Goal: Information Seeking & Learning: Learn about a topic

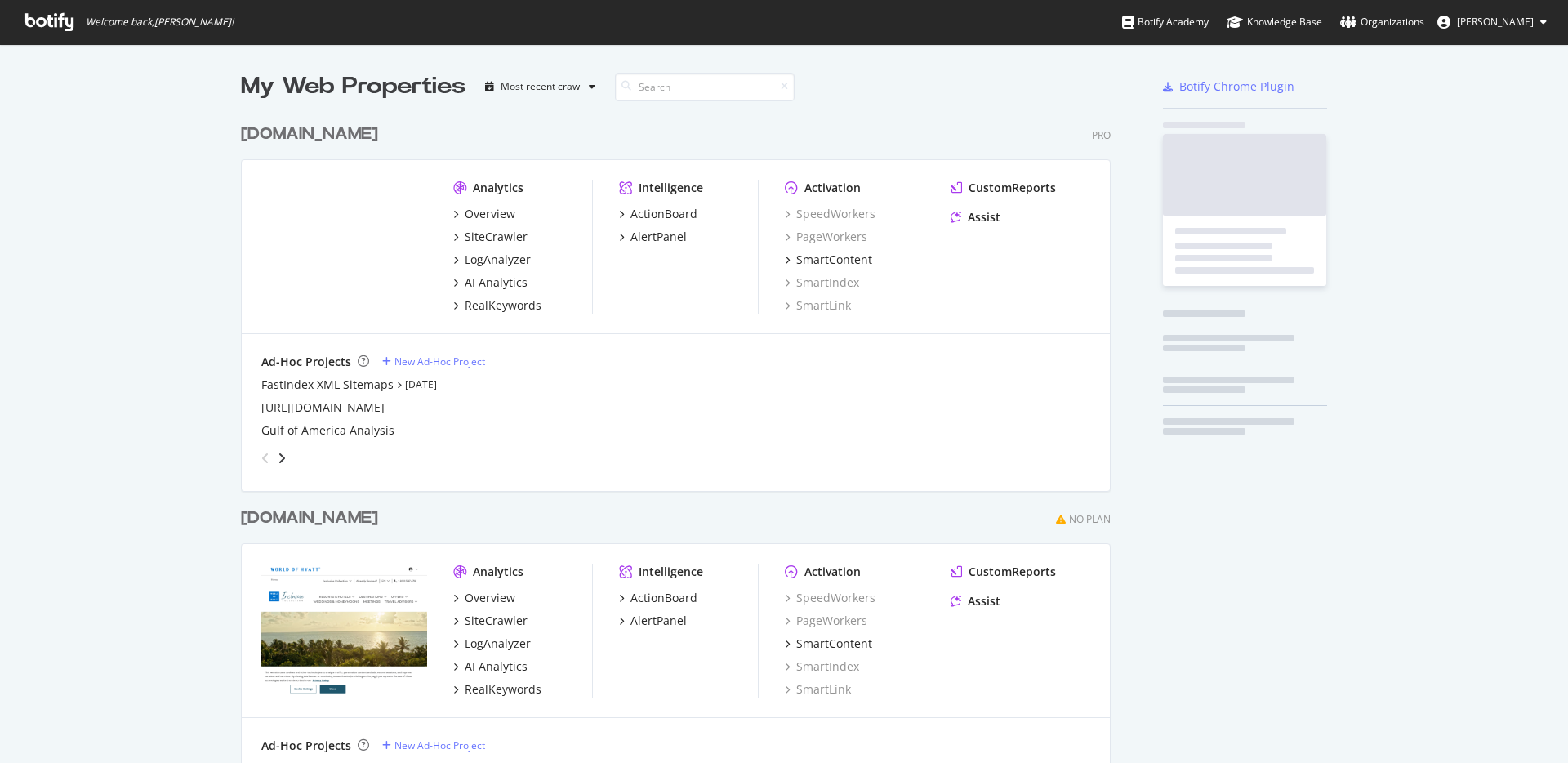
scroll to position [990, 870]
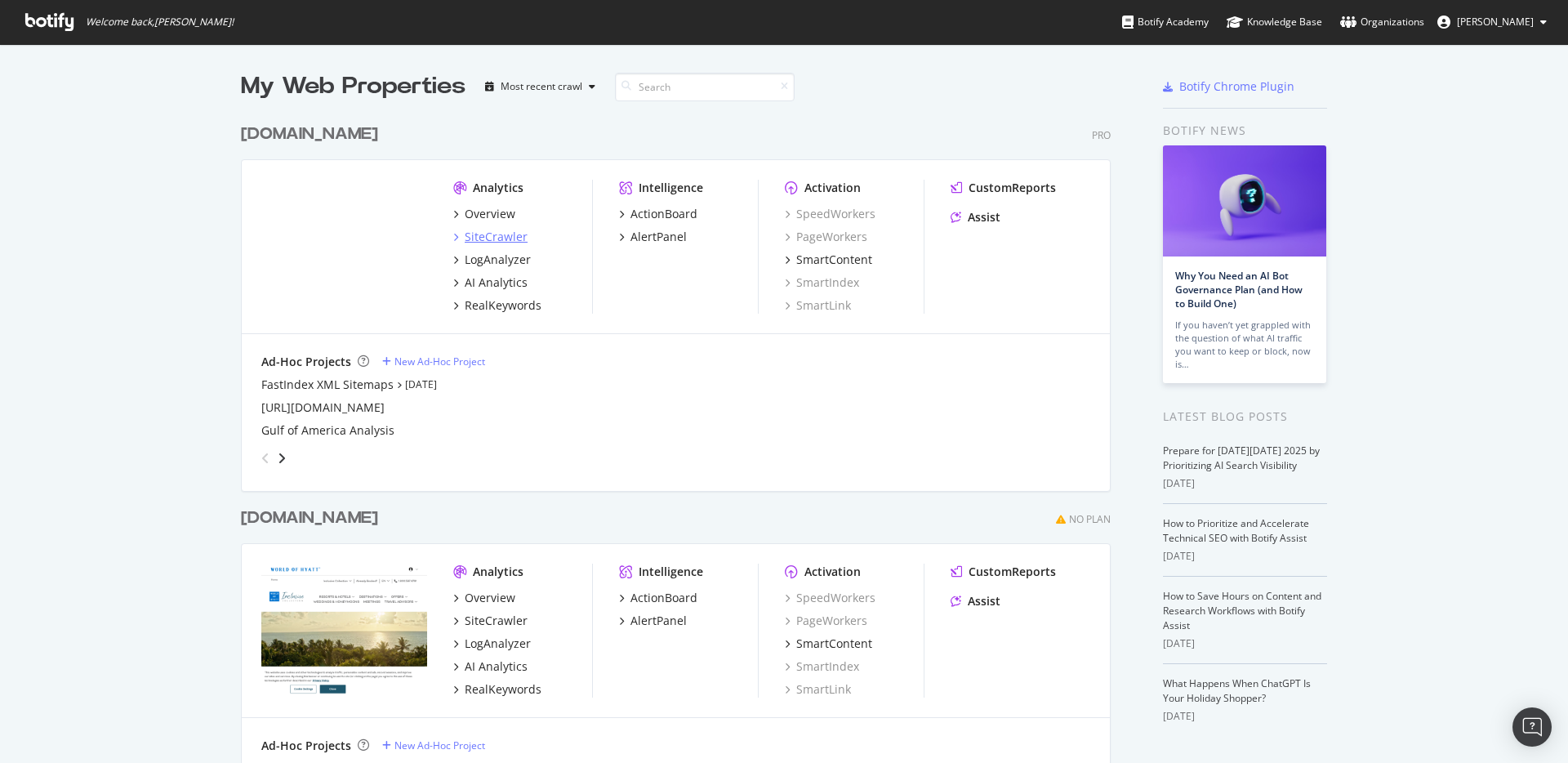
click at [484, 238] on div "SiteCrawler" at bounding box center [495, 237] width 62 height 16
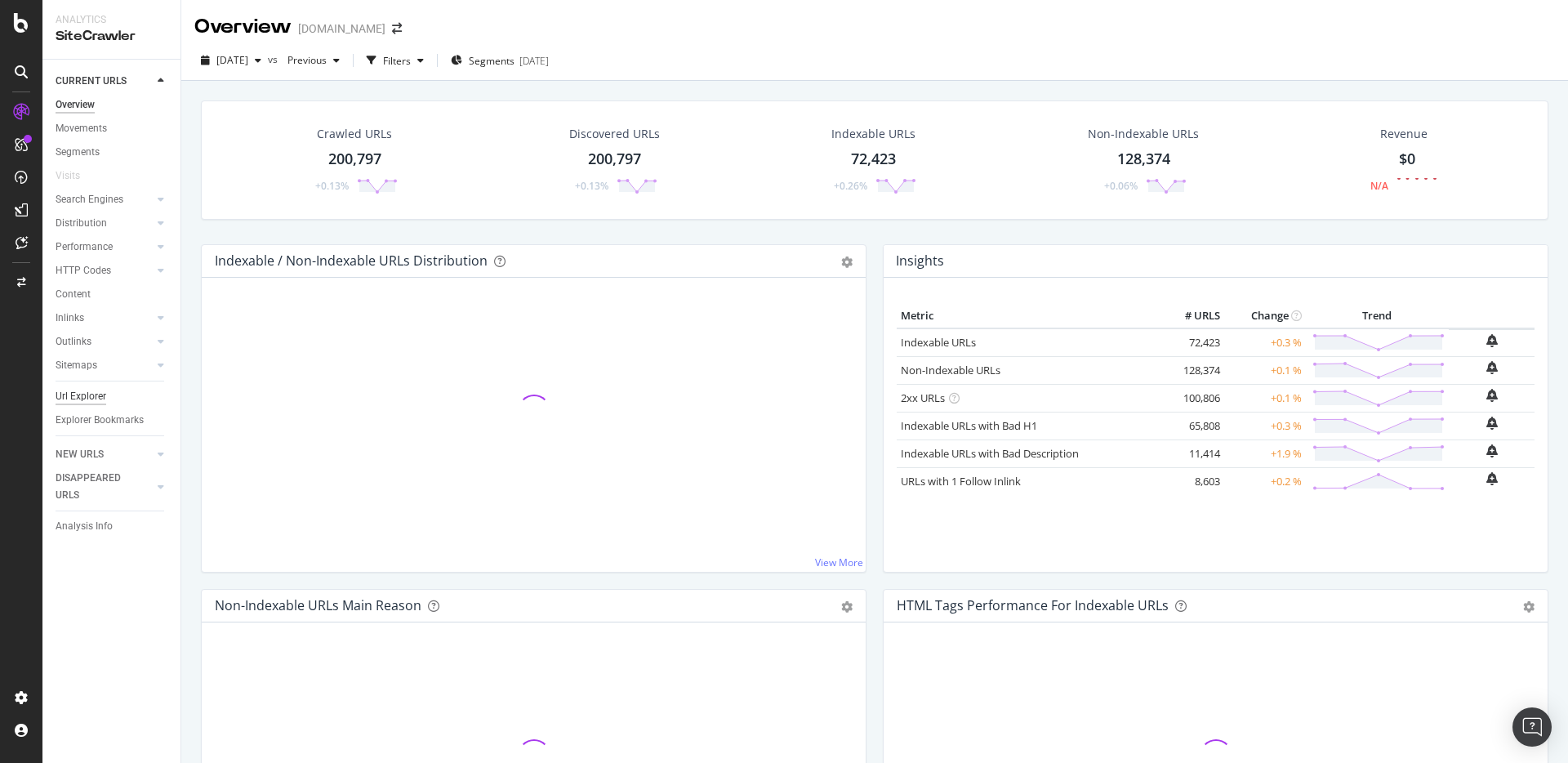
click at [77, 403] on div "Url Explorer" at bounding box center [81, 397] width 50 height 17
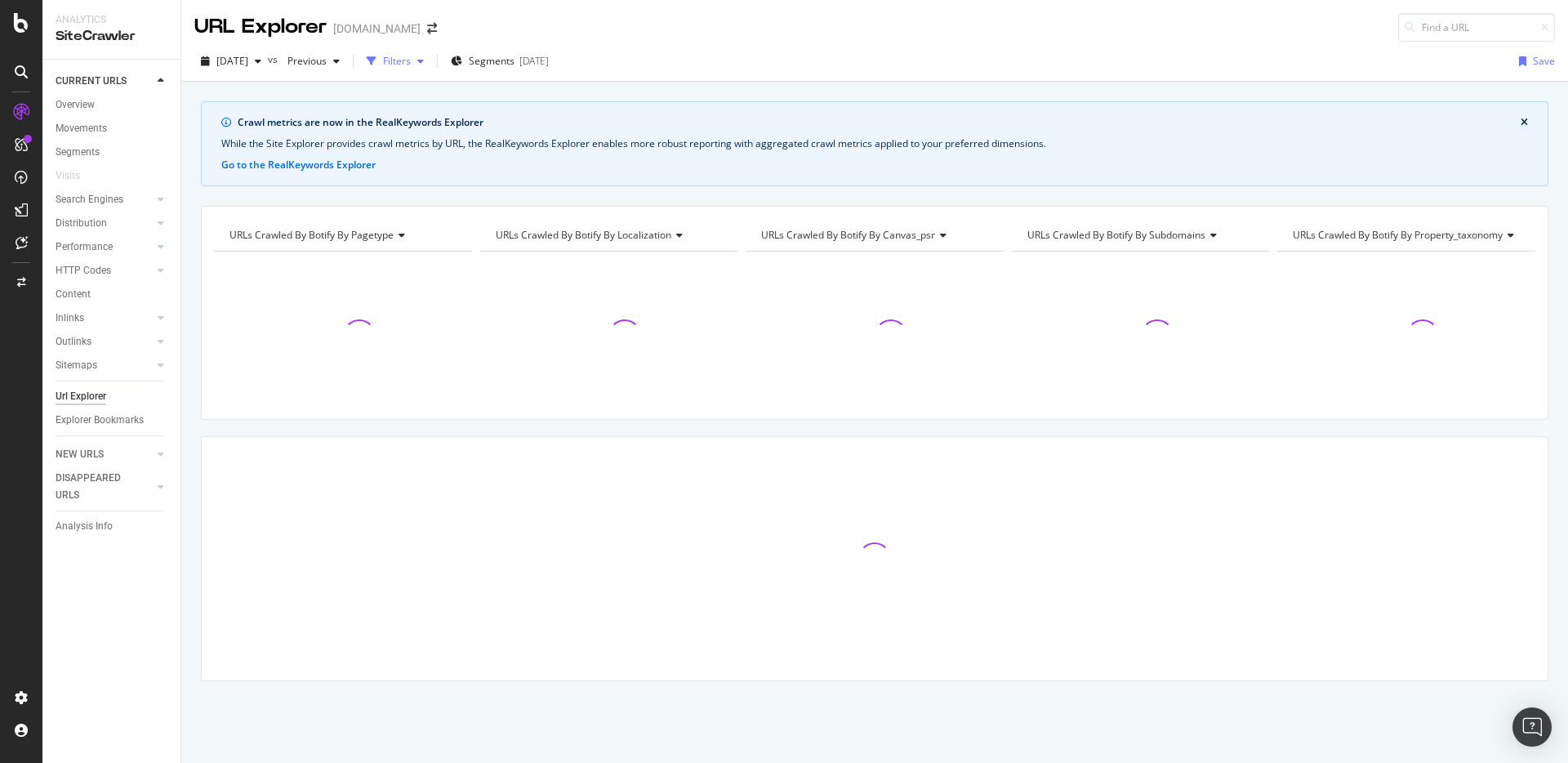
click at [410, 65] on div "Filters" at bounding box center [397, 61] width 28 height 14
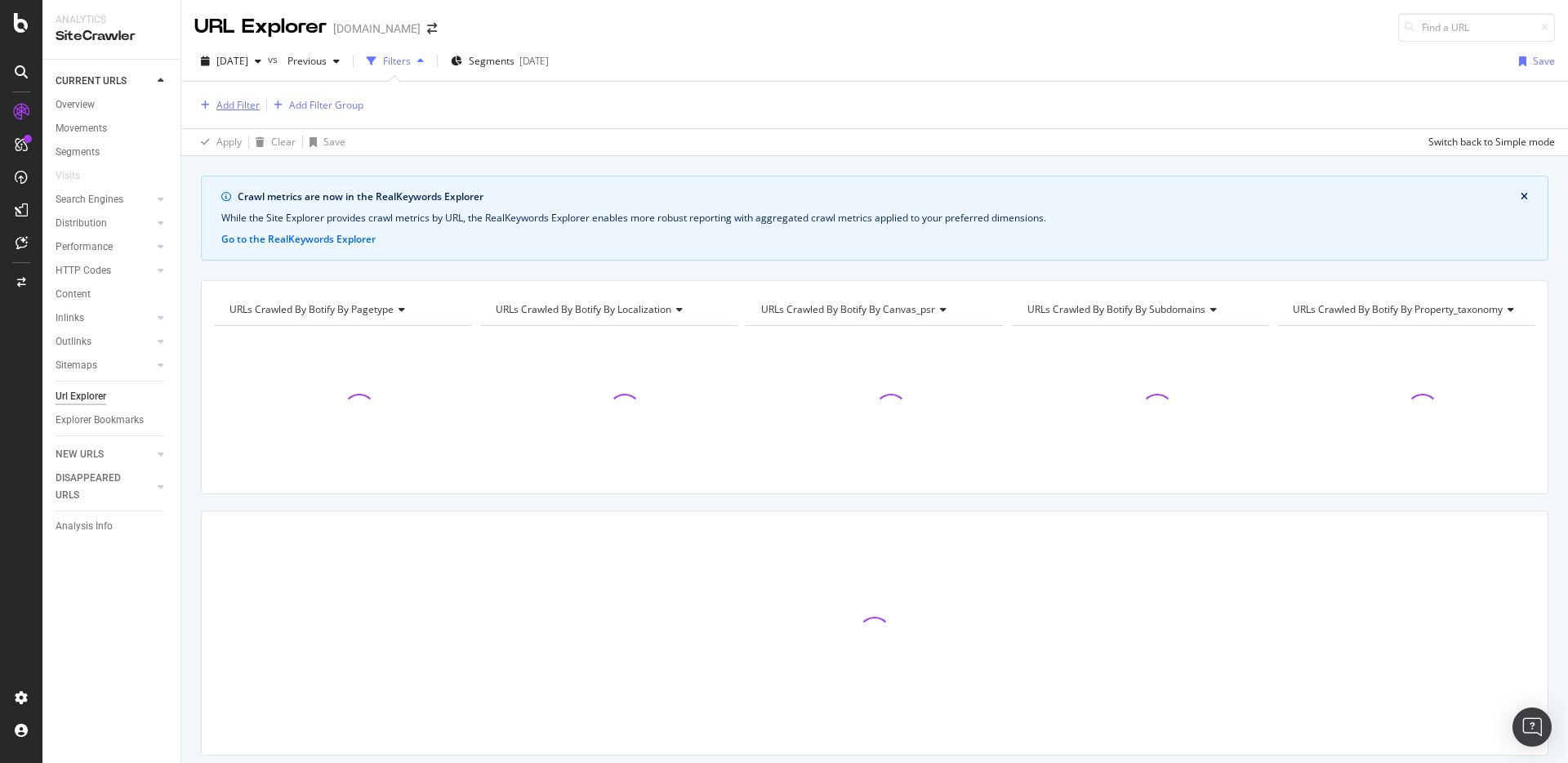
click at [246, 109] on div "Add Filter" at bounding box center [238, 105] width 43 height 14
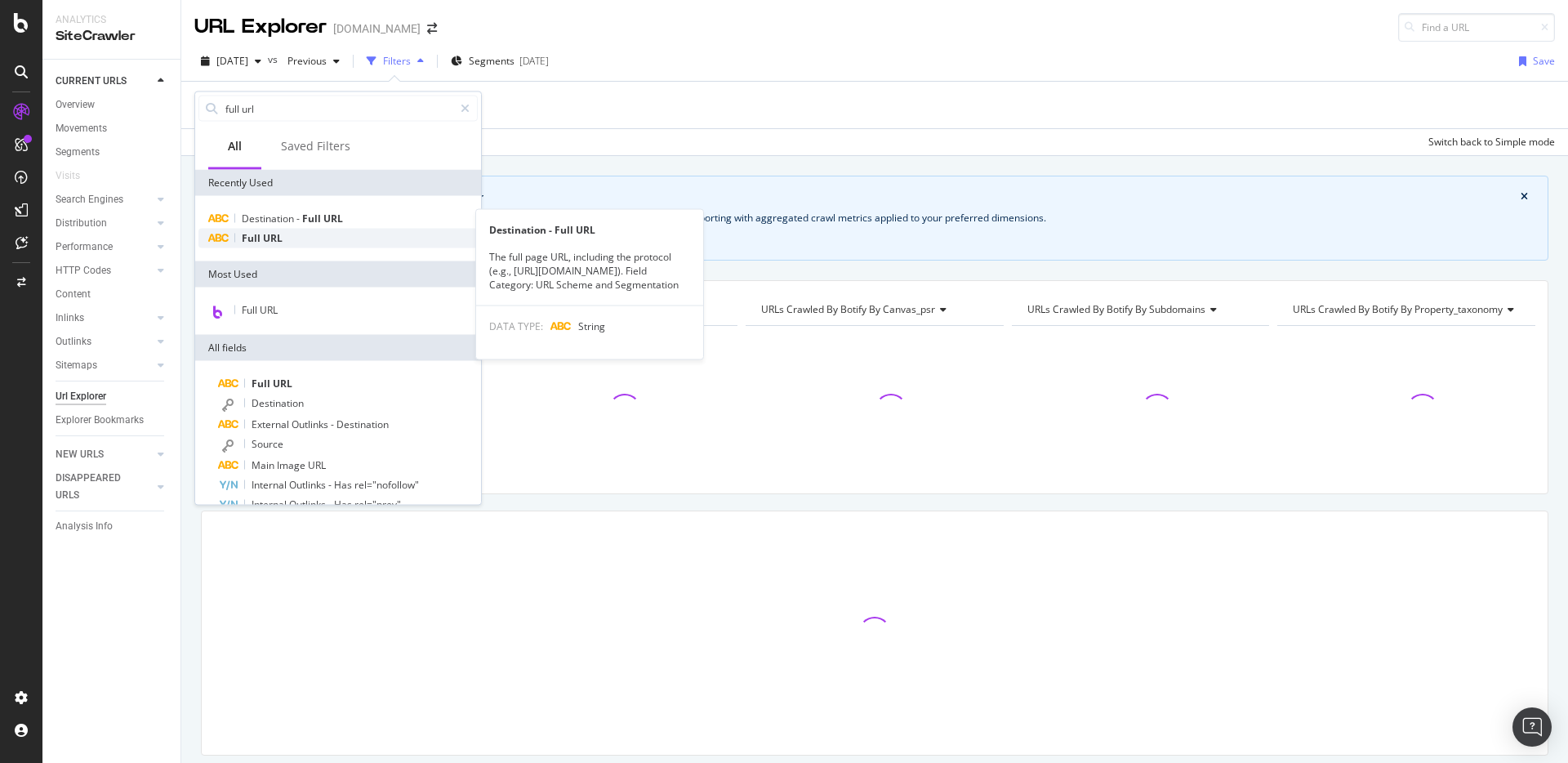
type input "full url"
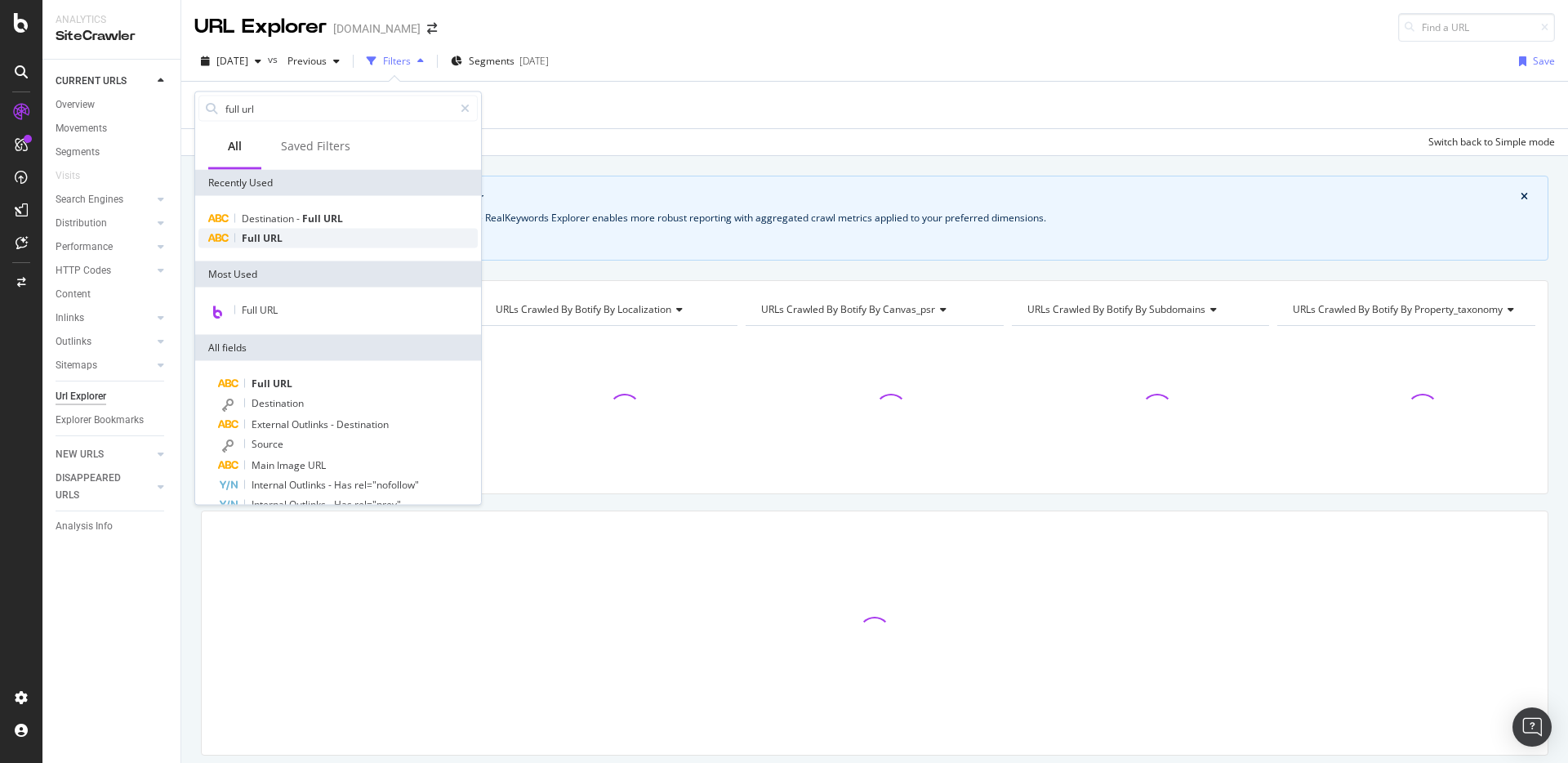
click at [363, 247] on div "Full URL" at bounding box center [338, 239] width 279 height 20
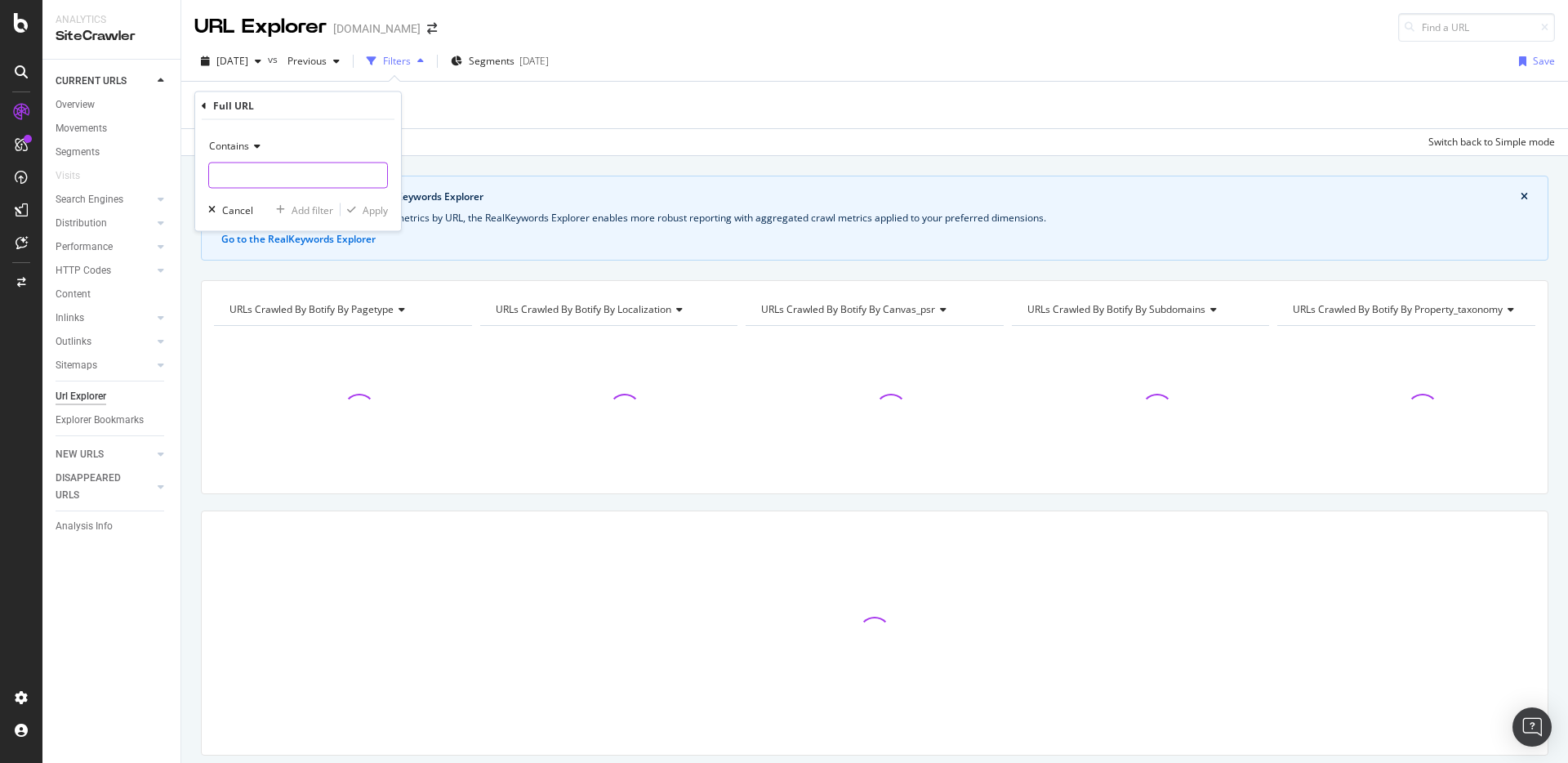
click at [318, 169] on input "text" at bounding box center [298, 175] width 178 height 26
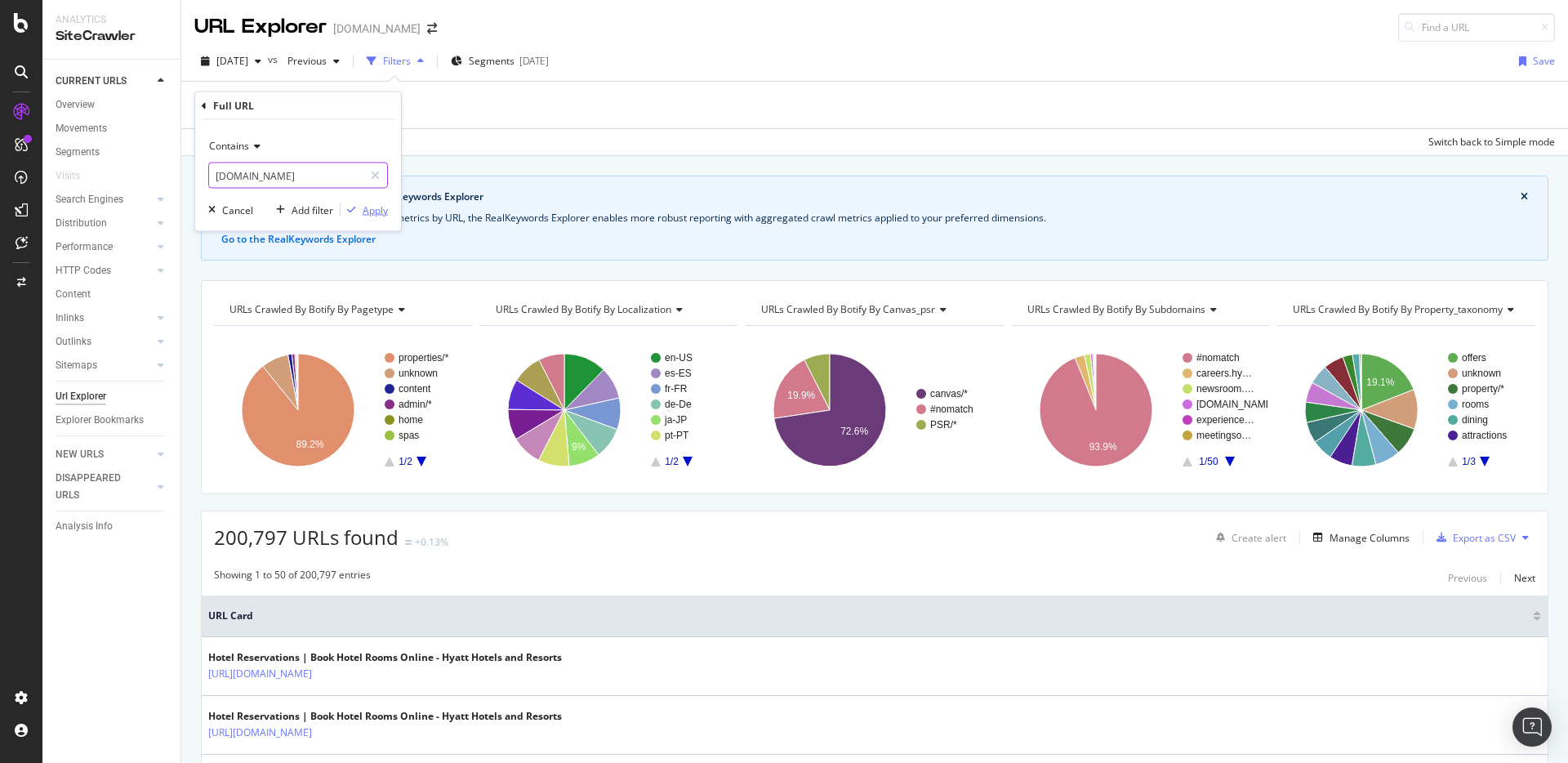
type input "about.hyatt.com"
click at [384, 210] on div "Apply" at bounding box center [375, 209] width 25 height 14
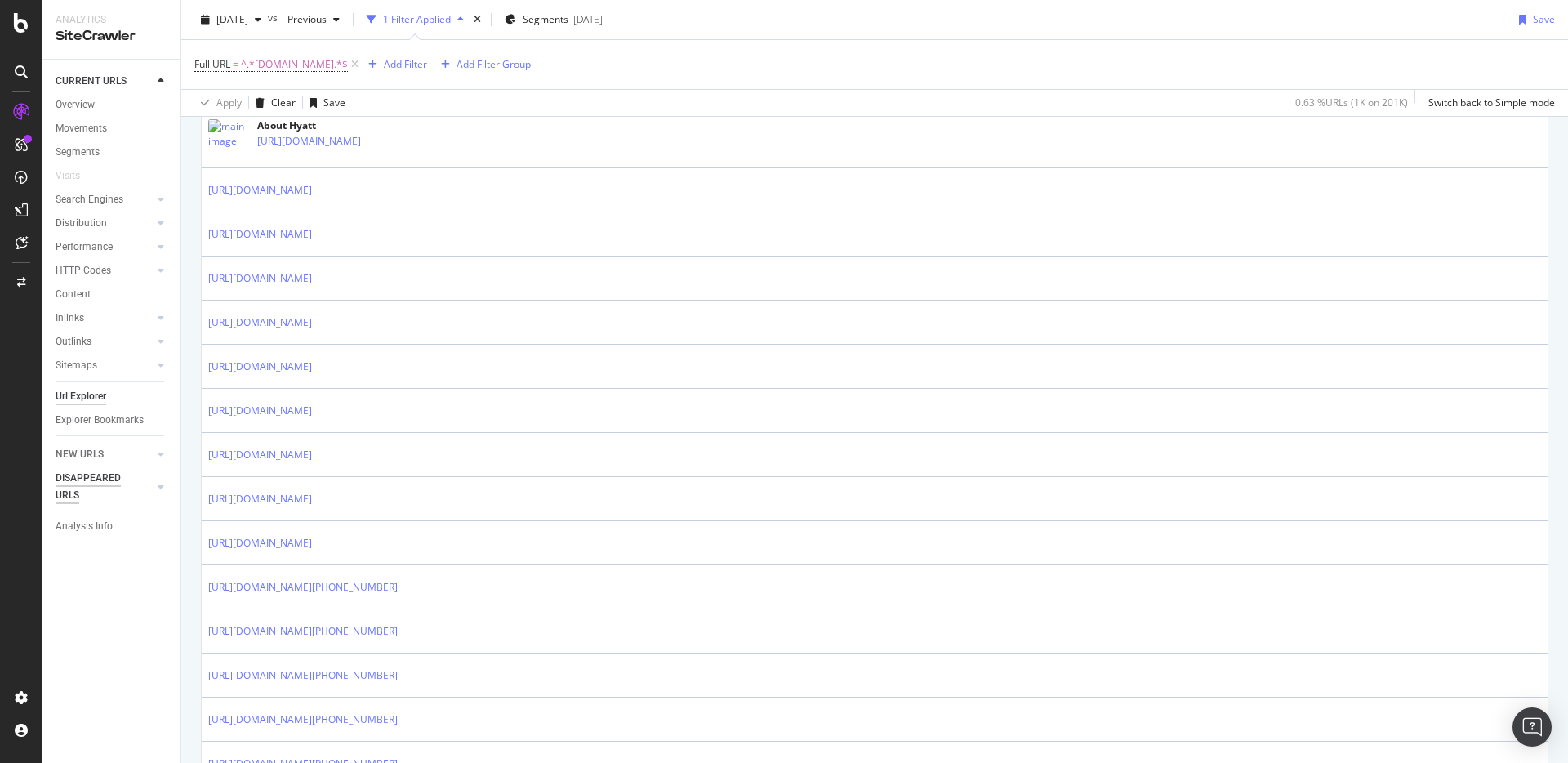
scroll to position [856, 0]
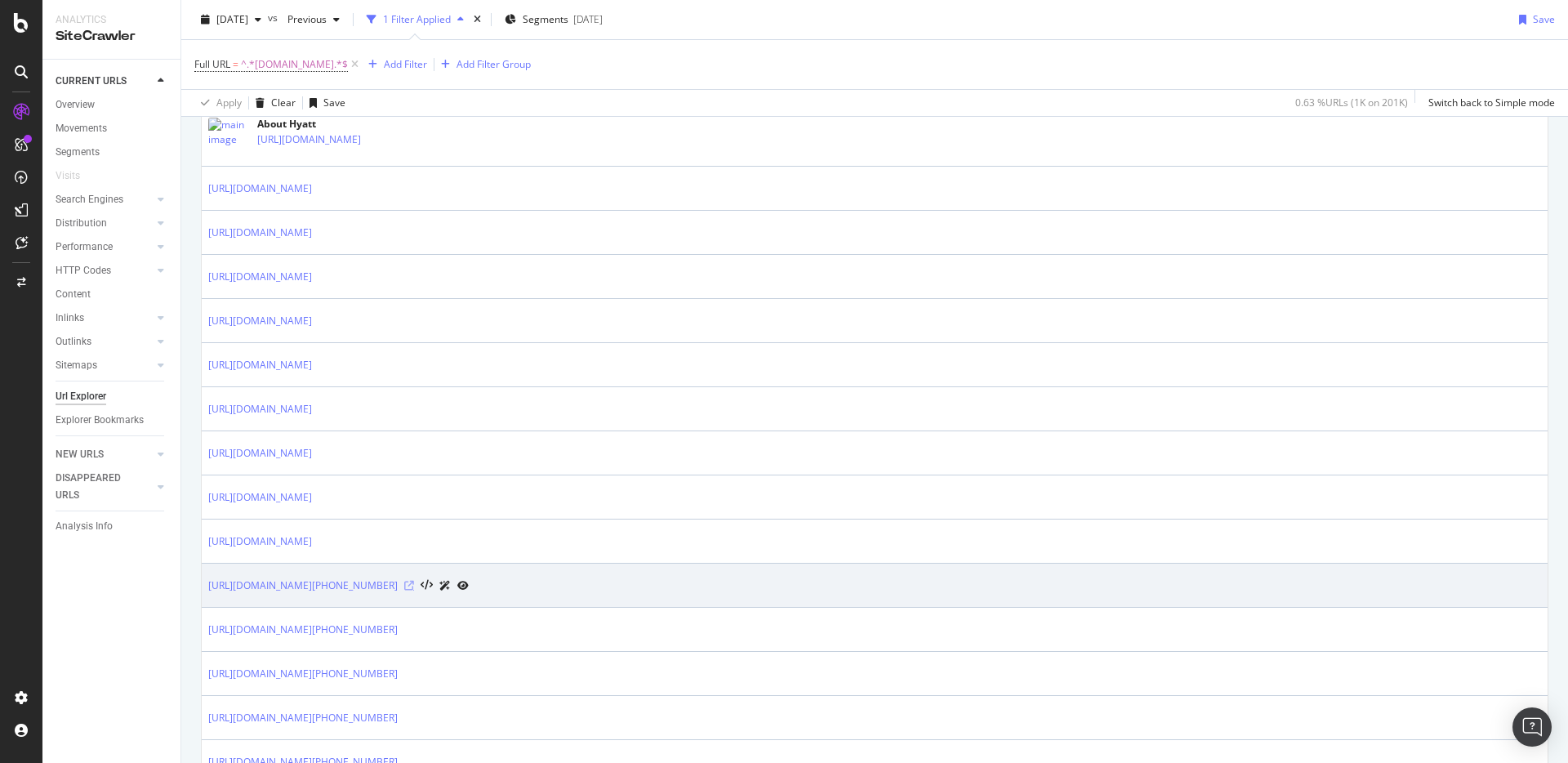
click at [414, 586] on icon at bounding box center [409, 585] width 10 height 10
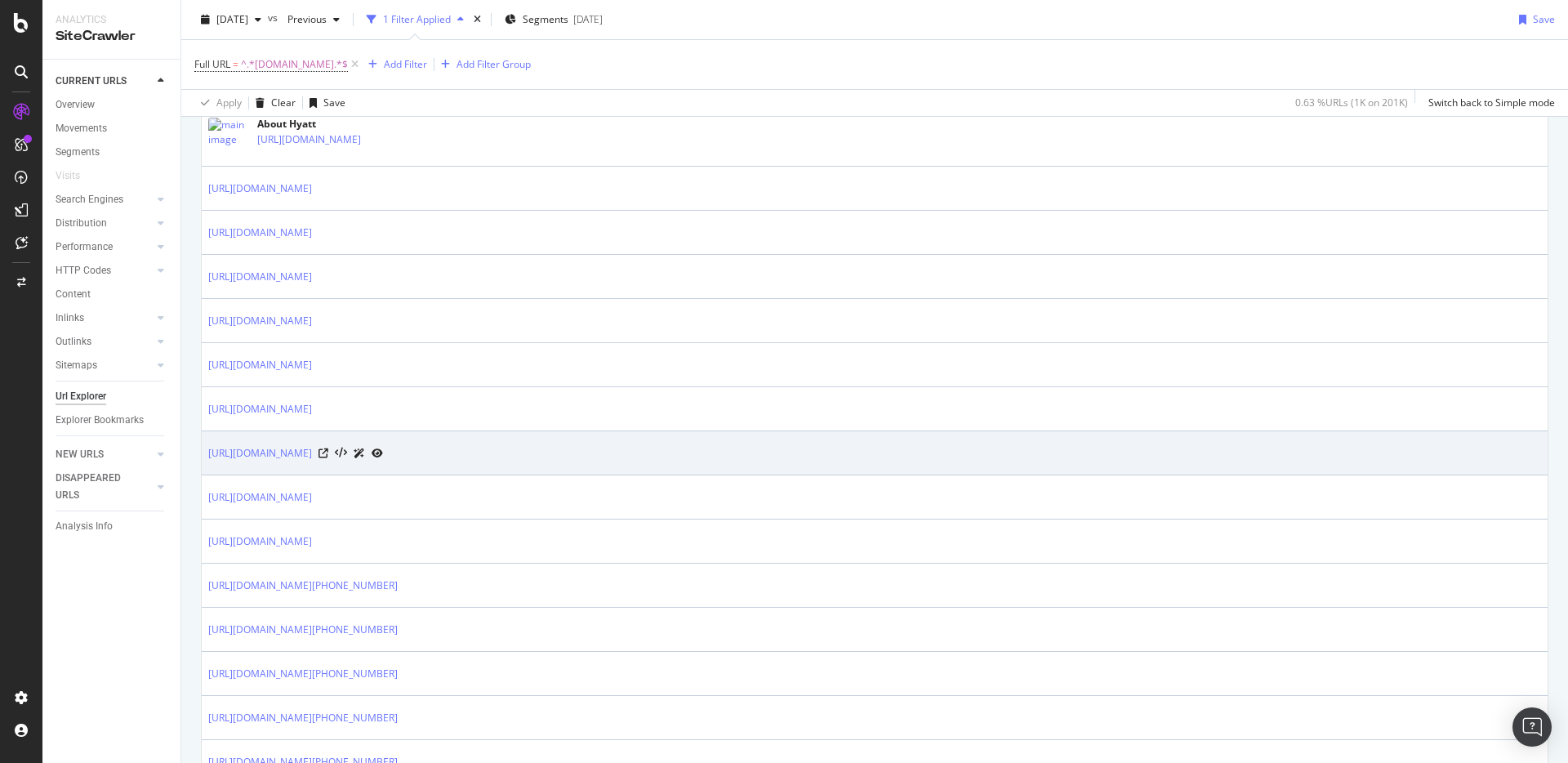
scroll to position [296, 0]
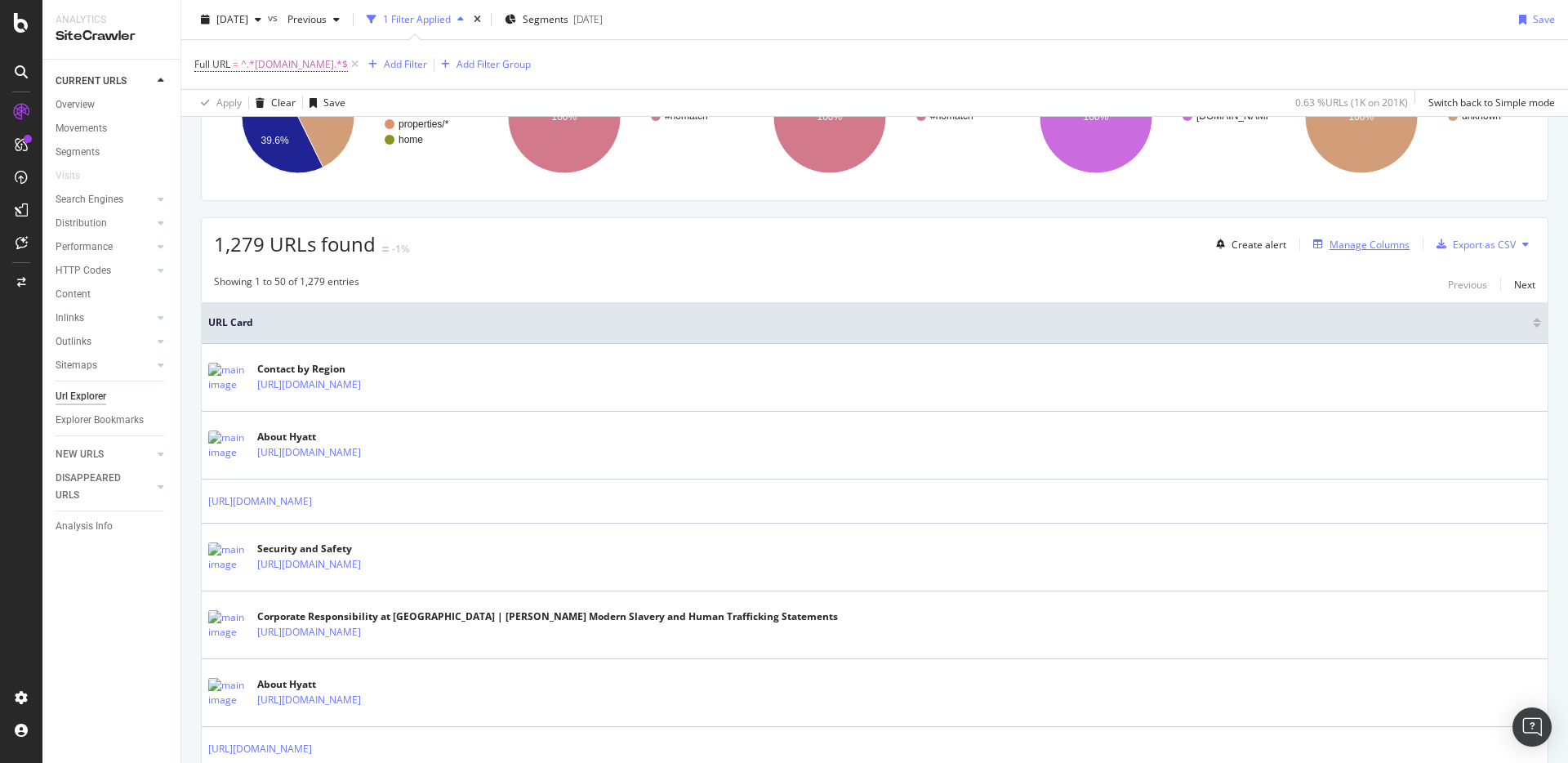
click at [1338, 247] on div "Manage Columns" at bounding box center [1369, 245] width 80 height 14
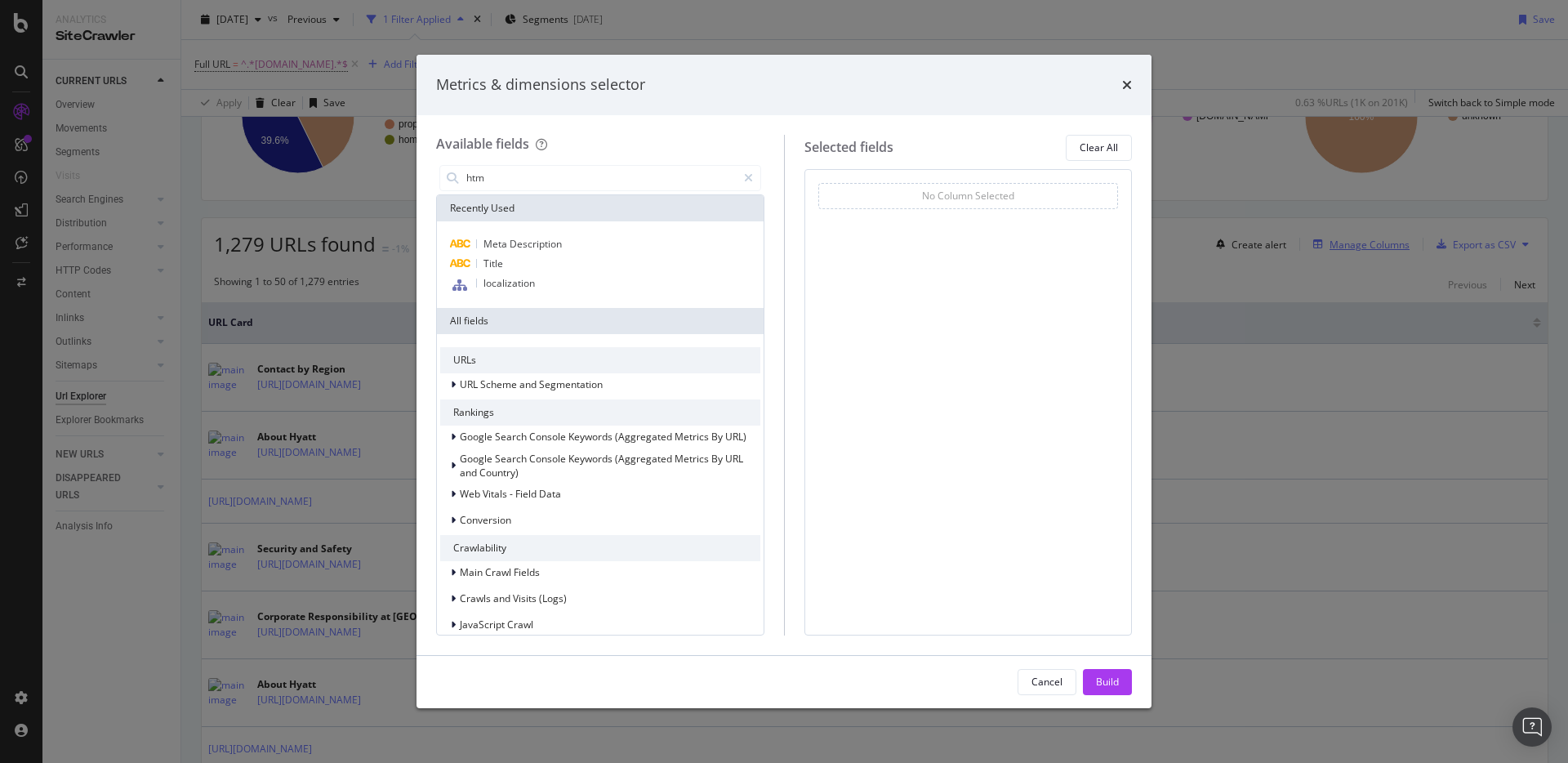
type input "html"
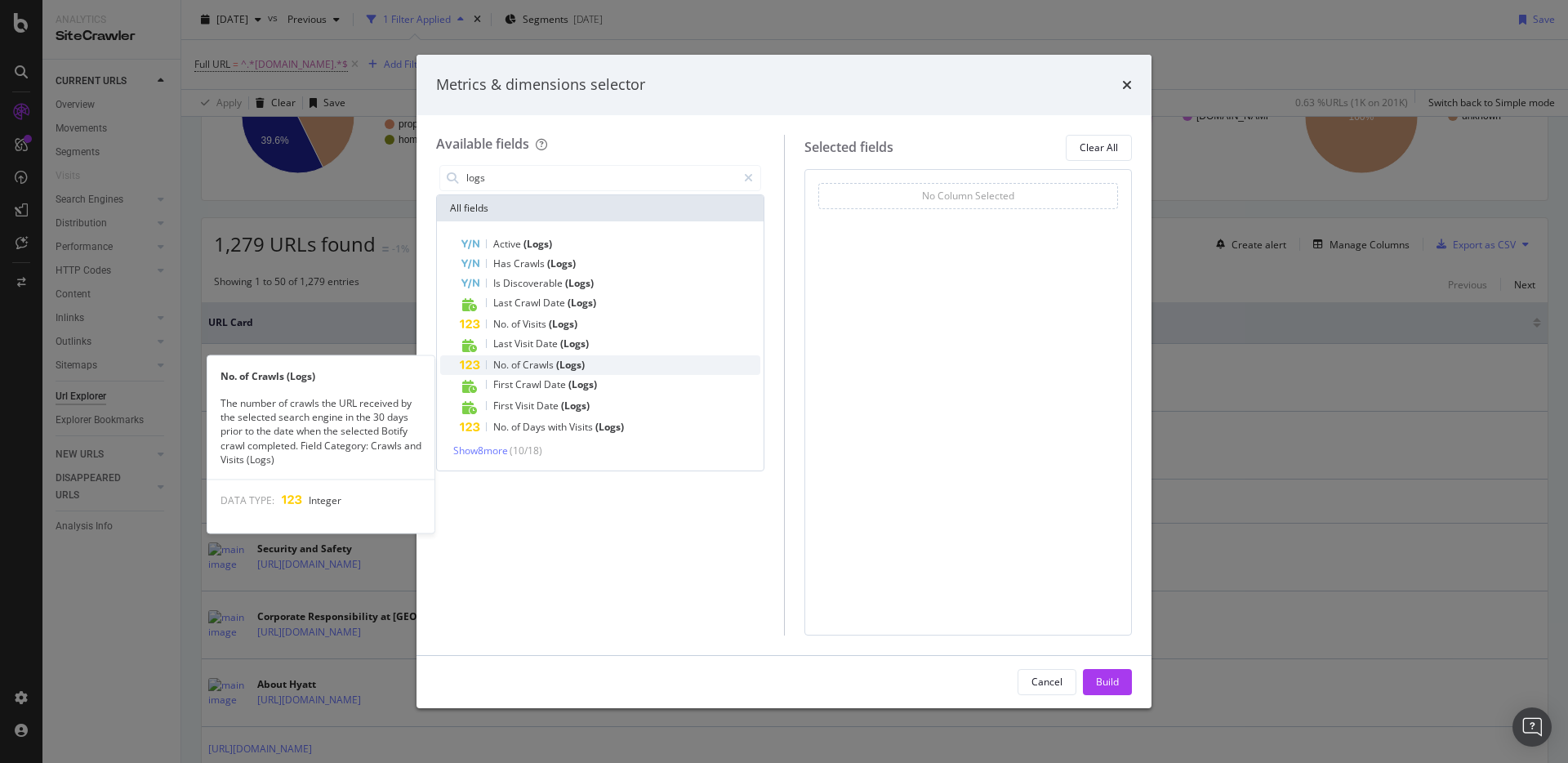
type input "logs"
click at [548, 362] on span "Crawls" at bounding box center [539, 365] width 34 height 14
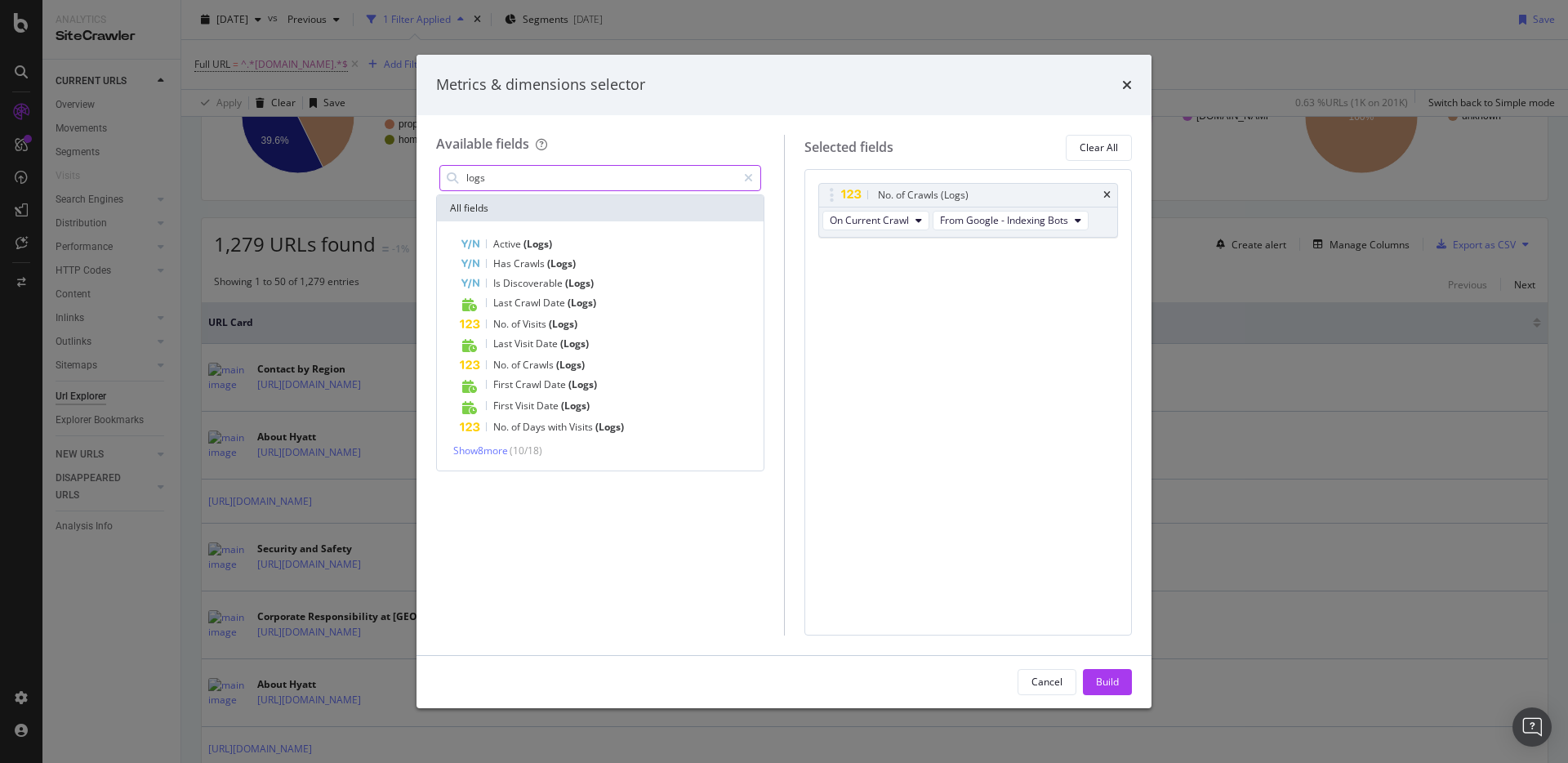
click at [522, 175] on input "logs" at bounding box center [600, 178] width 272 height 24
type input "clicks"
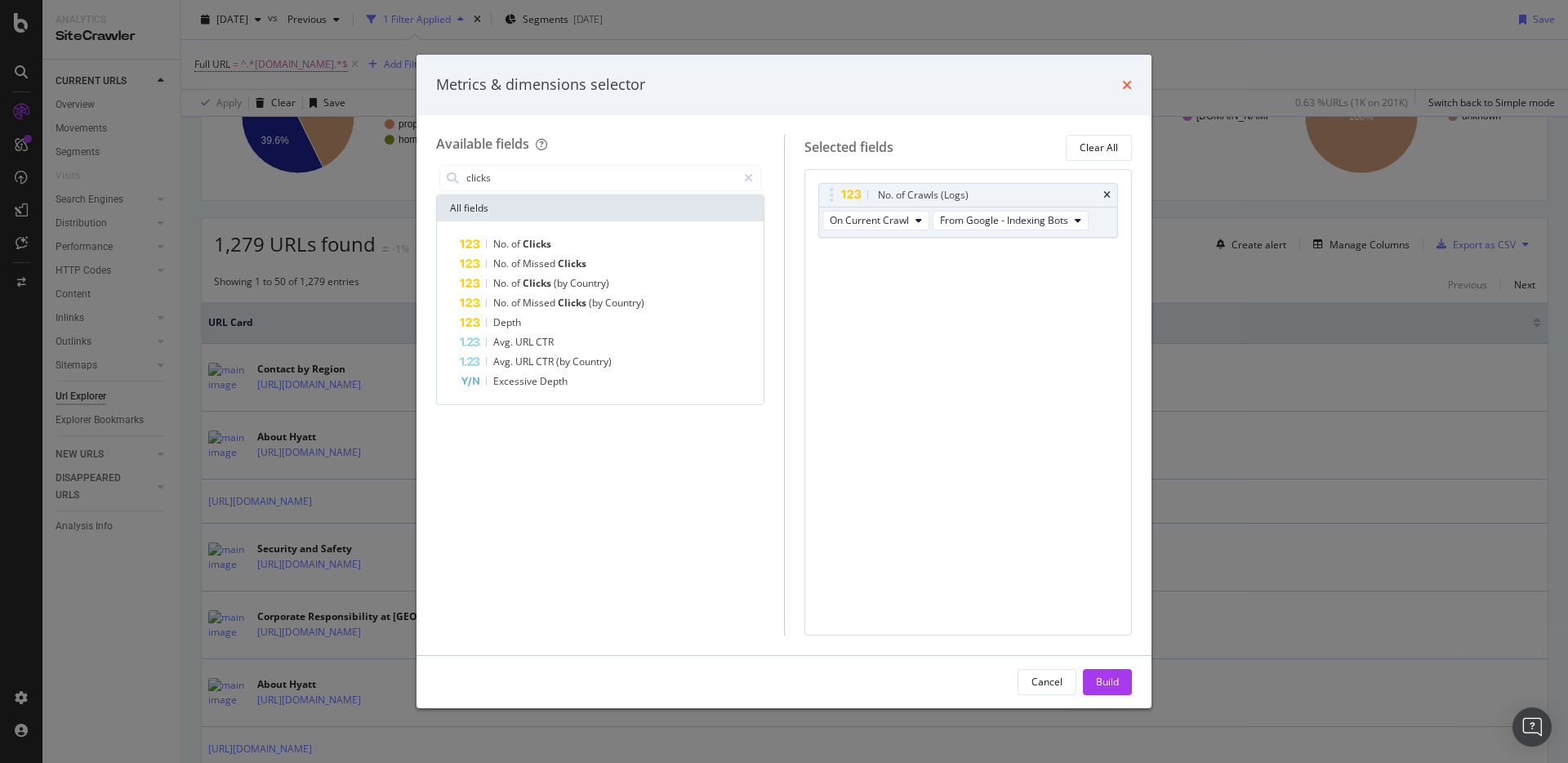
click at [1116, 84] on div "Metrics & dimensions selector" at bounding box center [784, 85] width 696 height 21
click at [1124, 83] on icon "times" at bounding box center [1126, 84] width 10 height 13
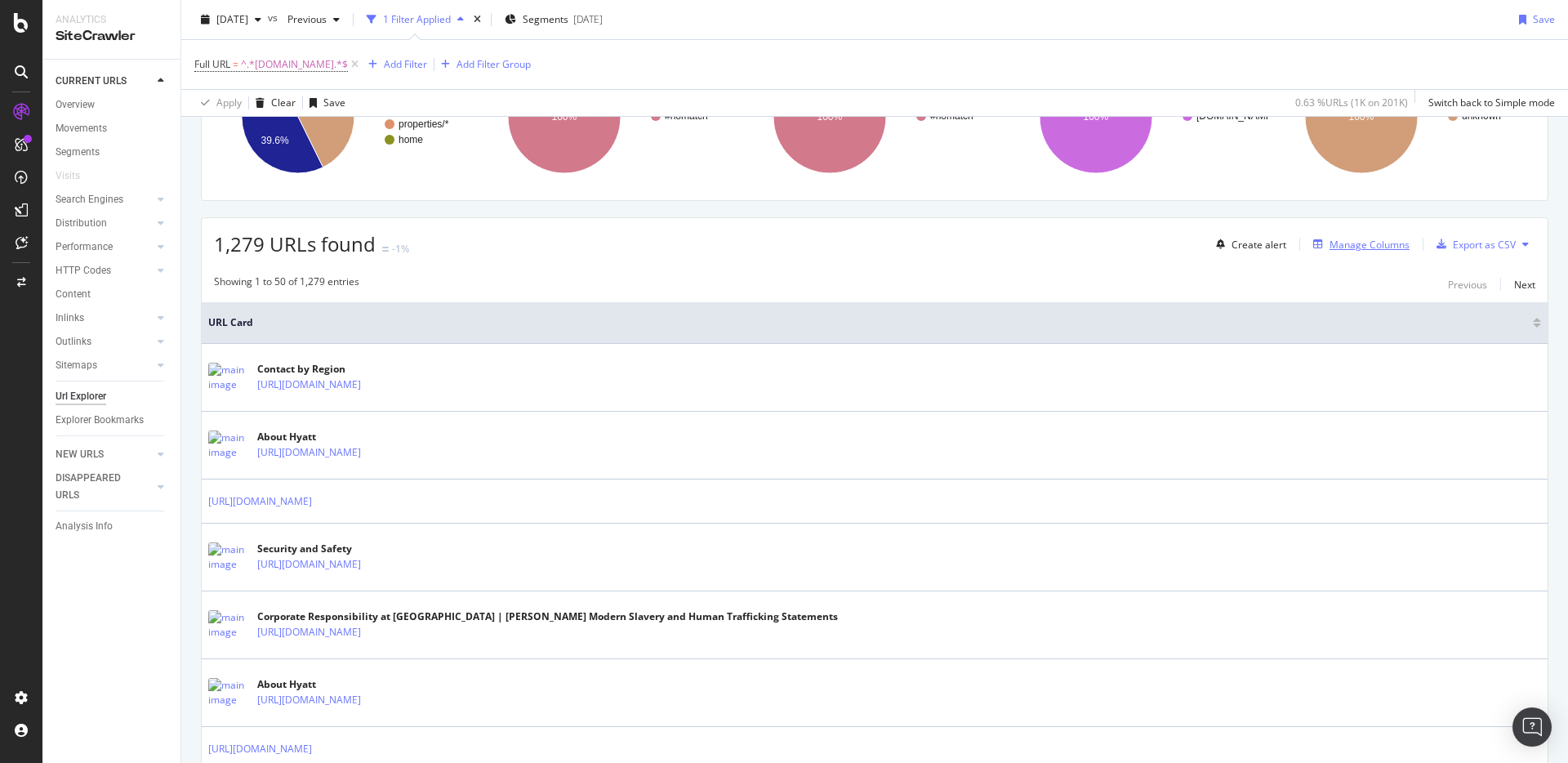
click at [1342, 247] on div "Manage Columns" at bounding box center [1369, 245] width 80 height 14
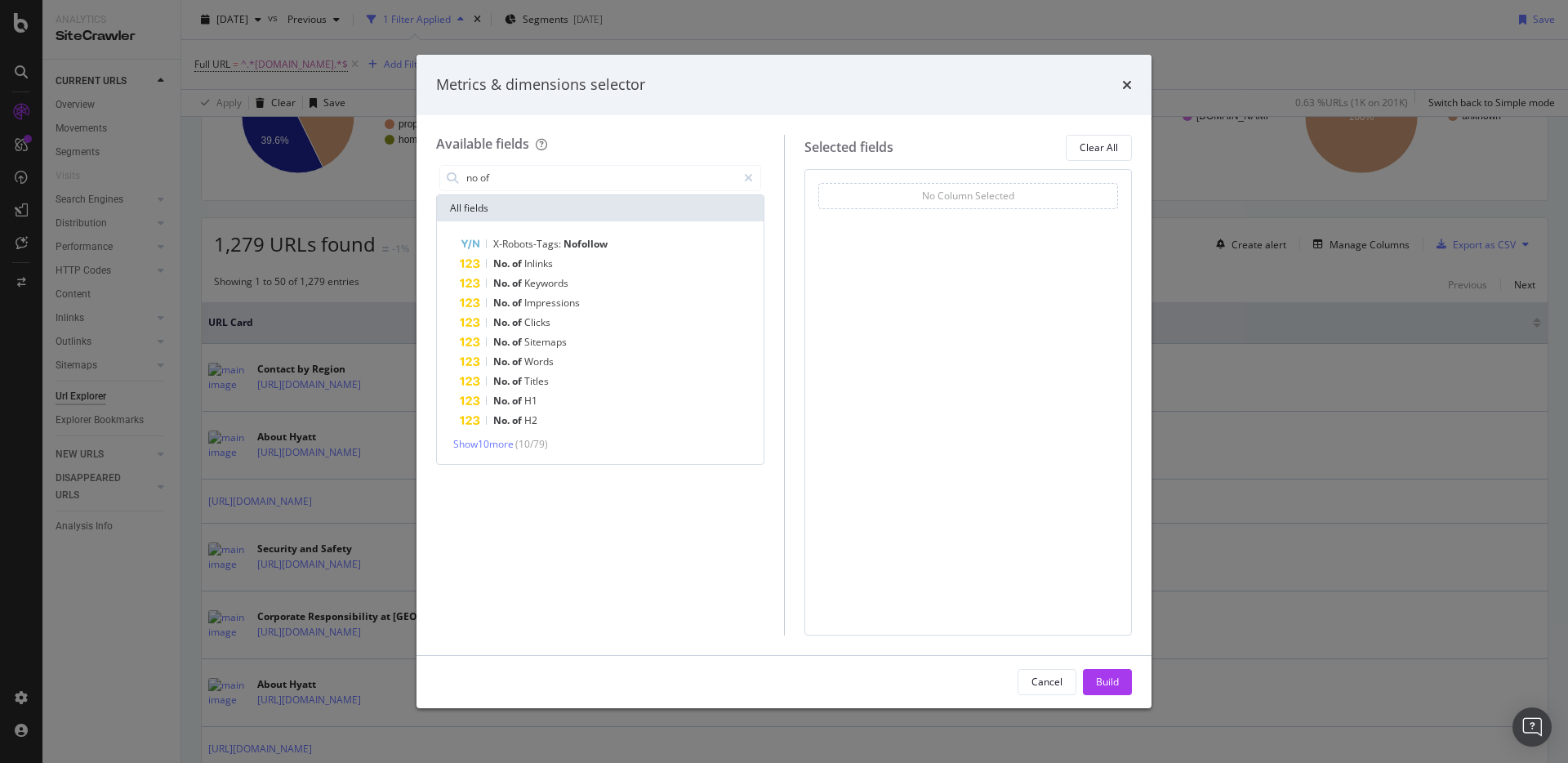
type input "no of"
click at [1123, 82] on icon "times" at bounding box center [1126, 84] width 10 height 13
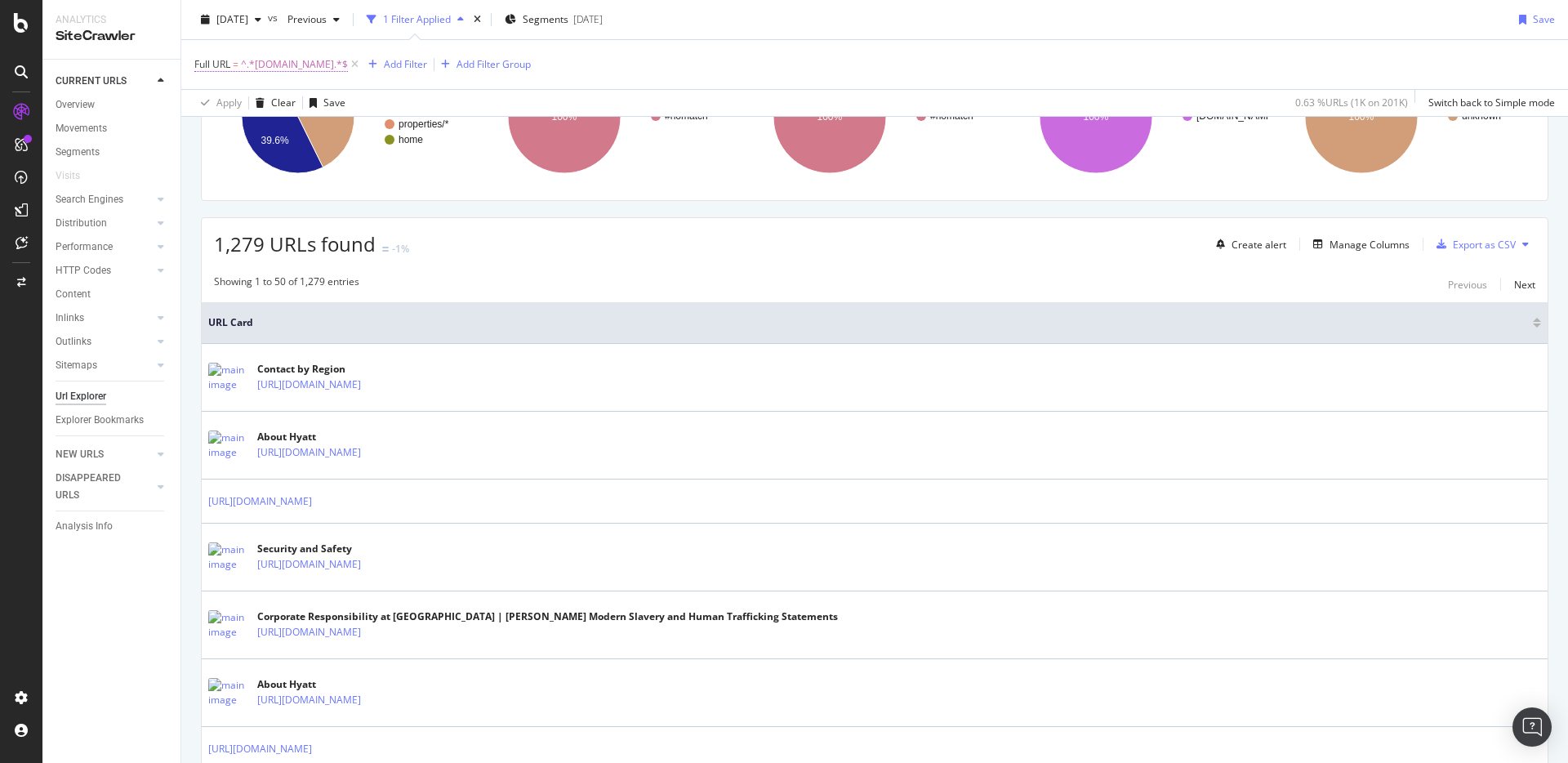
click at [285, 75] on span "^.*about.hyatt.com.*$" at bounding box center [294, 64] width 107 height 23
click at [273, 137] on input "about.hyatt.com" at bounding box center [286, 132] width 154 height 26
click at [236, 168] on div "Cancel" at bounding box center [238, 167] width 31 height 14
click at [95, 273] on div "RealKeywords" at bounding box center [97, 268] width 73 height 16
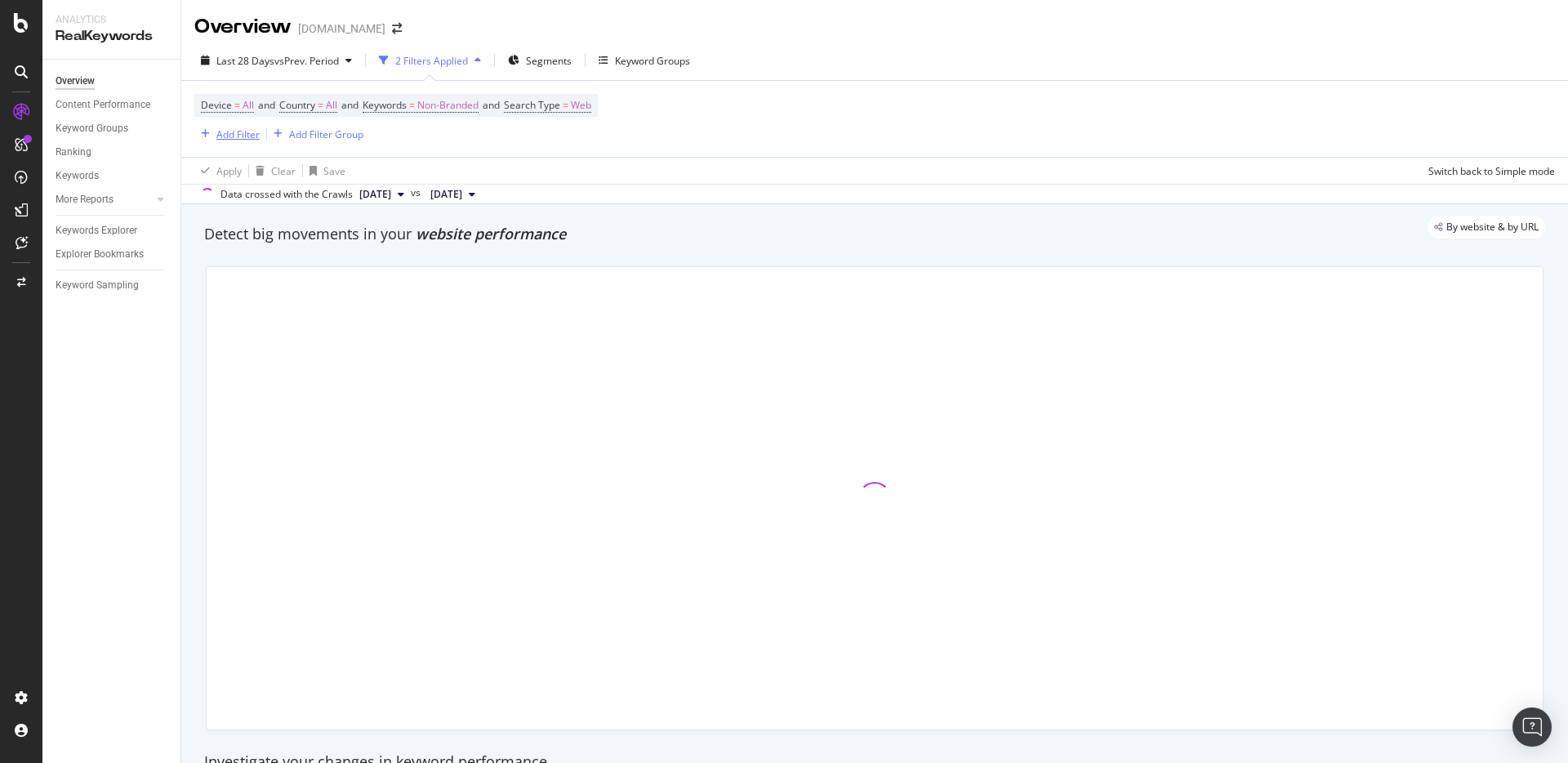
click at [256, 139] on div "Add Filter" at bounding box center [238, 135] width 43 height 14
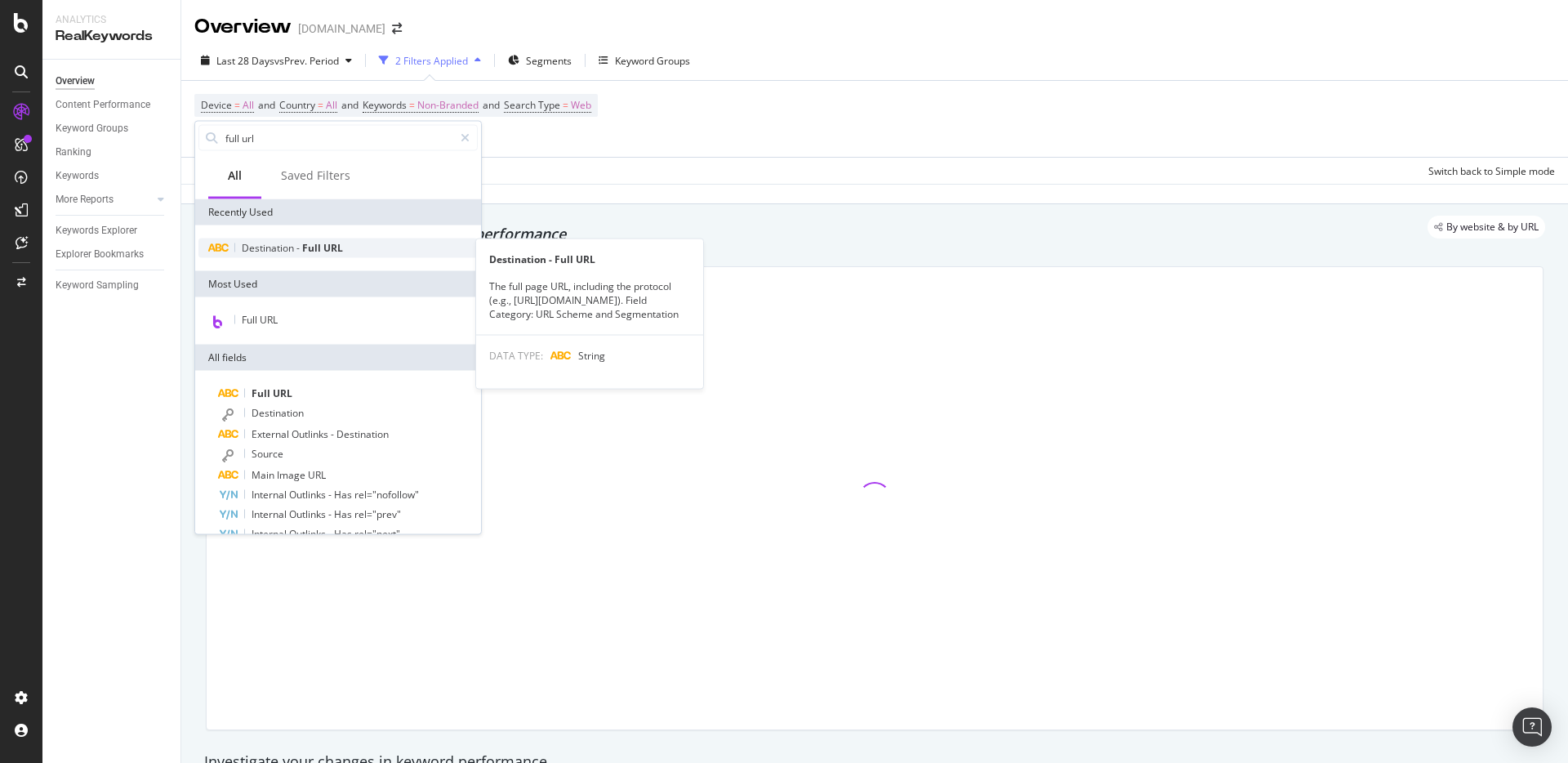
type input "full url"
click at [281, 251] on span "Destination" at bounding box center [269, 248] width 55 height 14
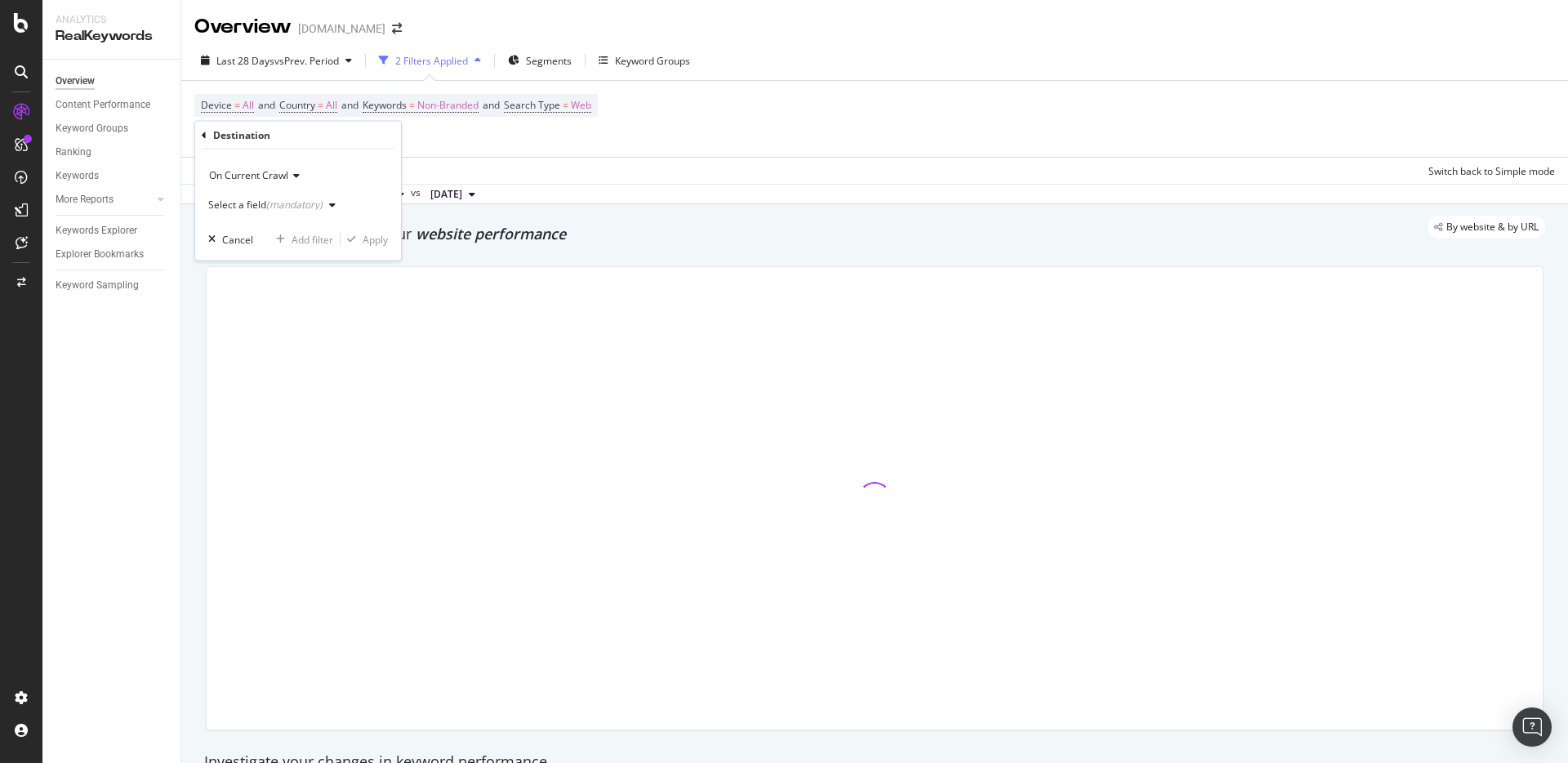
click at [203, 139] on icon at bounding box center [204, 135] width 5 height 10
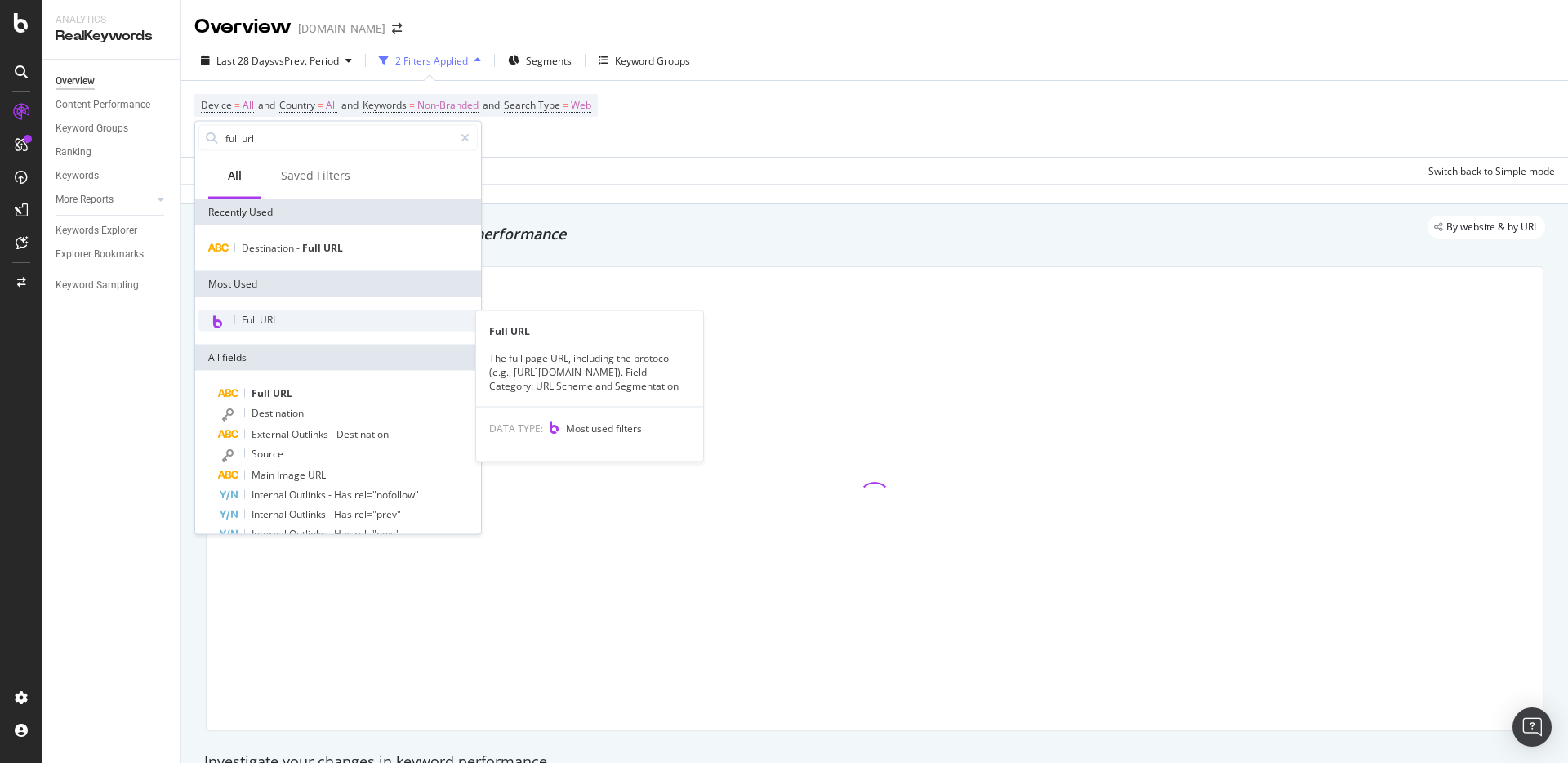
click at [277, 313] on span "Full URL" at bounding box center [259, 319] width 36 height 14
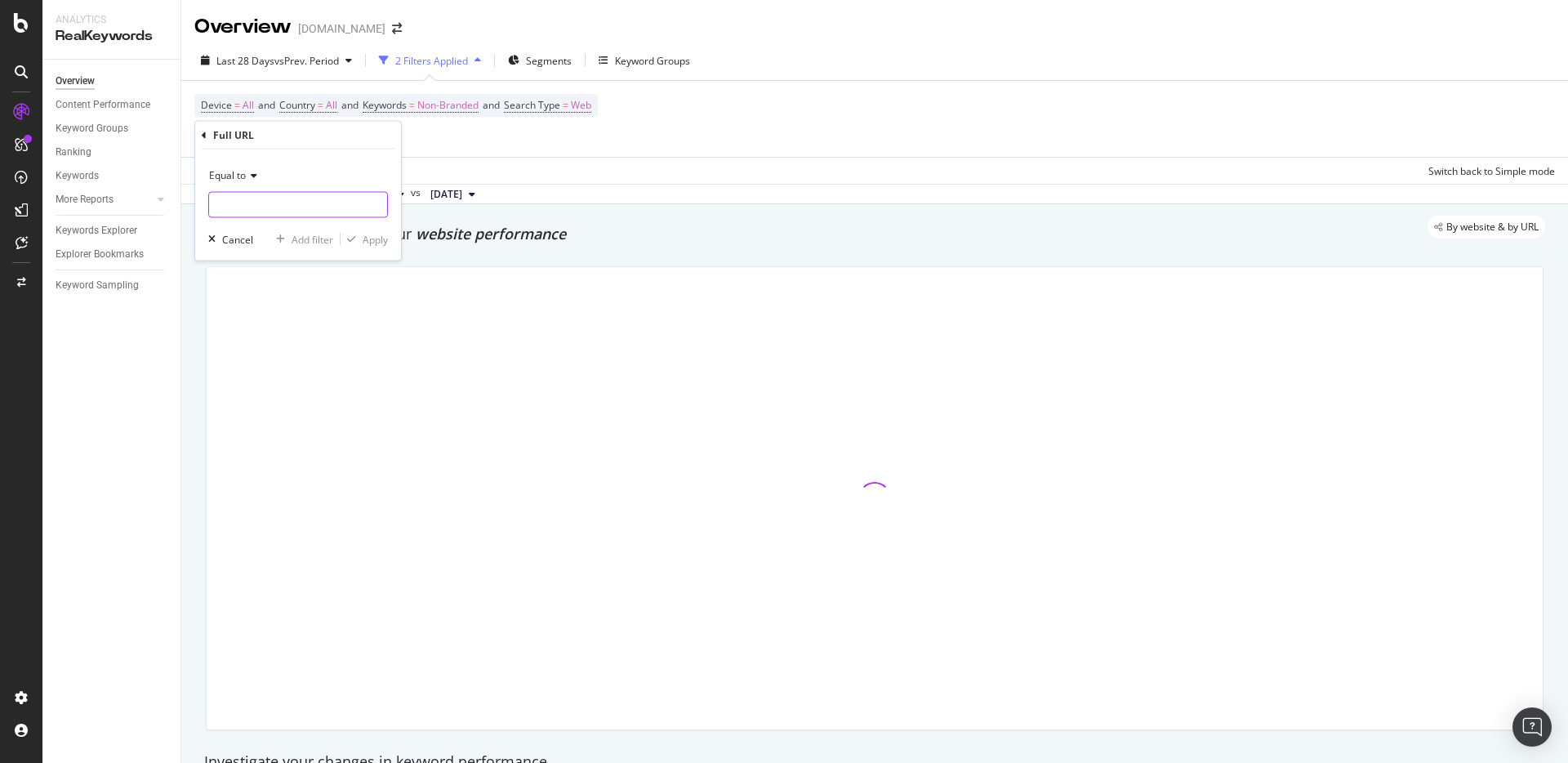
click at [257, 201] on input "text" at bounding box center [298, 205] width 178 height 26
paste input "about.hyatt.com"
type input "about.hyatt.com"
click at [234, 181] on div "Equal to" at bounding box center [298, 175] width 180 height 26
click at [258, 326] on div "Contains" at bounding box center [299, 336] width 174 height 21
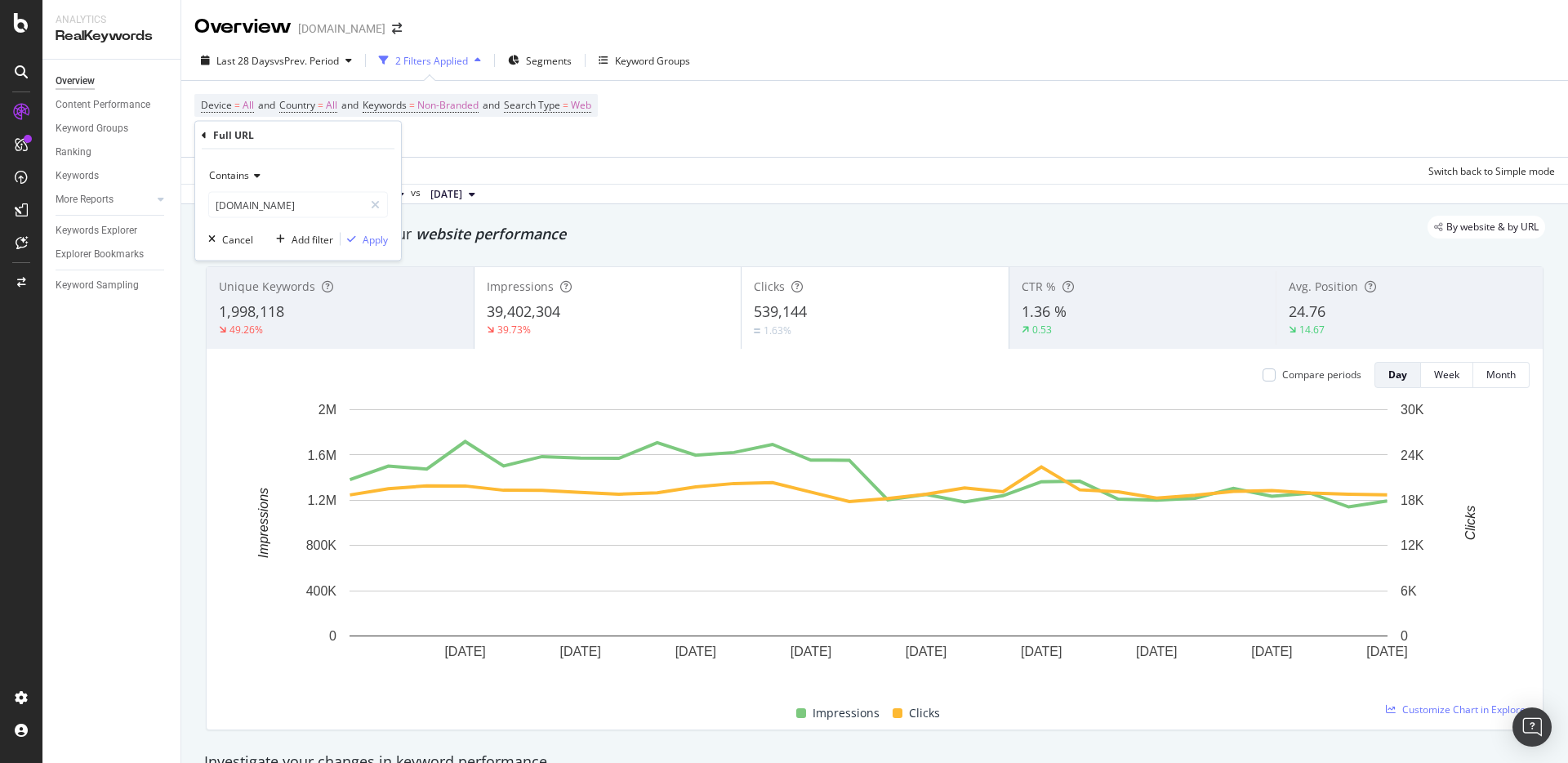
click at [391, 229] on div "Contains about.hyatt.com Cancel Add filter Apply" at bounding box center [298, 205] width 206 height 111
click at [381, 235] on div "Apply" at bounding box center [375, 239] width 25 height 14
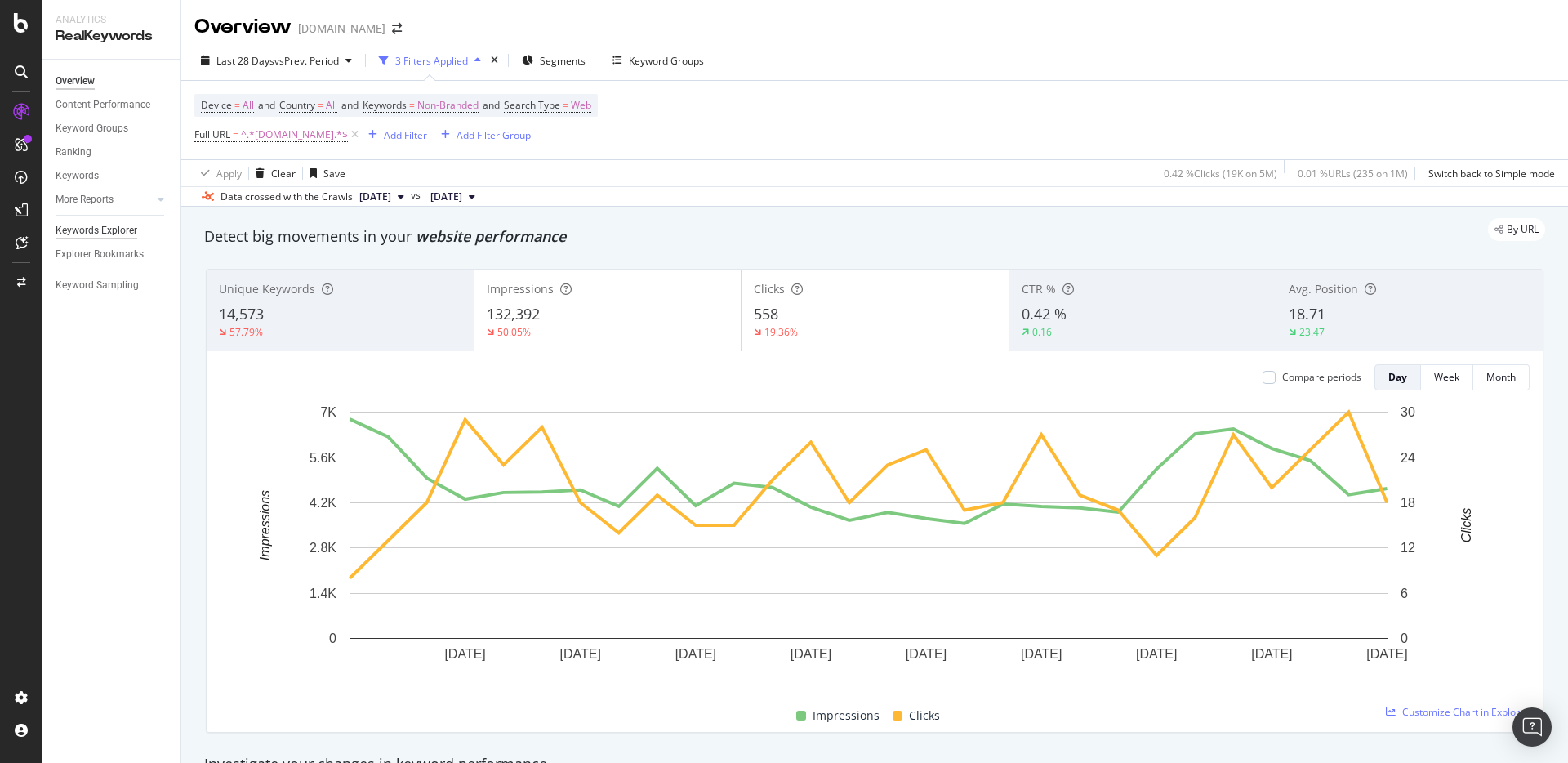
click at [113, 230] on div "Keywords Explorer" at bounding box center [96, 231] width 82 height 17
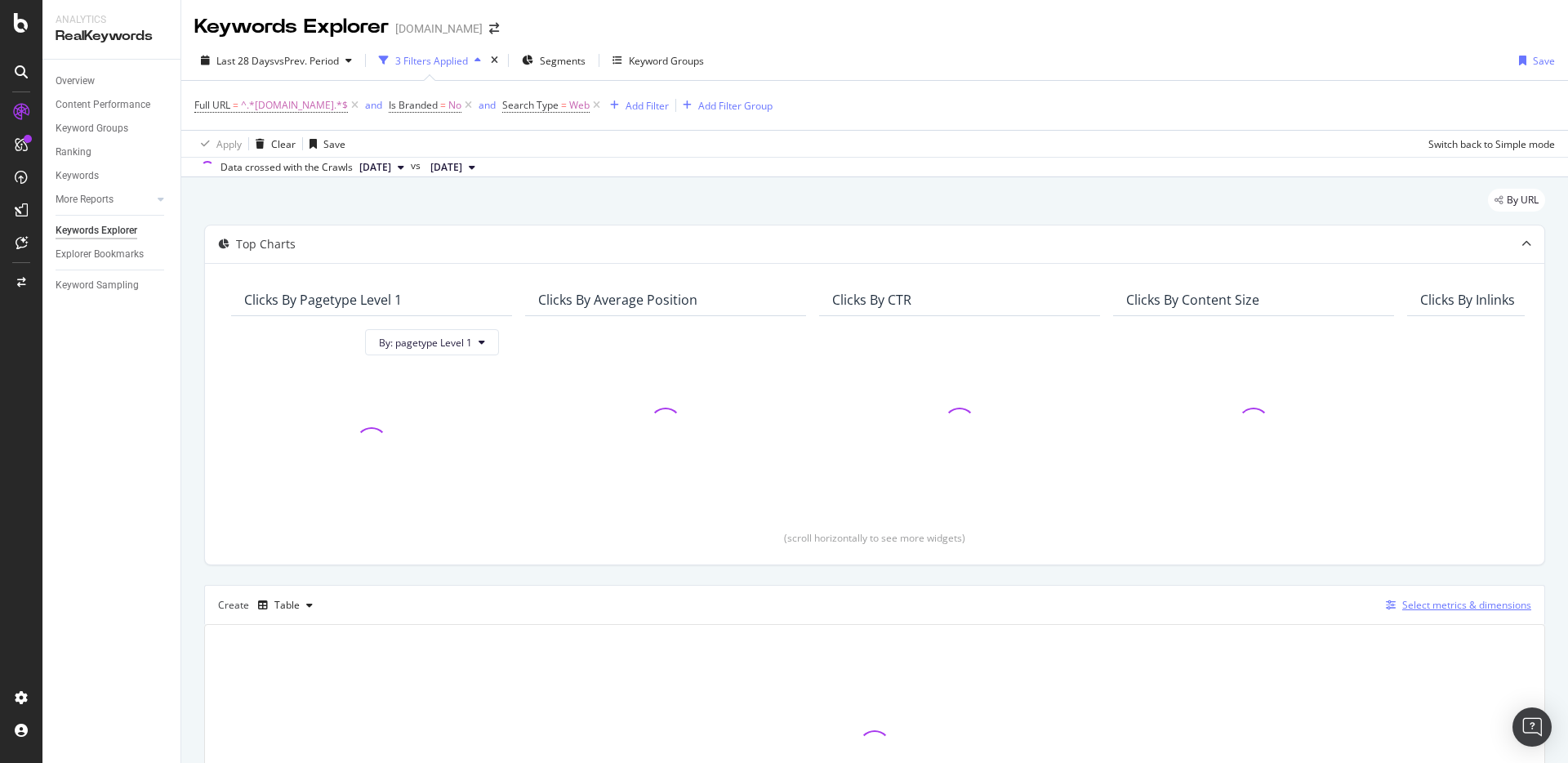
click at [1420, 602] on div "Select metrics & dimensions" at bounding box center [1466, 605] width 129 height 14
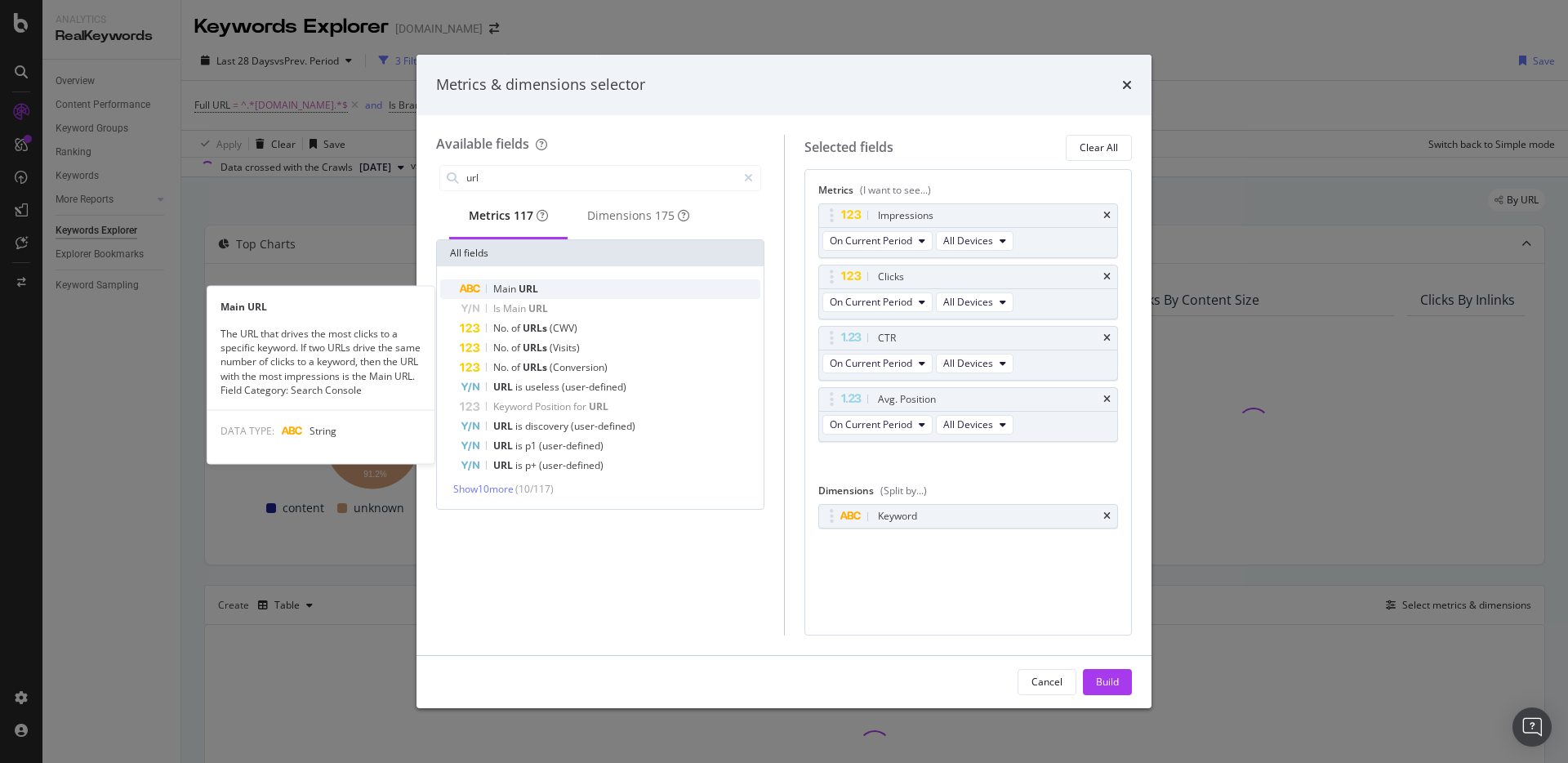
click at [556, 298] on div "Main URL" at bounding box center [610, 289] width 300 height 20
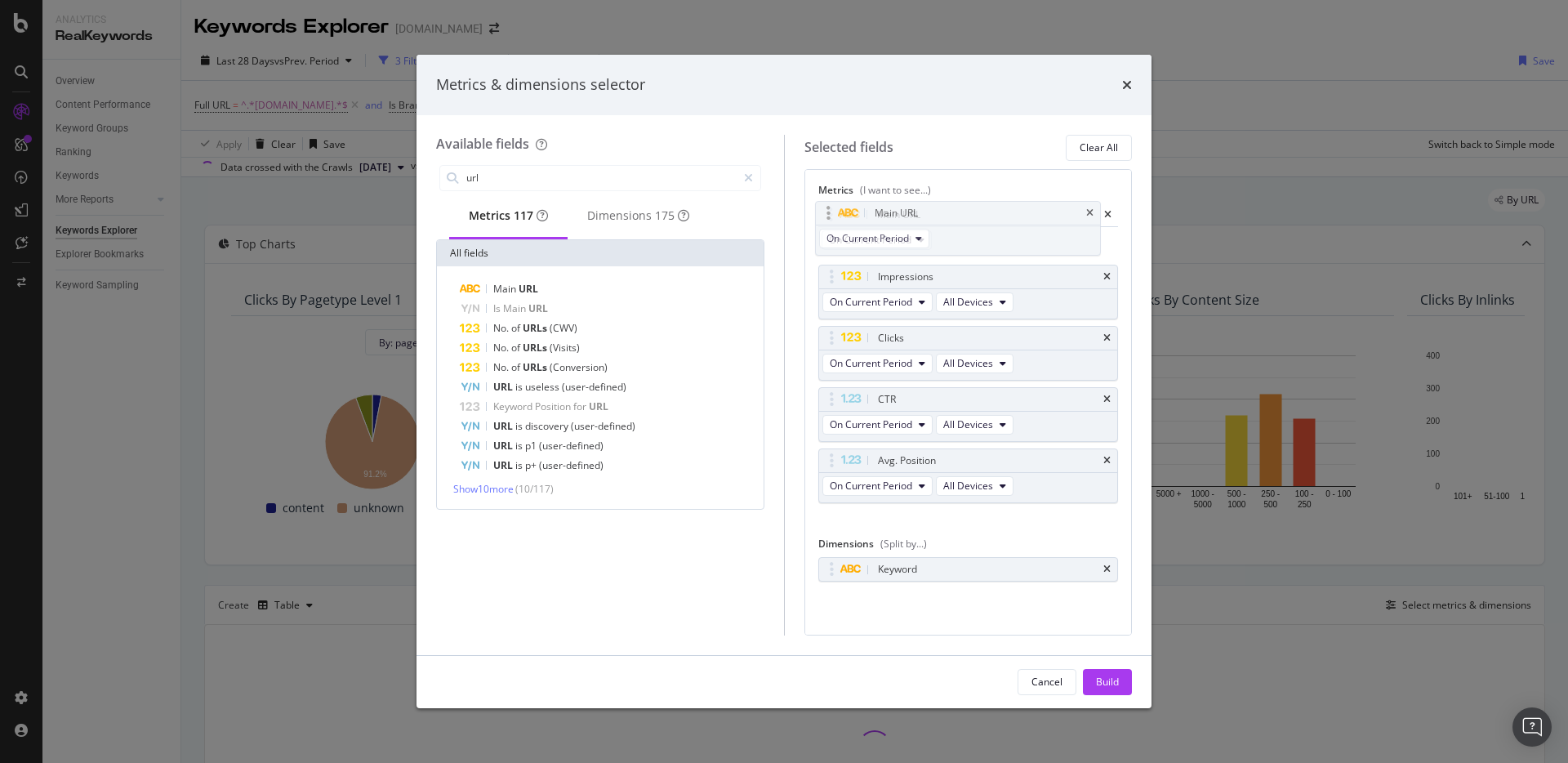
drag, startPoint x: 827, startPoint y: 463, endPoint x: 823, endPoint y: 214, distance: 249.0
click at [823, 214] on body "Analytics RealKeywords Overview Content Performance Keyword Groups Ranking Keyw…" at bounding box center [784, 381] width 1568 height 763
click at [1094, 209] on div "Main URL" at bounding box center [968, 215] width 299 height 23
click at [1103, 214] on icon "times" at bounding box center [1106, 215] width 7 height 10
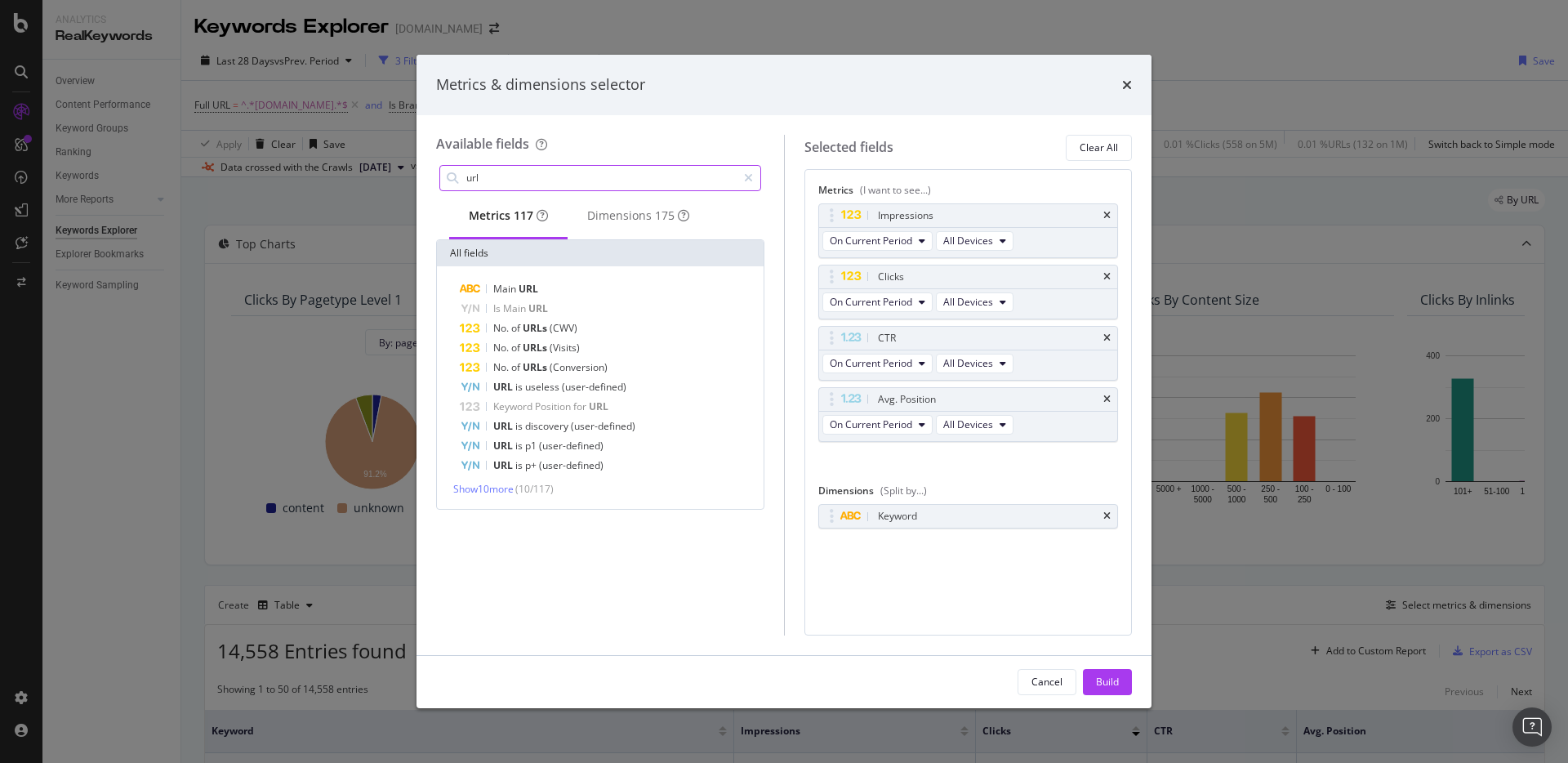
click at [631, 181] on input "url" at bounding box center [600, 178] width 272 height 24
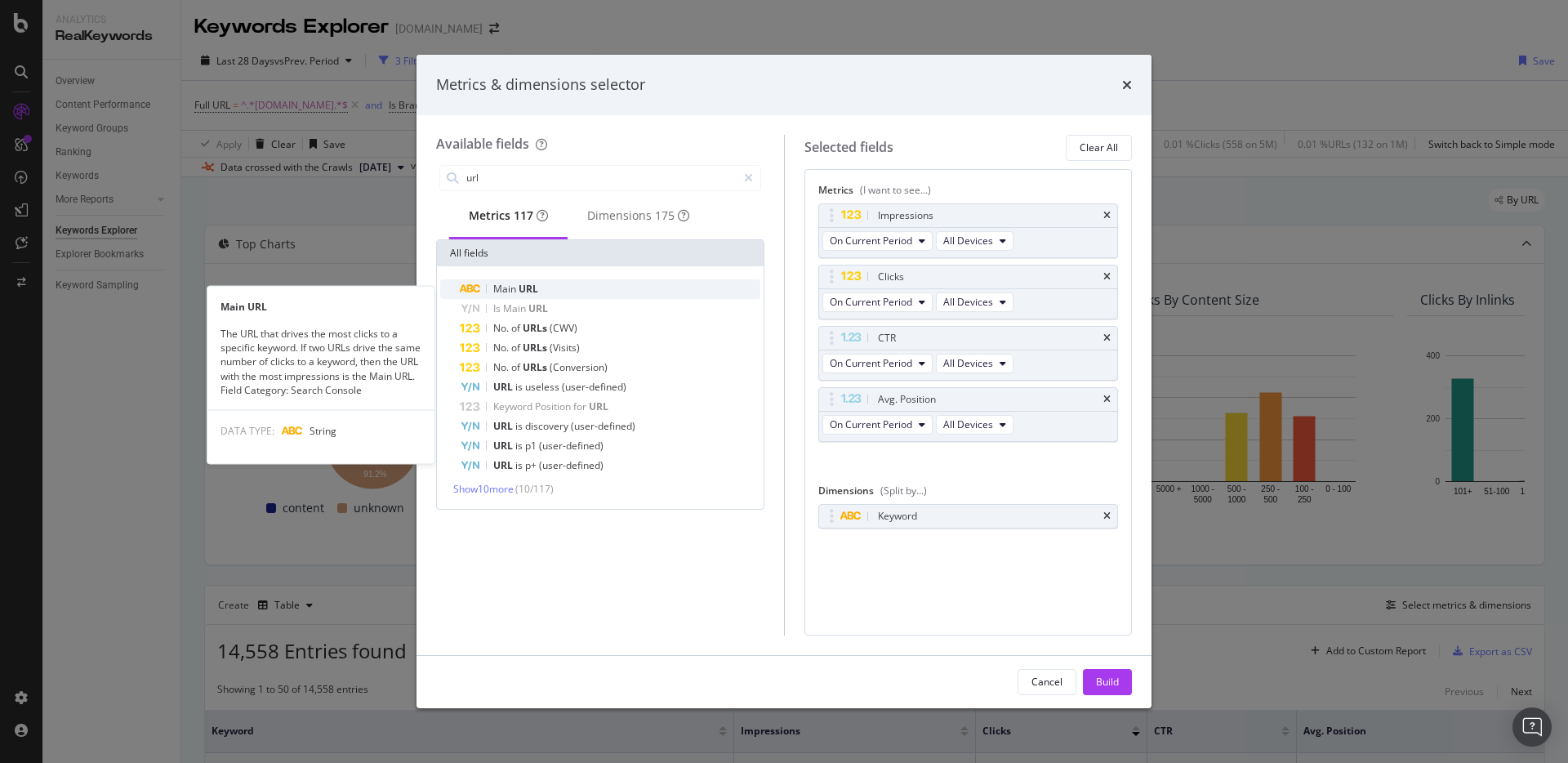
click at [550, 293] on div "Main URL" at bounding box center [610, 289] width 300 height 20
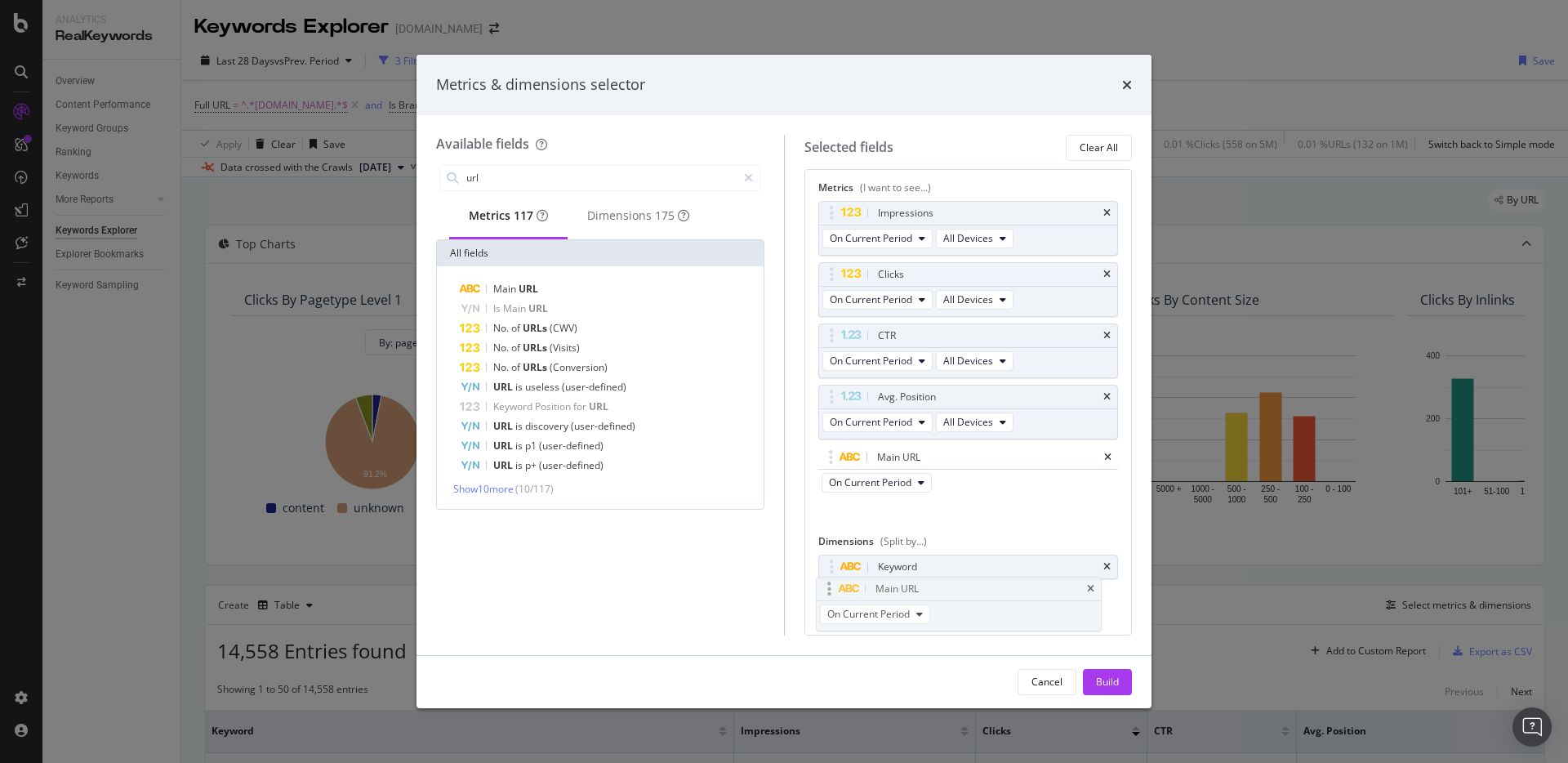
scroll to position [10, 0]
drag, startPoint x: 837, startPoint y: 457, endPoint x: 834, endPoint y: 576, distance: 119.0
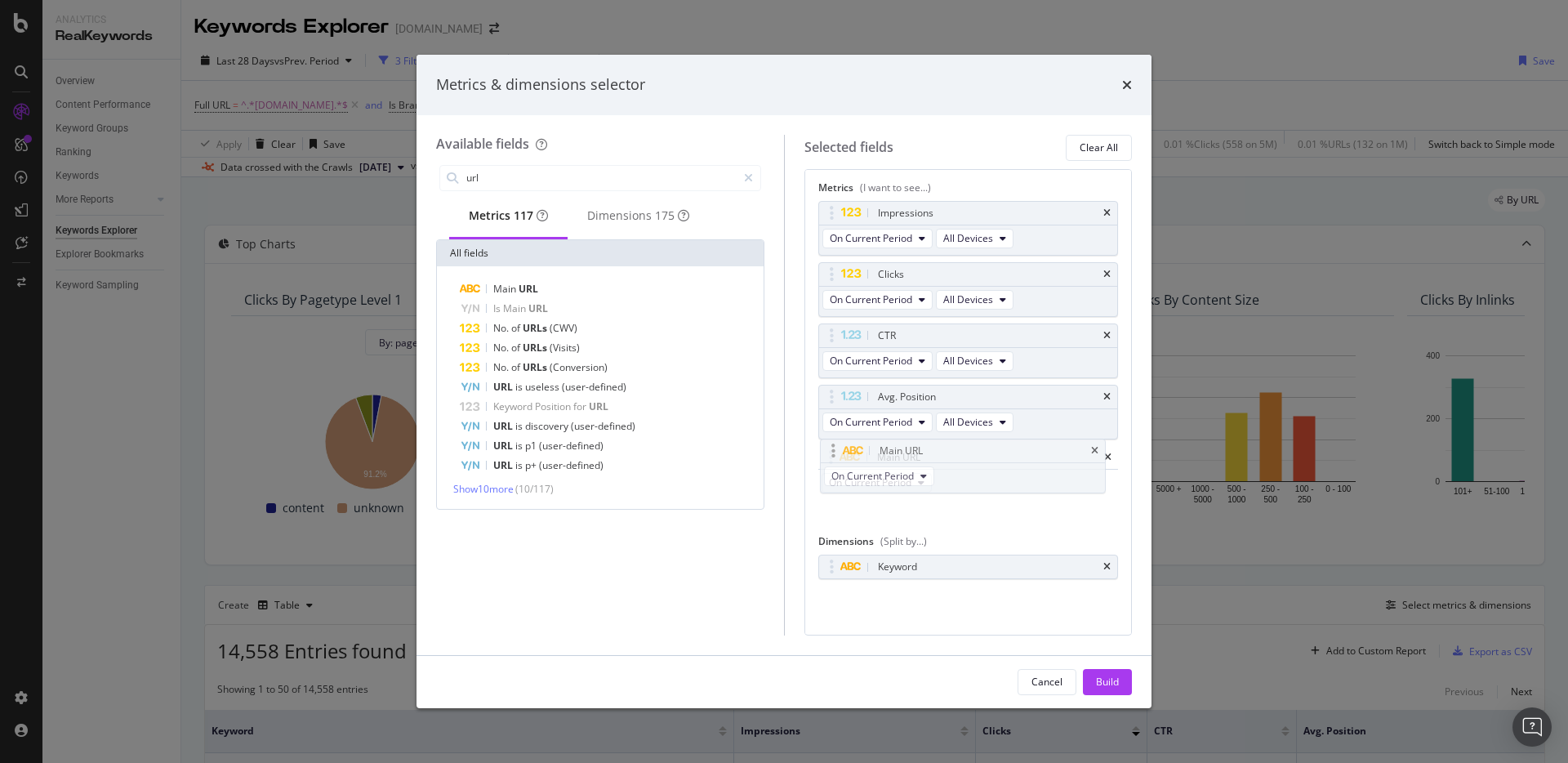
click at [834, 576] on body "Analytics RealKeywords Overview Content Performance Keyword Groups Ranking Keyw…" at bounding box center [784, 381] width 1568 height 763
click at [1103, 565] on icon "times" at bounding box center [1106, 567] width 7 height 10
click at [1103, 458] on icon "times" at bounding box center [1106, 455] width 7 height 10
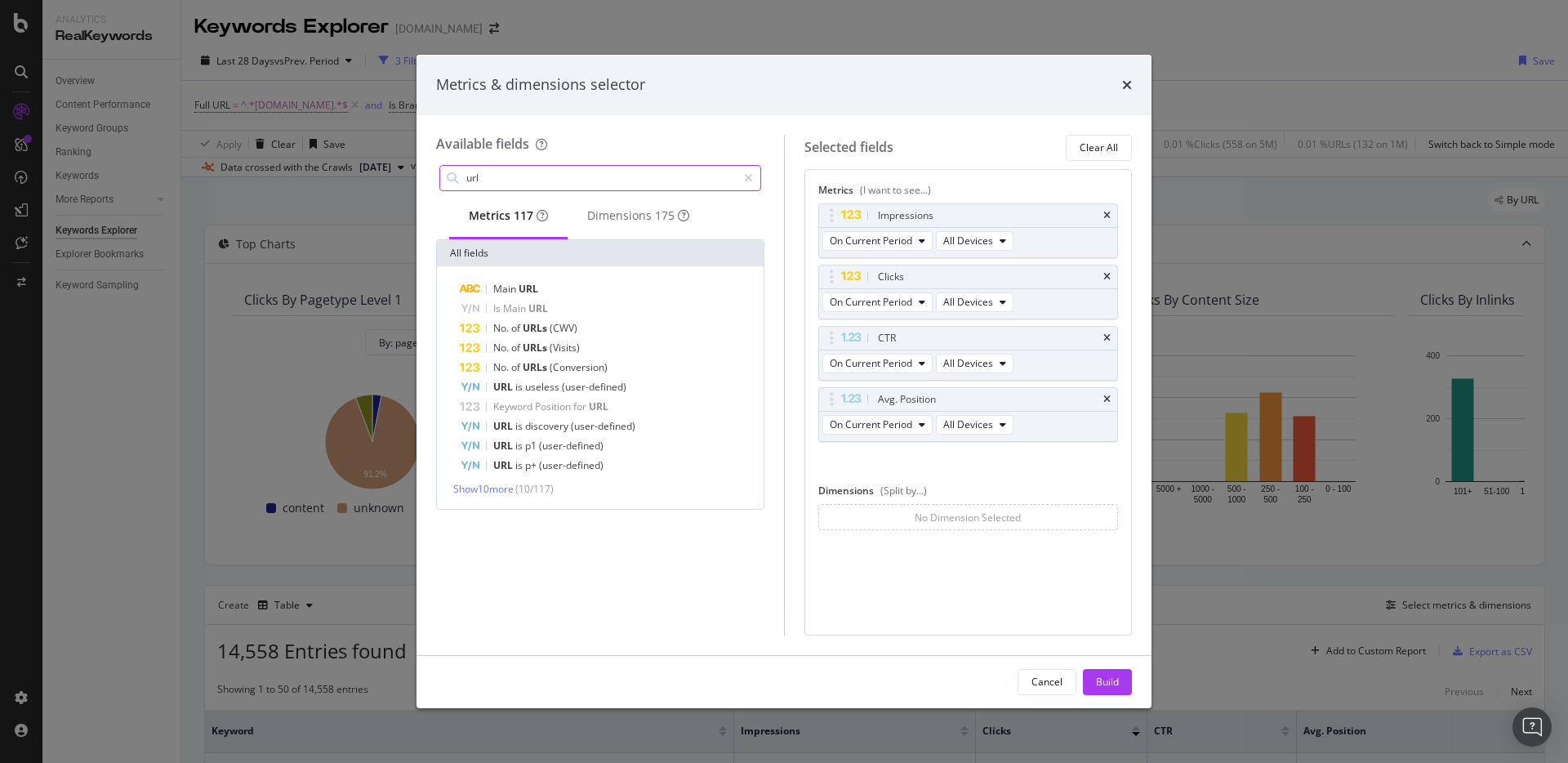
click at [617, 173] on input "url" at bounding box center [600, 178] width 272 height 24
type input "url"
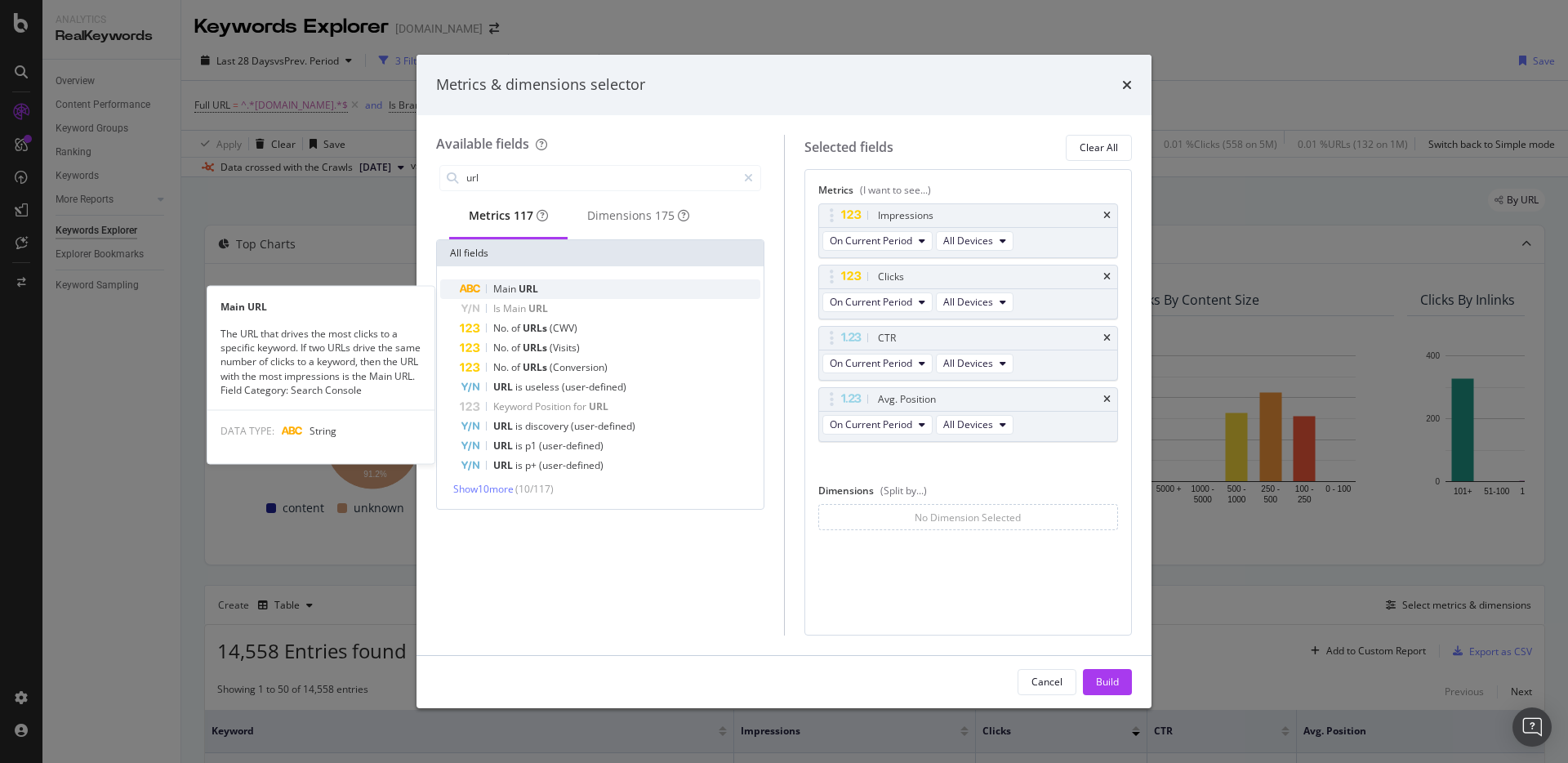
click at [561, 292] on div "Main URL" at bounding box center [610, 289] width 300 height 20
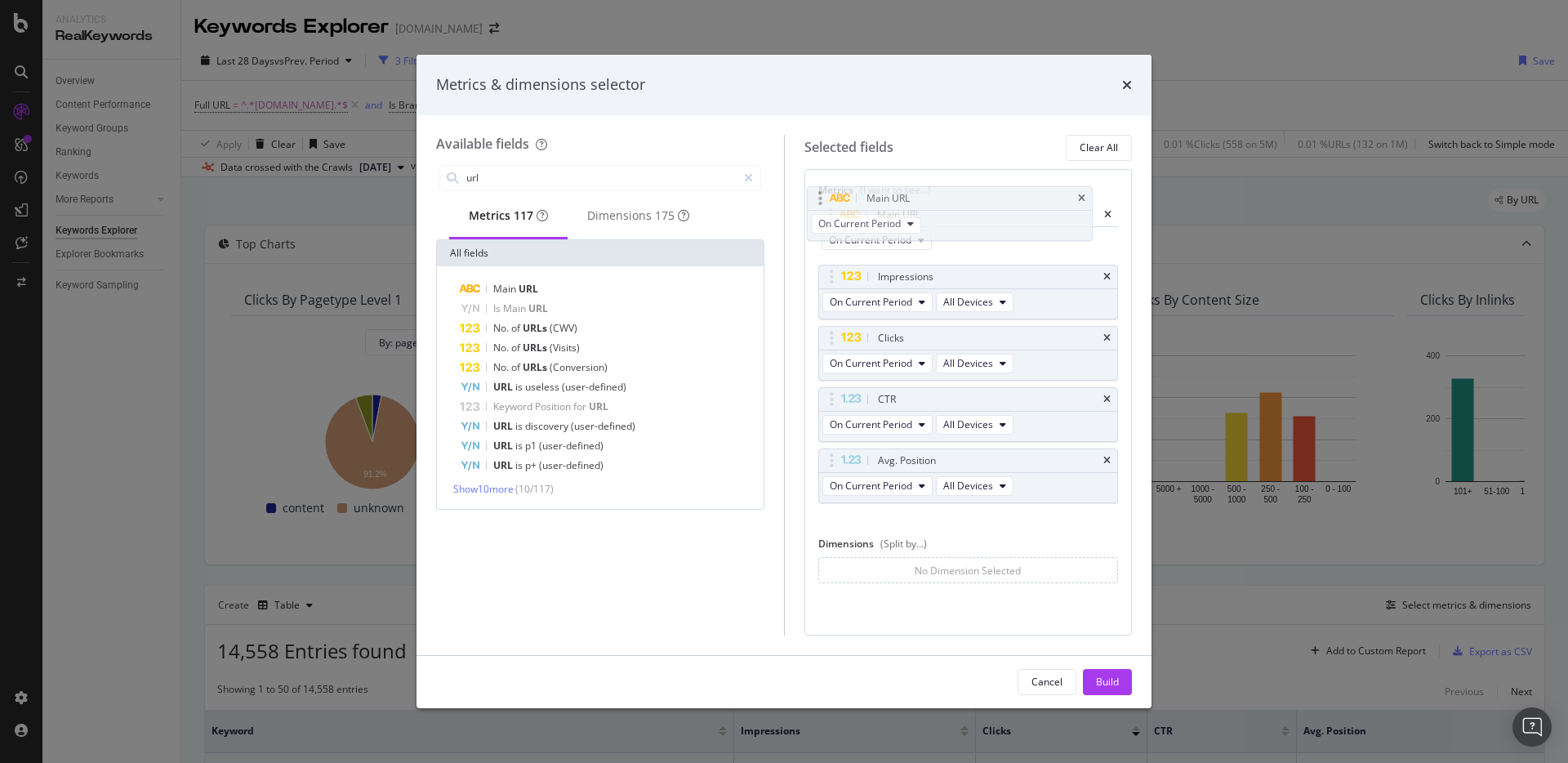
drag, startPoint x: 836, startPoint y: 463, endPoint x: 828, endPoint y: 208, distance: 255.1
click at [828, 208] on body "Analytics RealKeywords Overview Content Performance Keyword Groups Ranking Keyw…" at bounding box center [784, 381] width 1568 height 763
click at [540, 179] on input "url" at bounding box center [600, 178] width 272 height 24
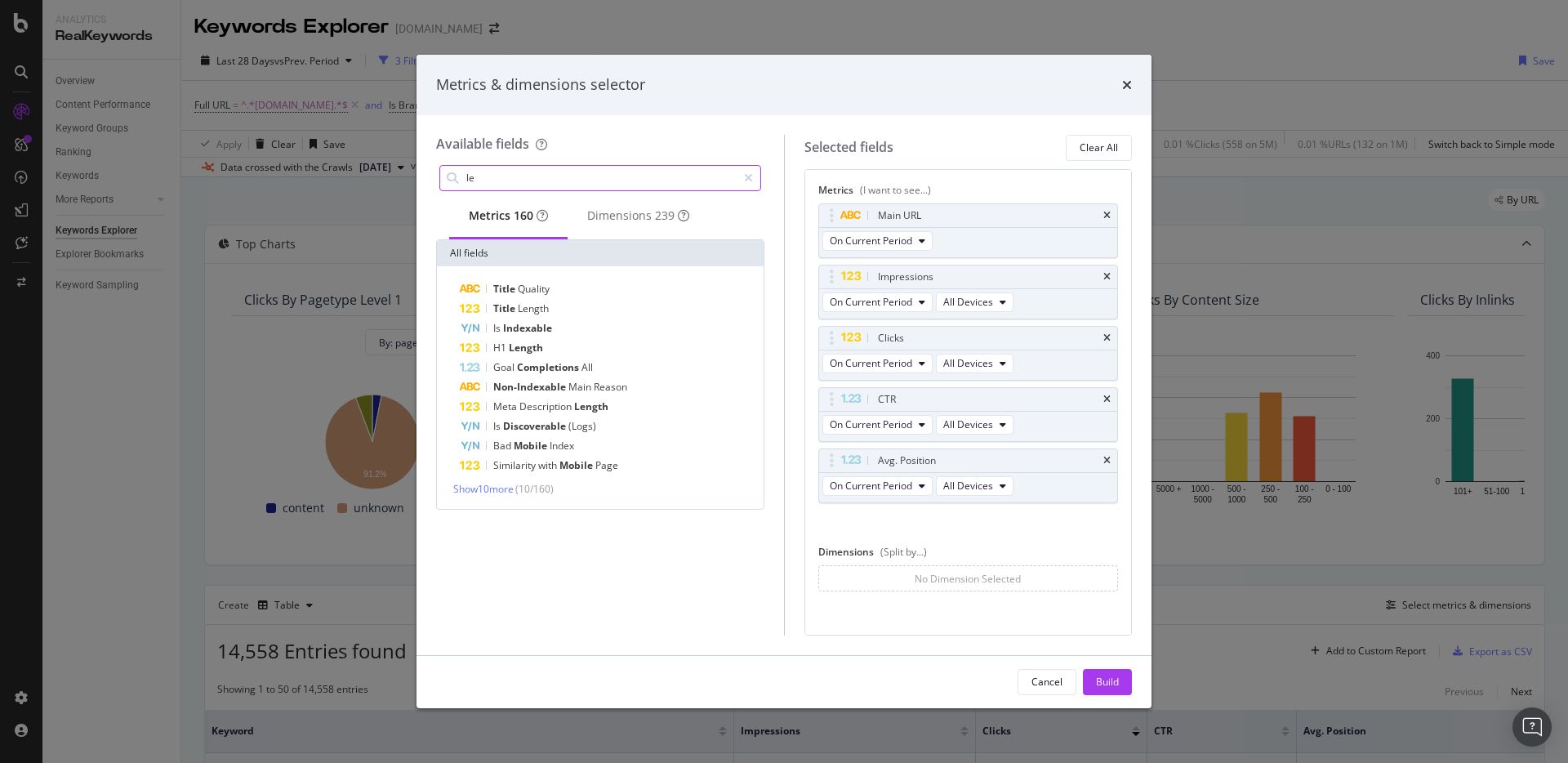
type input "l"
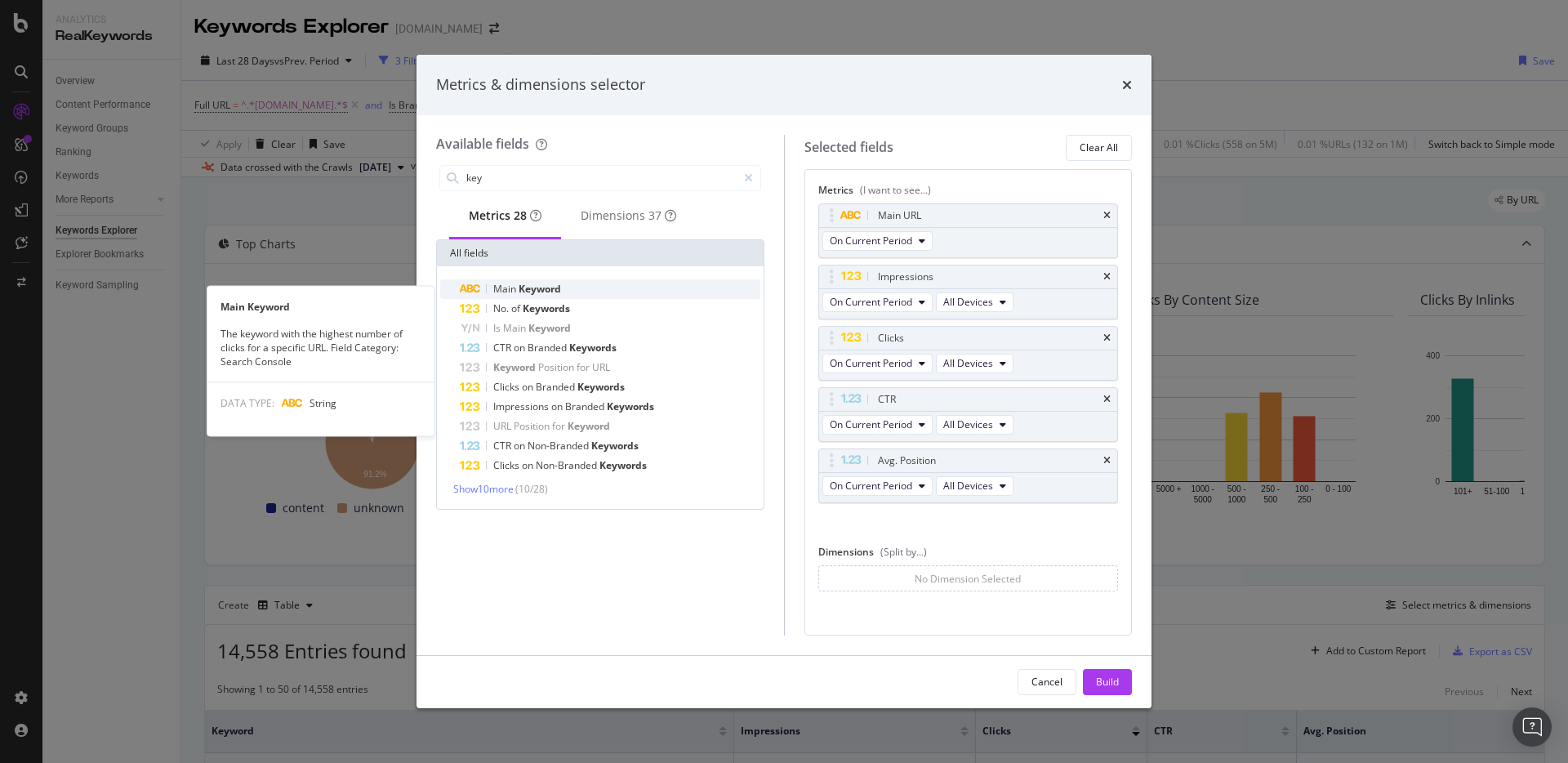
click at [566, 299] on div "Main Keyword" at bounding box center [610, 289] width 300 height 20
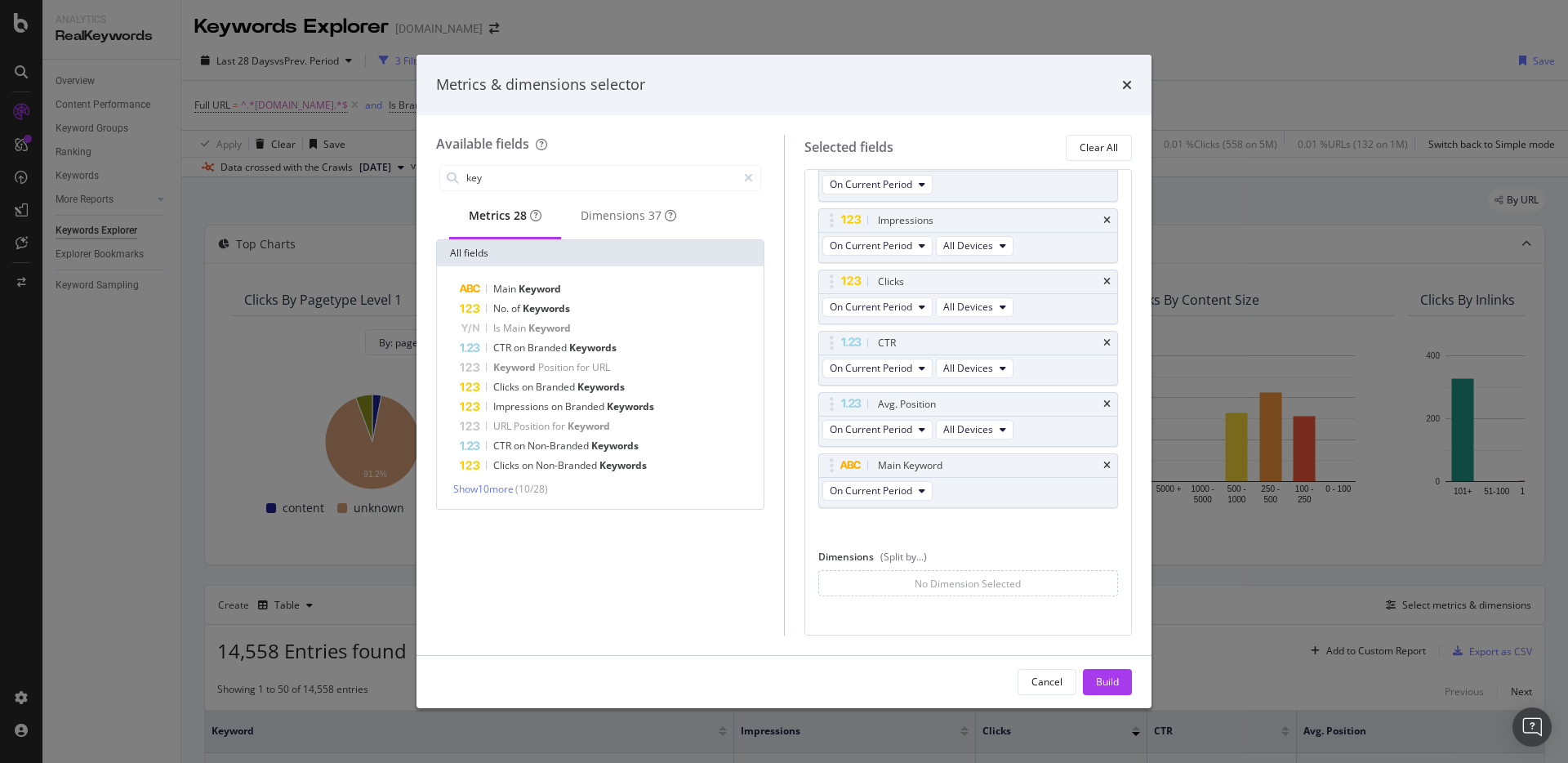
scroll to position [66, 0]
click at [946, 569] on div "No Dimension Selected" at bounding box center [968, 574] width 106 height 14
click at [945, 570] on div "No Dimension Selected" at bounding box center [968, 574] width 106 height 14
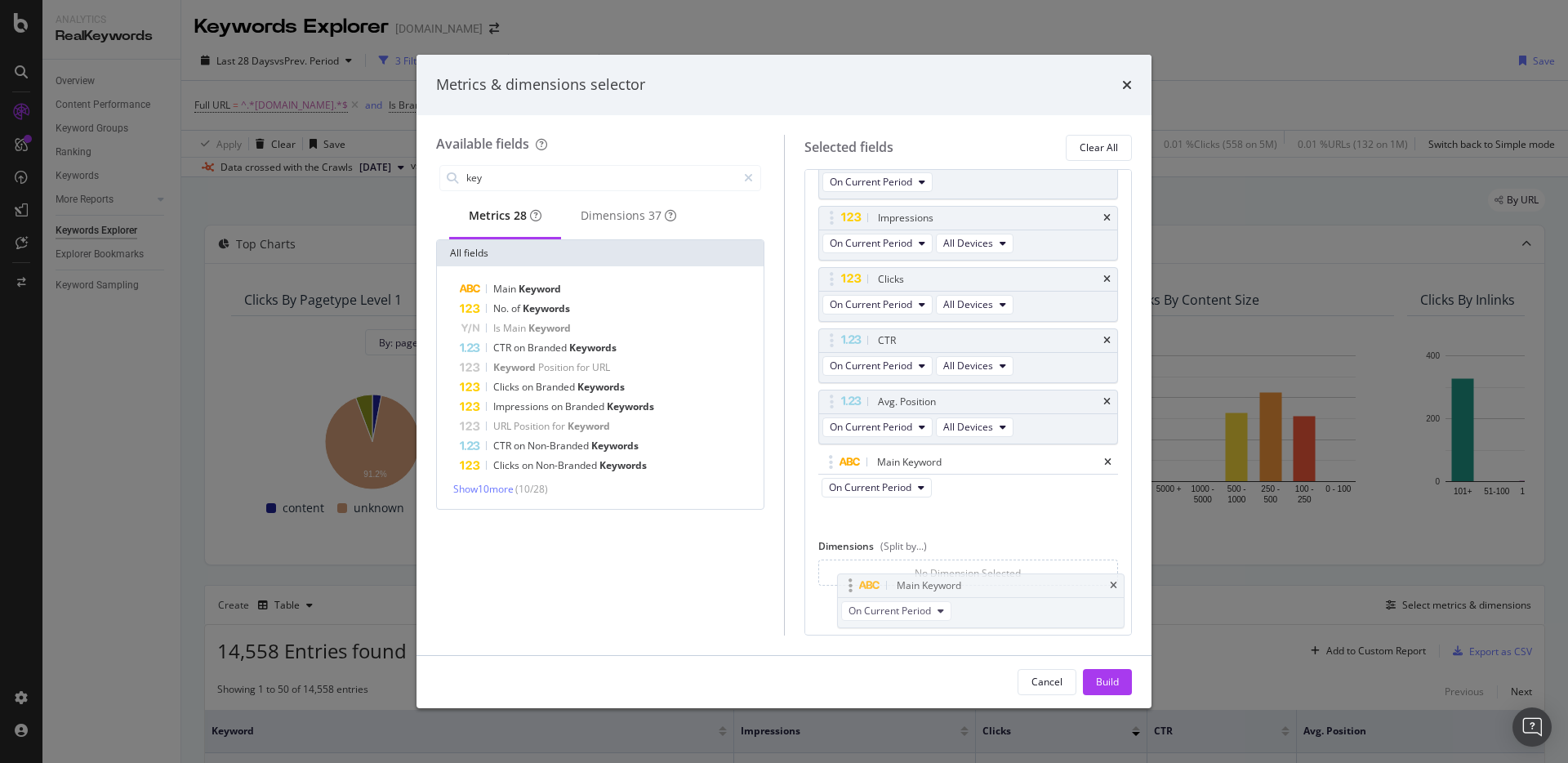
drag, startPoint x: 836, startPoint y: 458, endPoint x: 854, endPoint y: 589, distance: 132.2
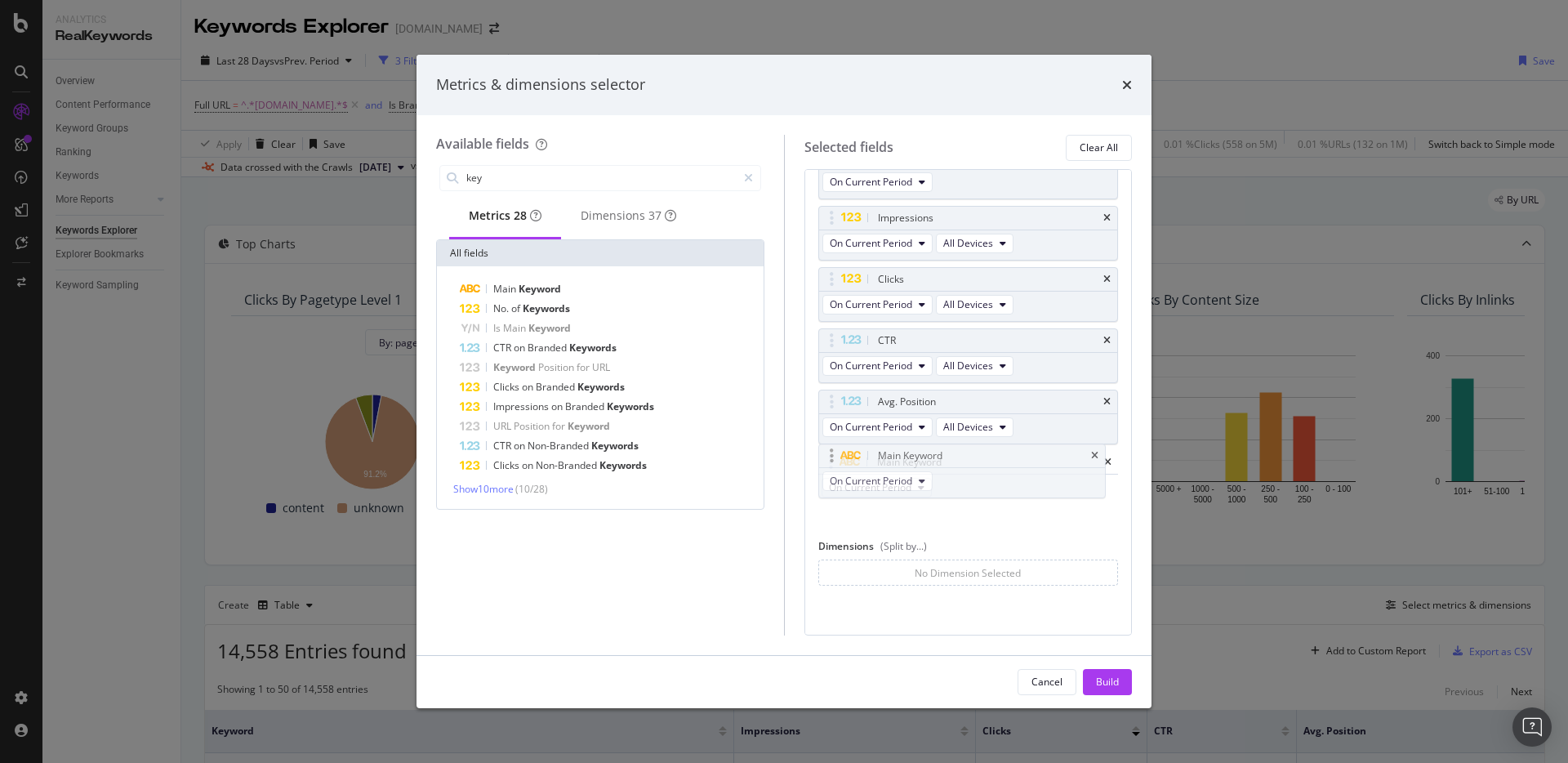
click at [854, 589] on body "Analytics RealKeywords Overview Content Performance Keyword Groups Ranking Keyw…" at bounding box center [784, 381] width 1568 height 763
click at [610, 224] on div "Dimensions 37" at bounding box center [628, 215] width 95 height 16
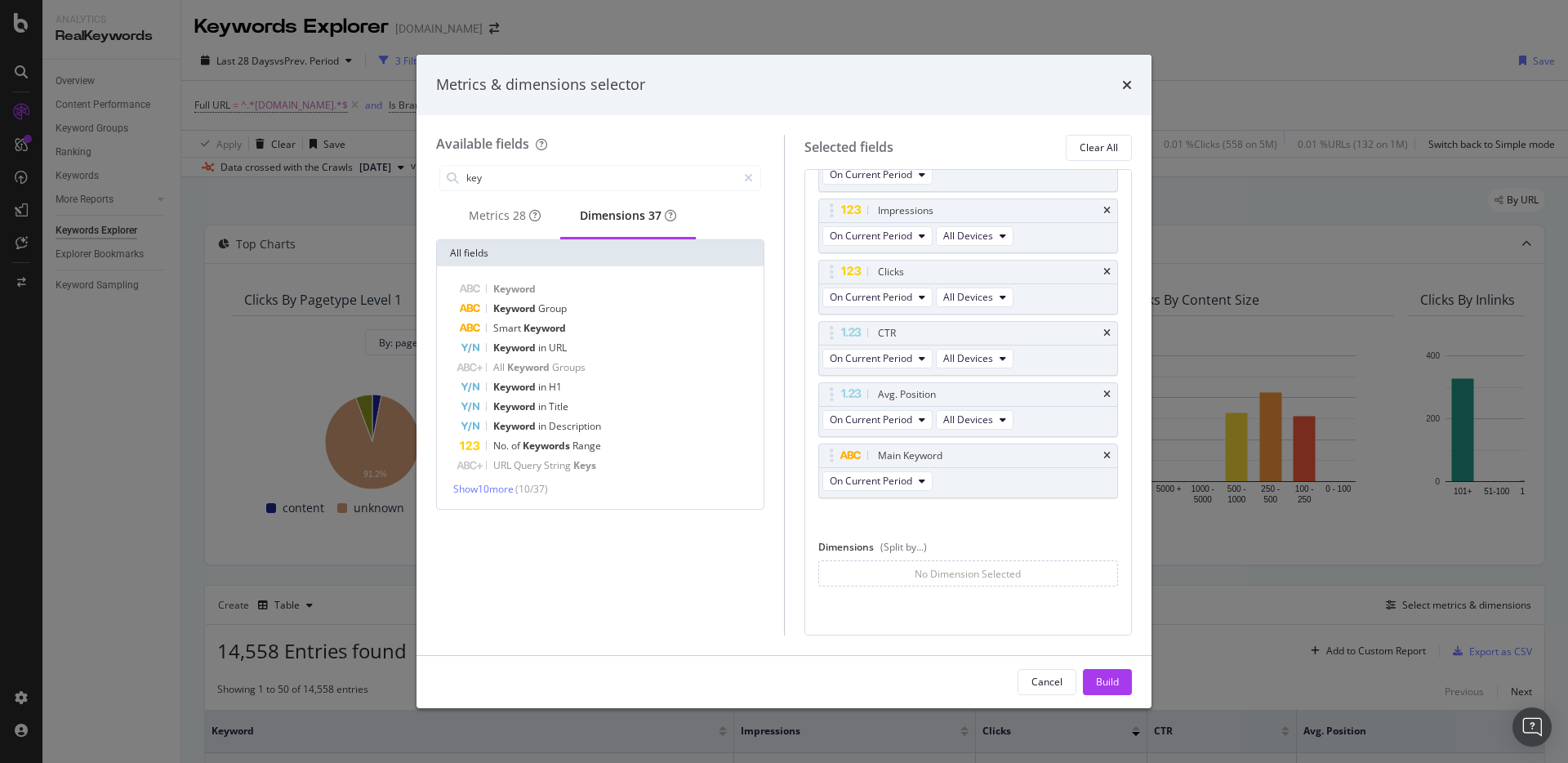
click at [490, 496] on div "Show 10 more ( 10 / 37 )" at bounding box center [600, 489] width 320 height 14
click at [491, 496] on span "Show 10 more" at bounding box center [483, 489] width 61 height 14
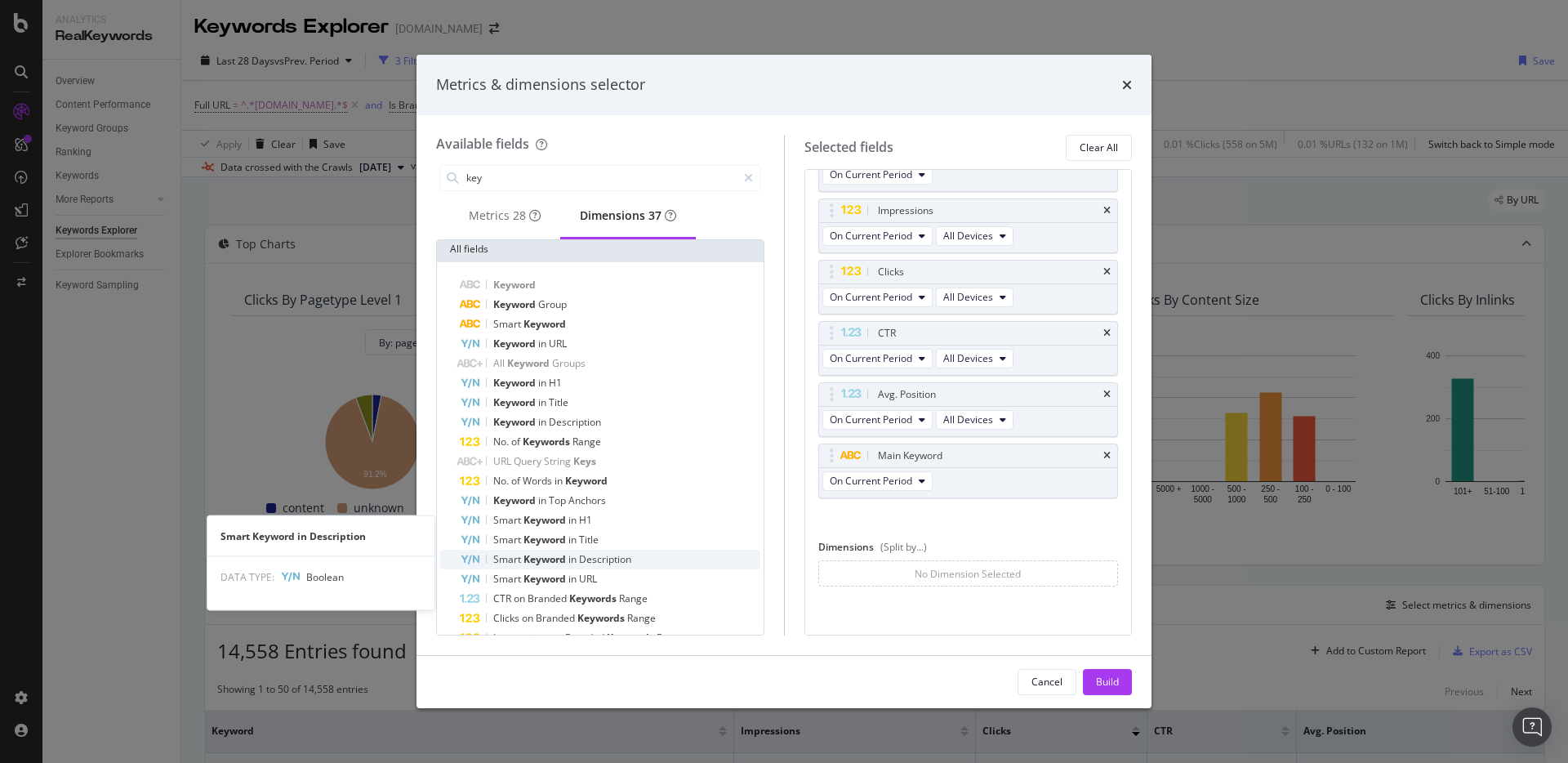
scroll to position [0, 0]
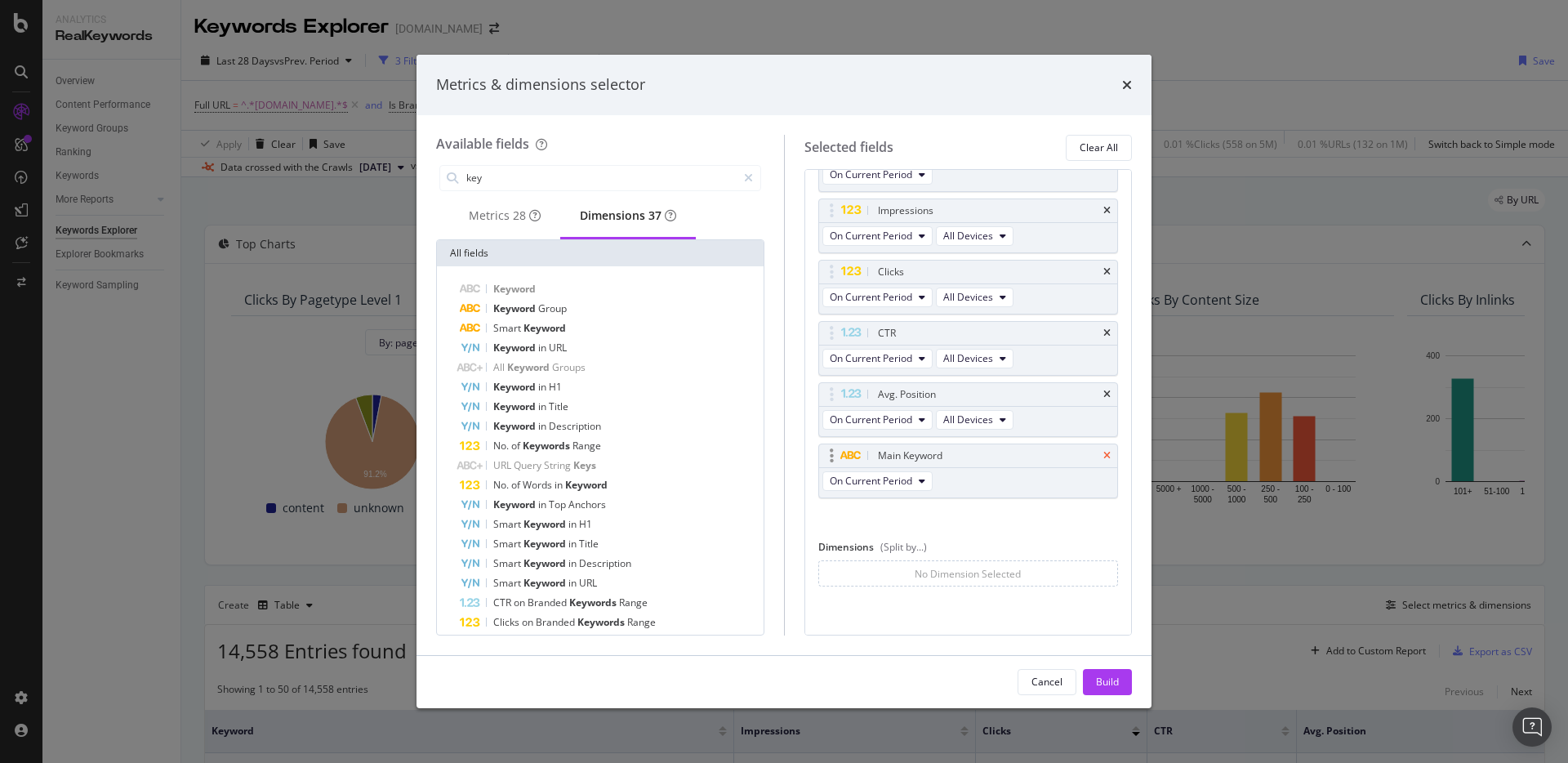
click at [1103, 457] on icon "times" at bounding box center [1106, 455] width 7 height 10
click at [495, 296] on span "Keyword" at bounding box center [514, 289] width 43 height 14
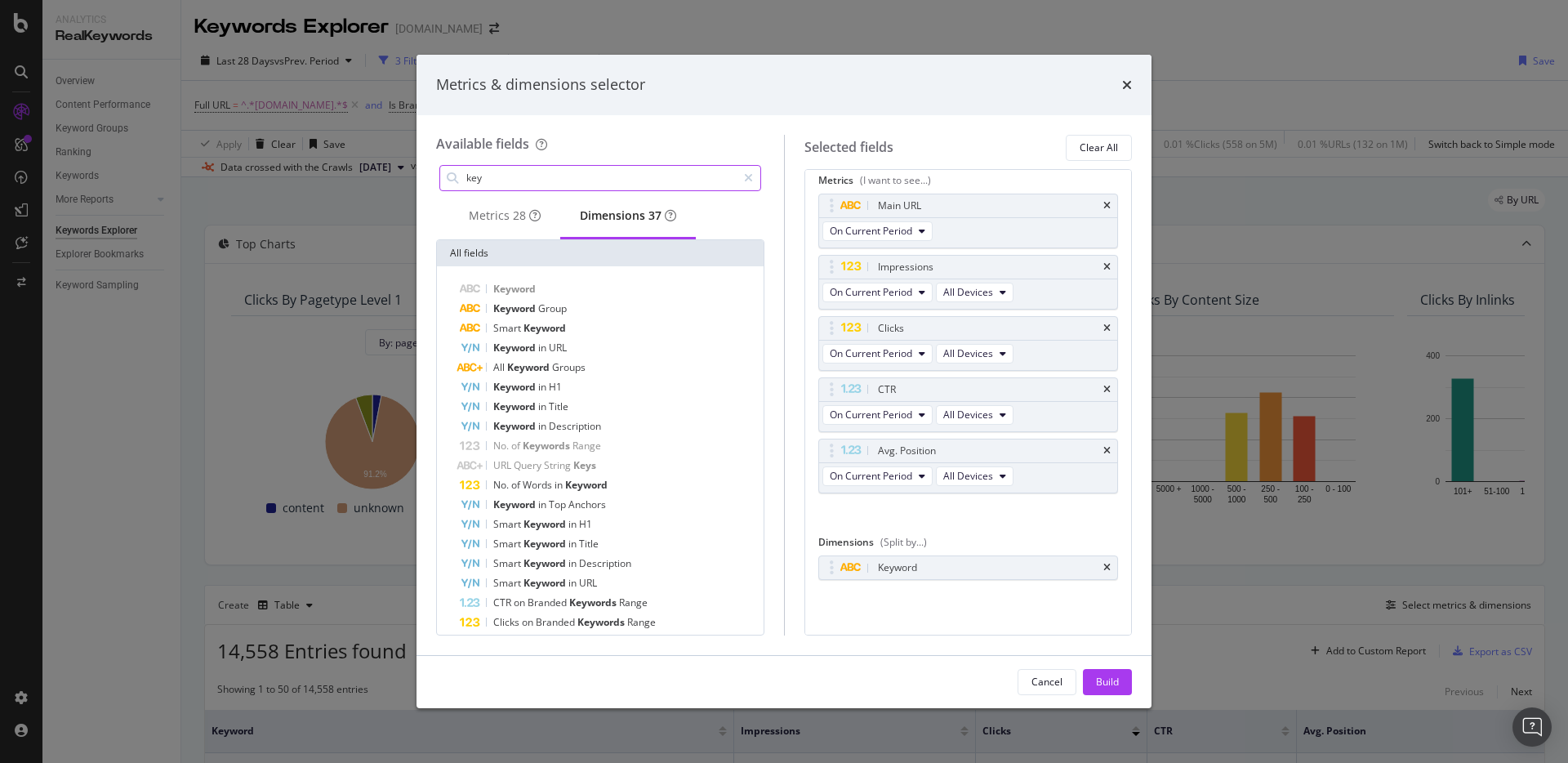
click at [527, 187] on input "key" at bounding box center [600, 178] width 272 height 24
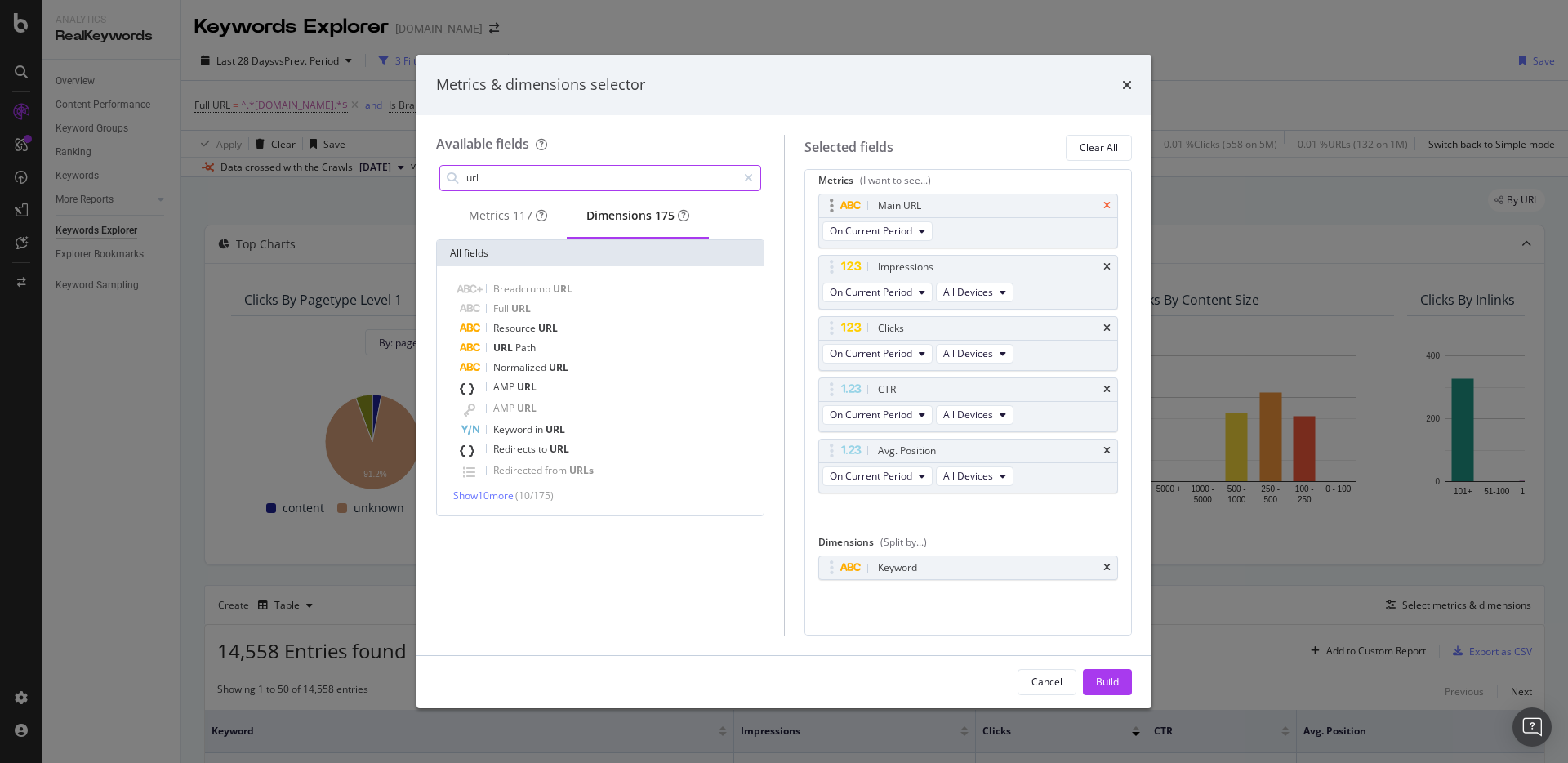
type input "url"
click at [1103, 201] on icon "times" at bounding box center [1106, 206] width 7 height 10
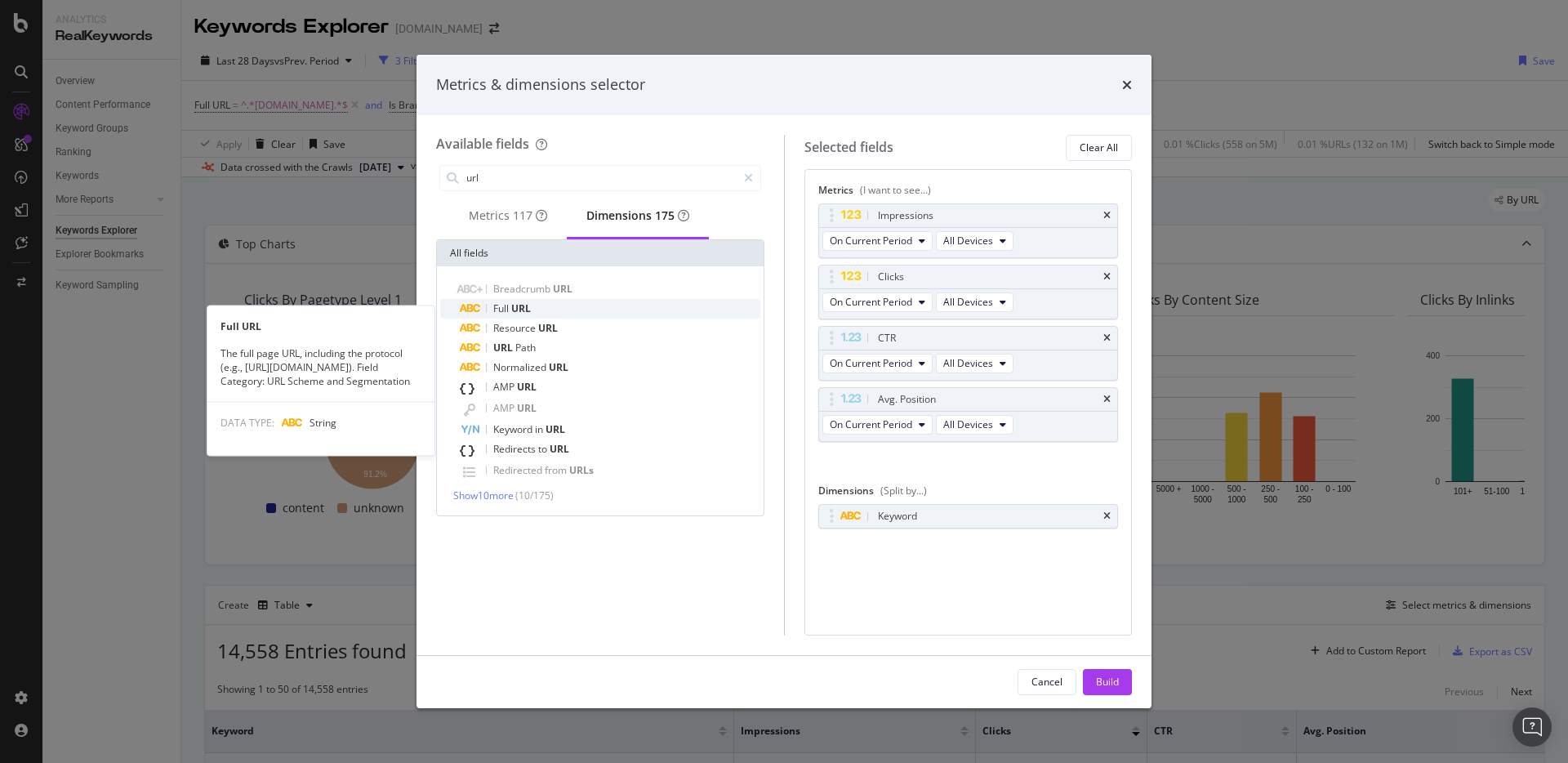
click at [522, 310] on span "URL" at bounding box center [521, 308] width 20 height 14
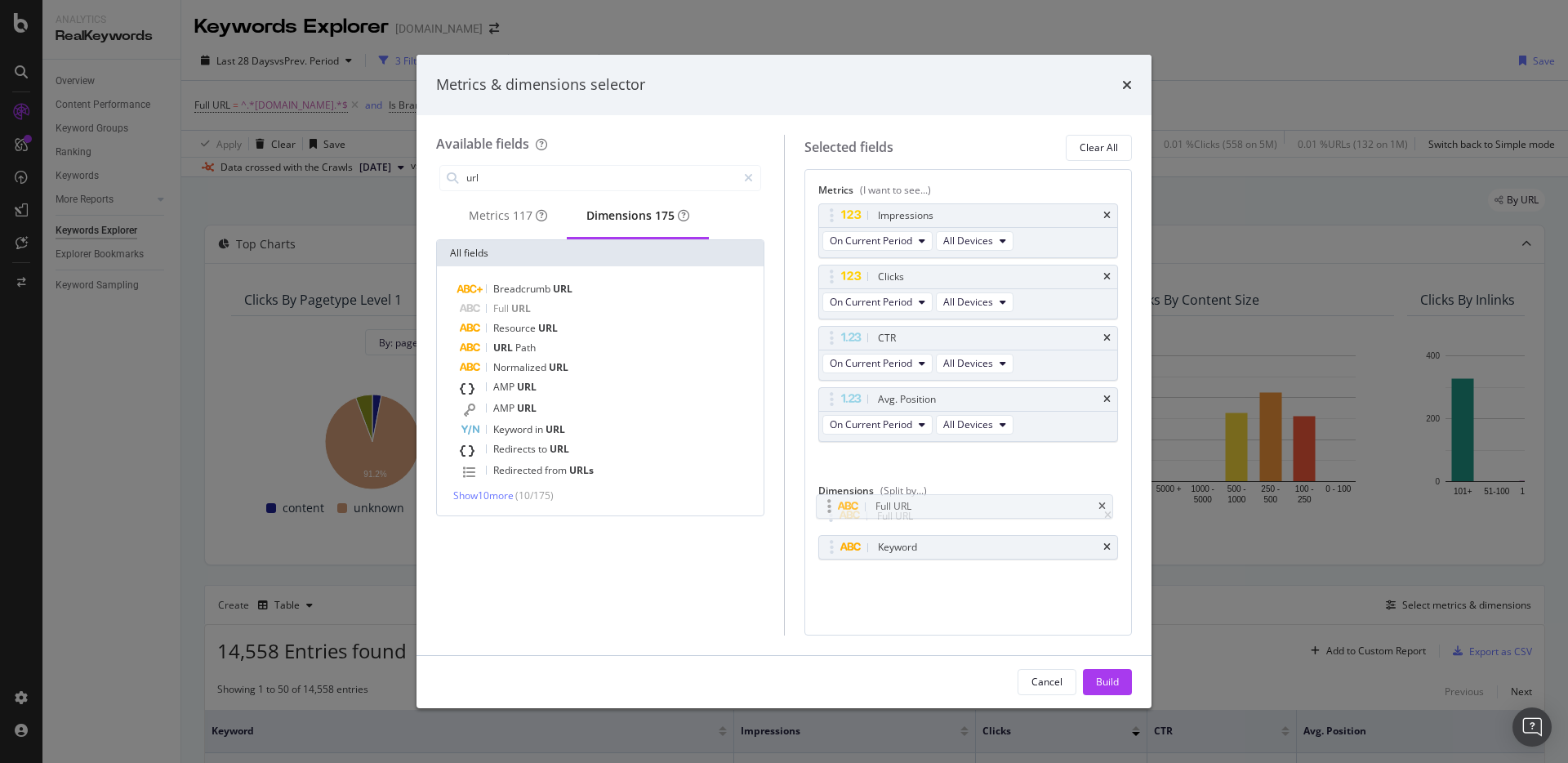
drag, startPoint x: 832, startPoint y: 541, endPoint x: 827, endPoint y: 499, distance: 42.3
click at [827, 499] on body "Analytics RealKeywords Overview Content Performance Keyword Groups Ranking Keyw…" at bounding box center [784, 381] width 1568 height 763
click at [1099, 681] on div "Build" at bounding box center [1107, 681] width 23 height 14
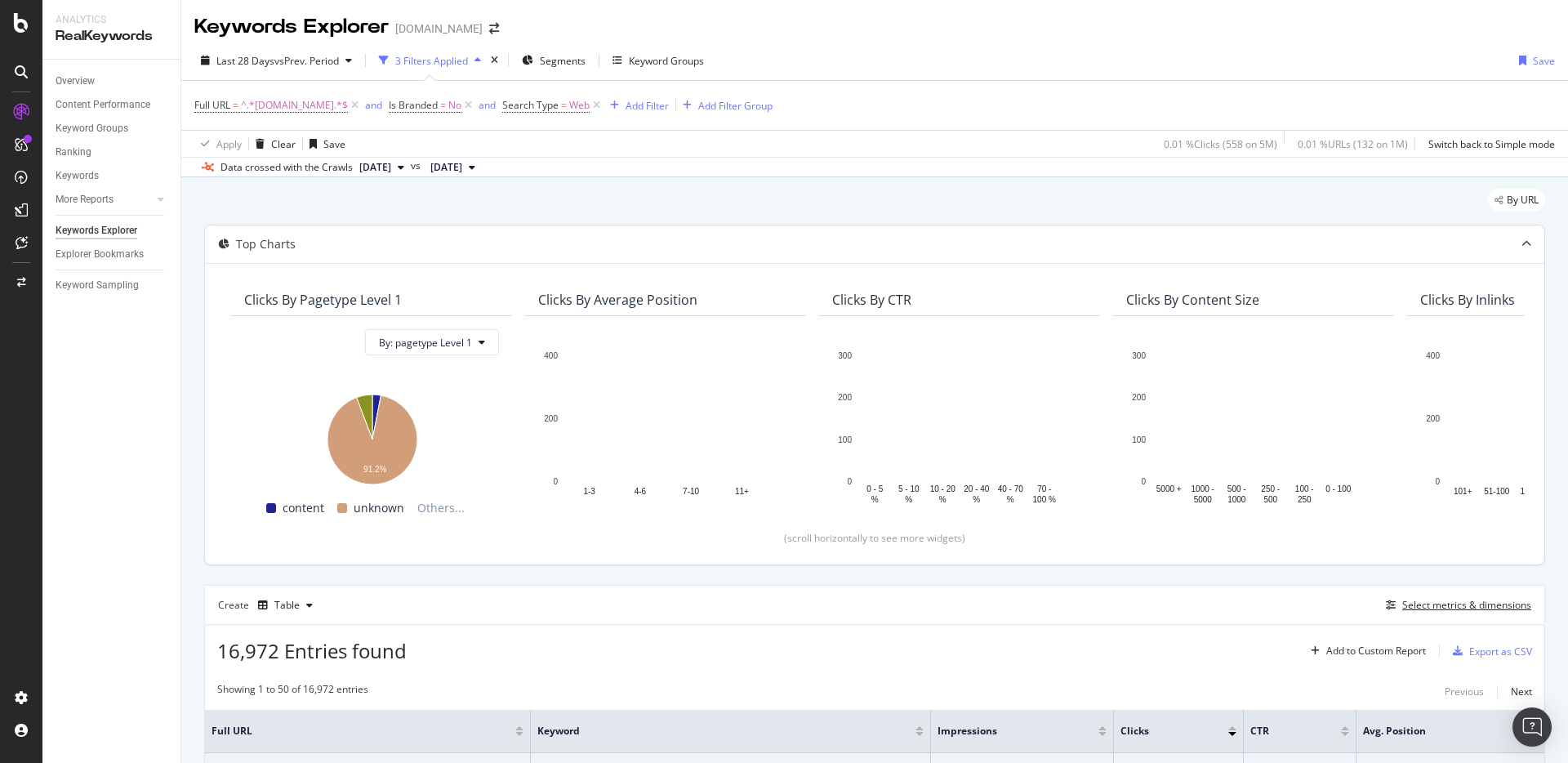
scroll to position [340, 0]
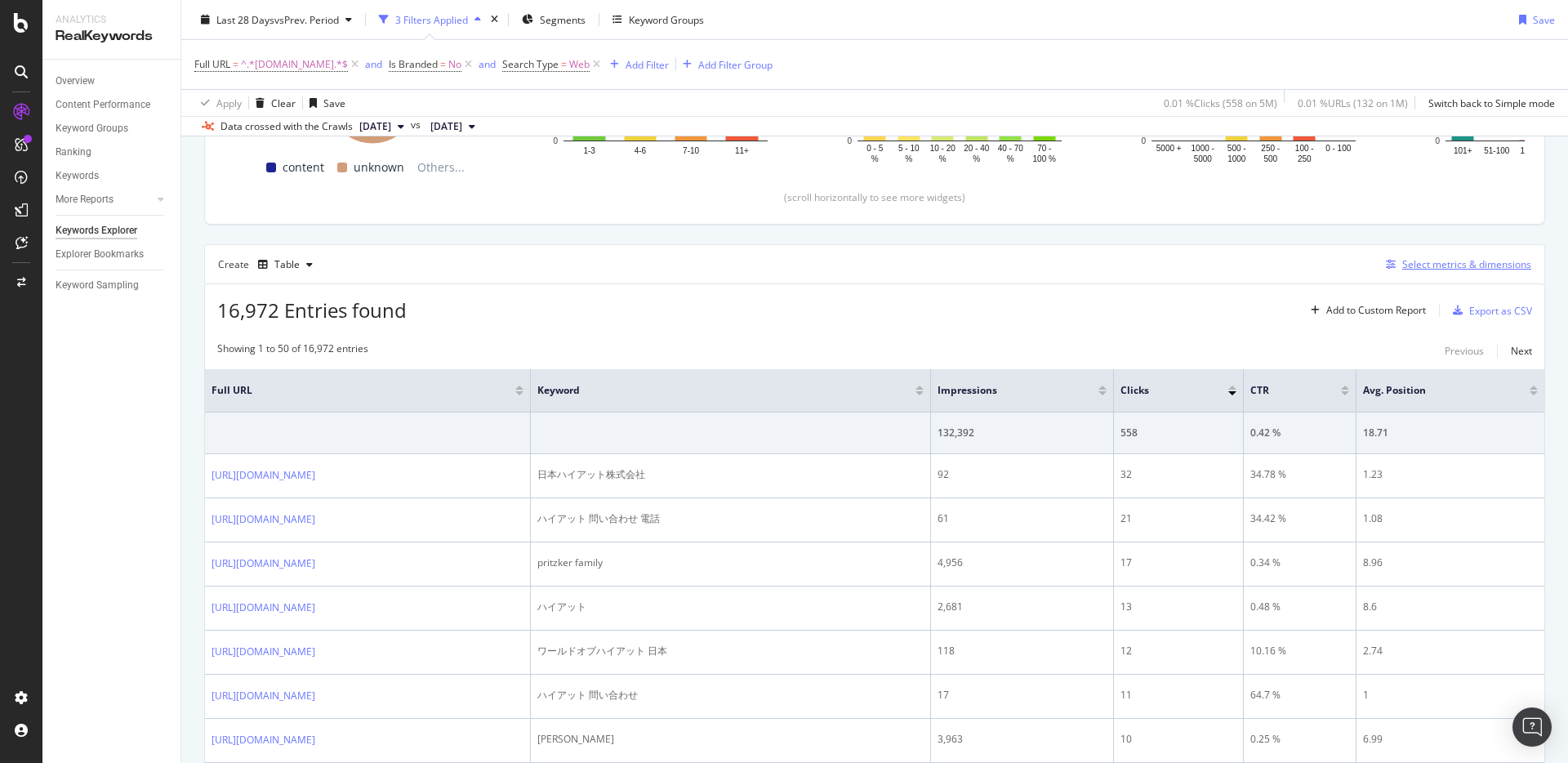
click at [1439, 271] on div "Select metrics & dimensions" at bounding box center [1466, 264] width 129 height 14
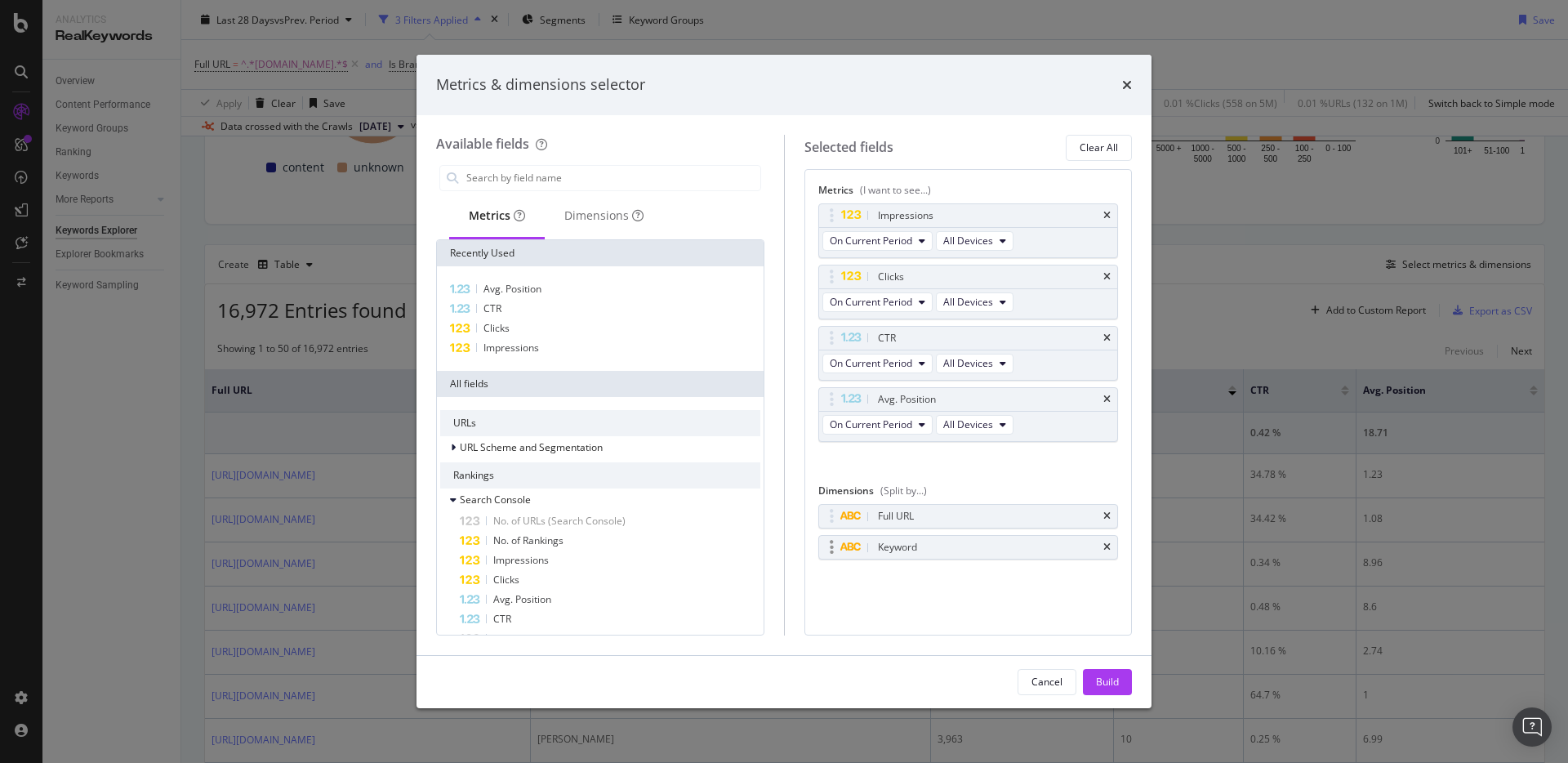
click at [1111, 542] on div "Keyword" at bounding box center [968, 547] width 299 height 23
click at [1109, 542] on div "Keyword" at bounding box center [968, 547] width 299 height 23
click at [1108, 543] on icon "times" at bounding box center [1106, 547] width 7 height 10
click at [573, 187] on input "modal" at bounding box center [612, 178] width 296 height 24
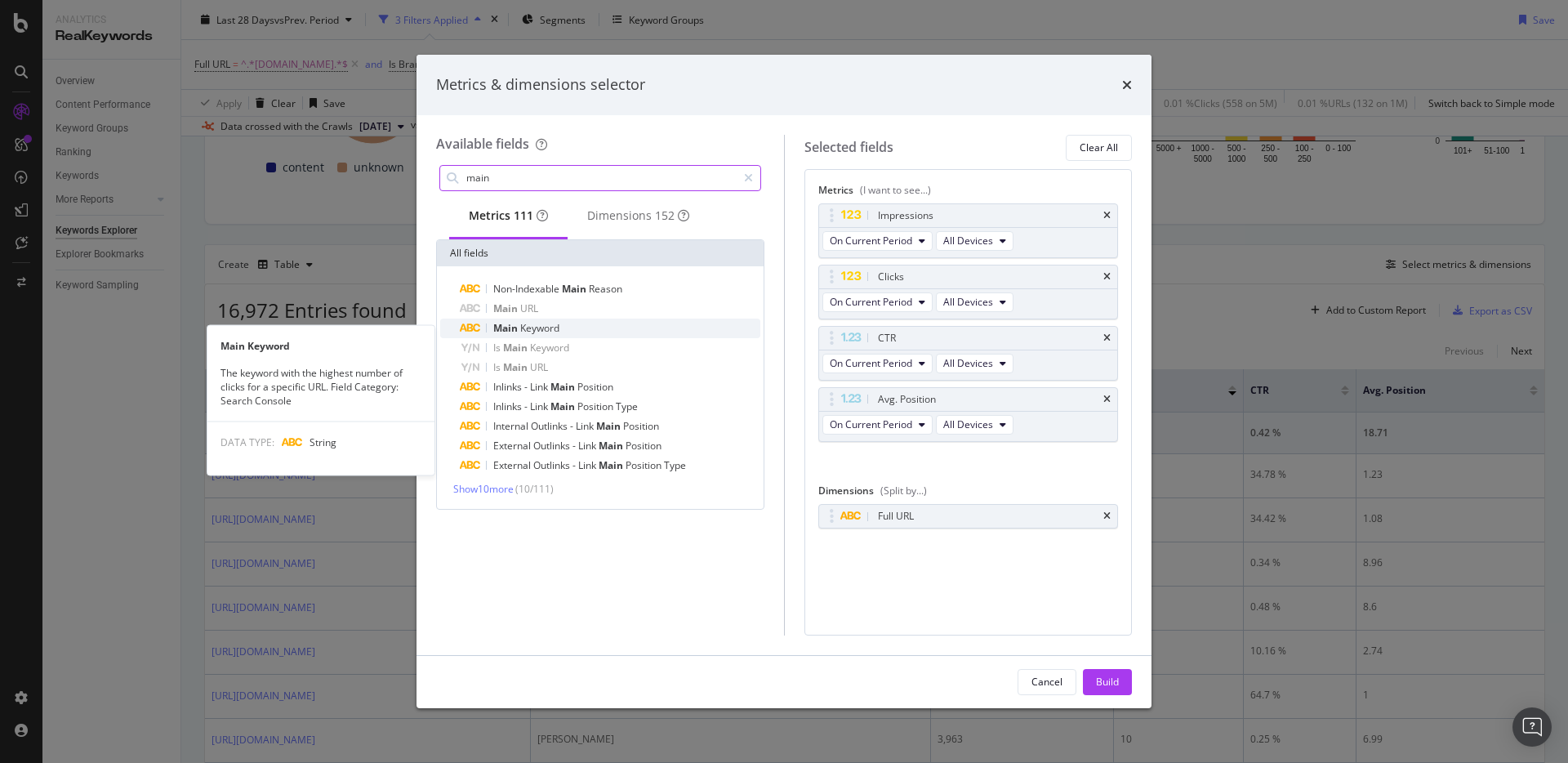
type input "main"
click at [561, 327] on div "Main Keyword" at bounding box center [610, 328] width 300 height 20
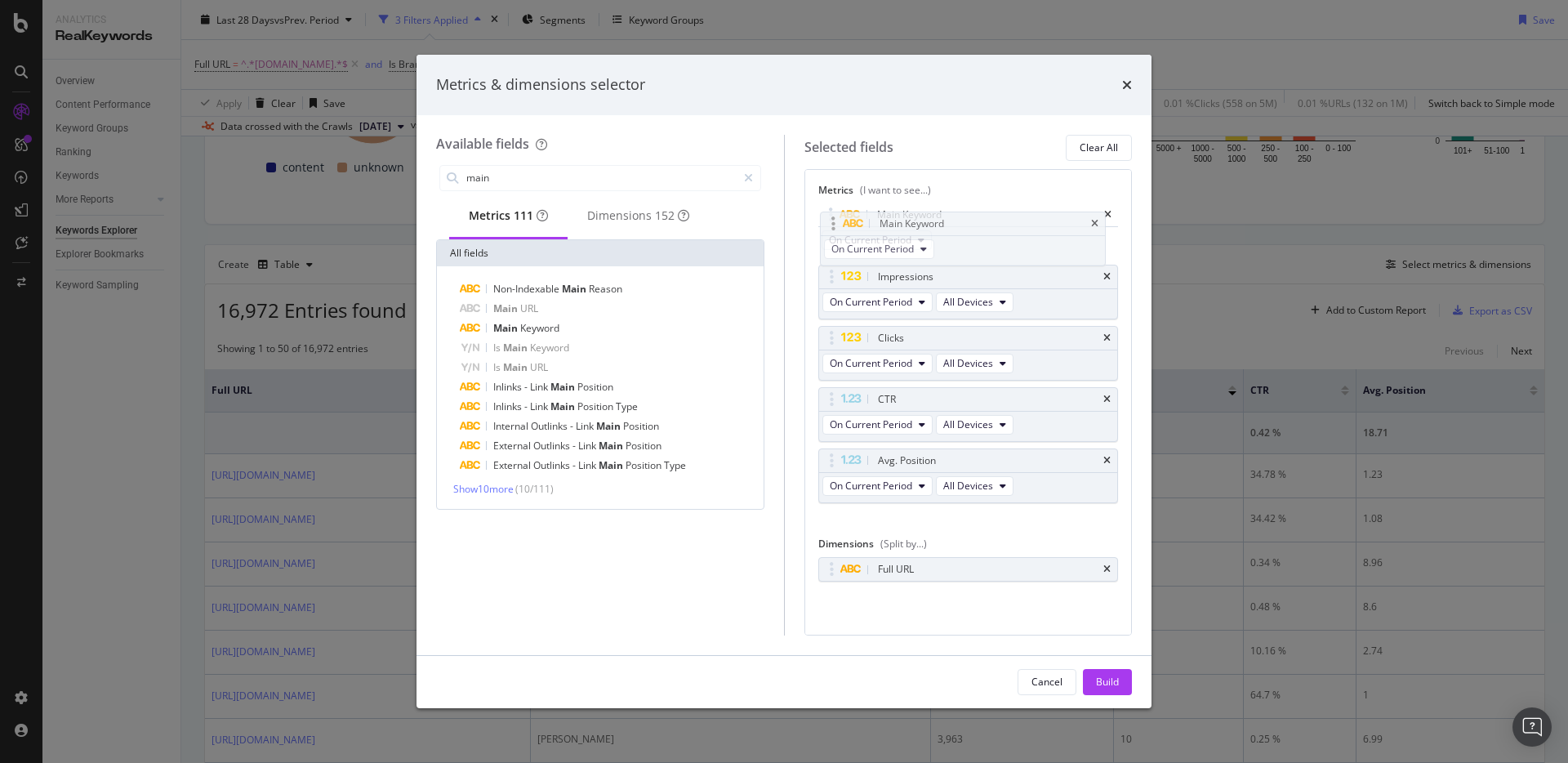
drag, startPoint x: 831, startPoint y: 455, endPoint x: 828, endPoint y: 203, distance: 252.0
click at [827, 202] on body "Analytics RealKeywords Overview Content Performance Keyword Groups Ranking Keyw…" at bounding box center [784, 381] width 1568 height 763
click at [1119, 683] on button "Build" at bounding box center [1107, 682] width 49 height 26
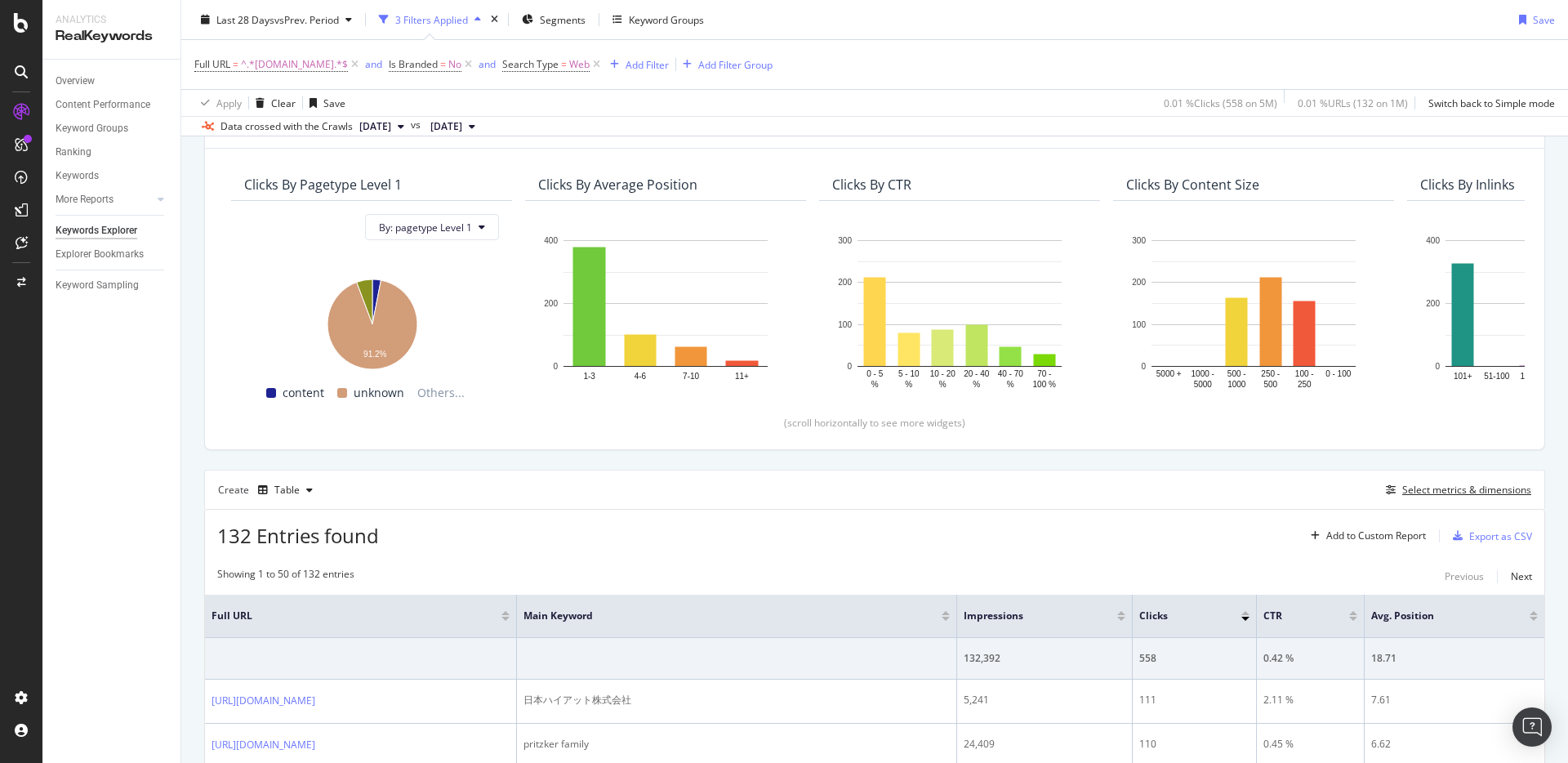
scroll to position [147, 0]
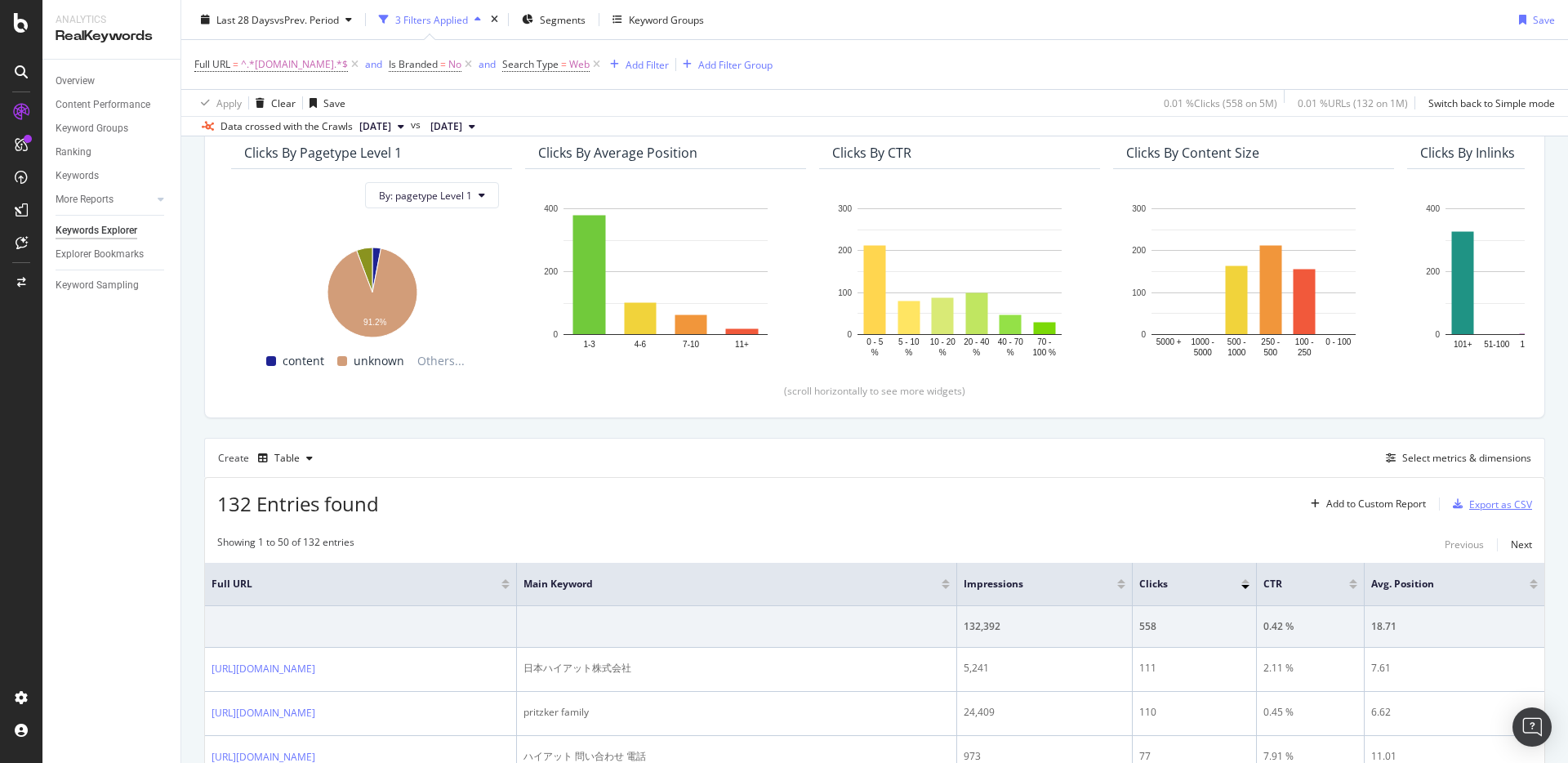
click at [1487, 510] on div "Export as CSV" at bounding box center [1500, 504] width 62 height 14
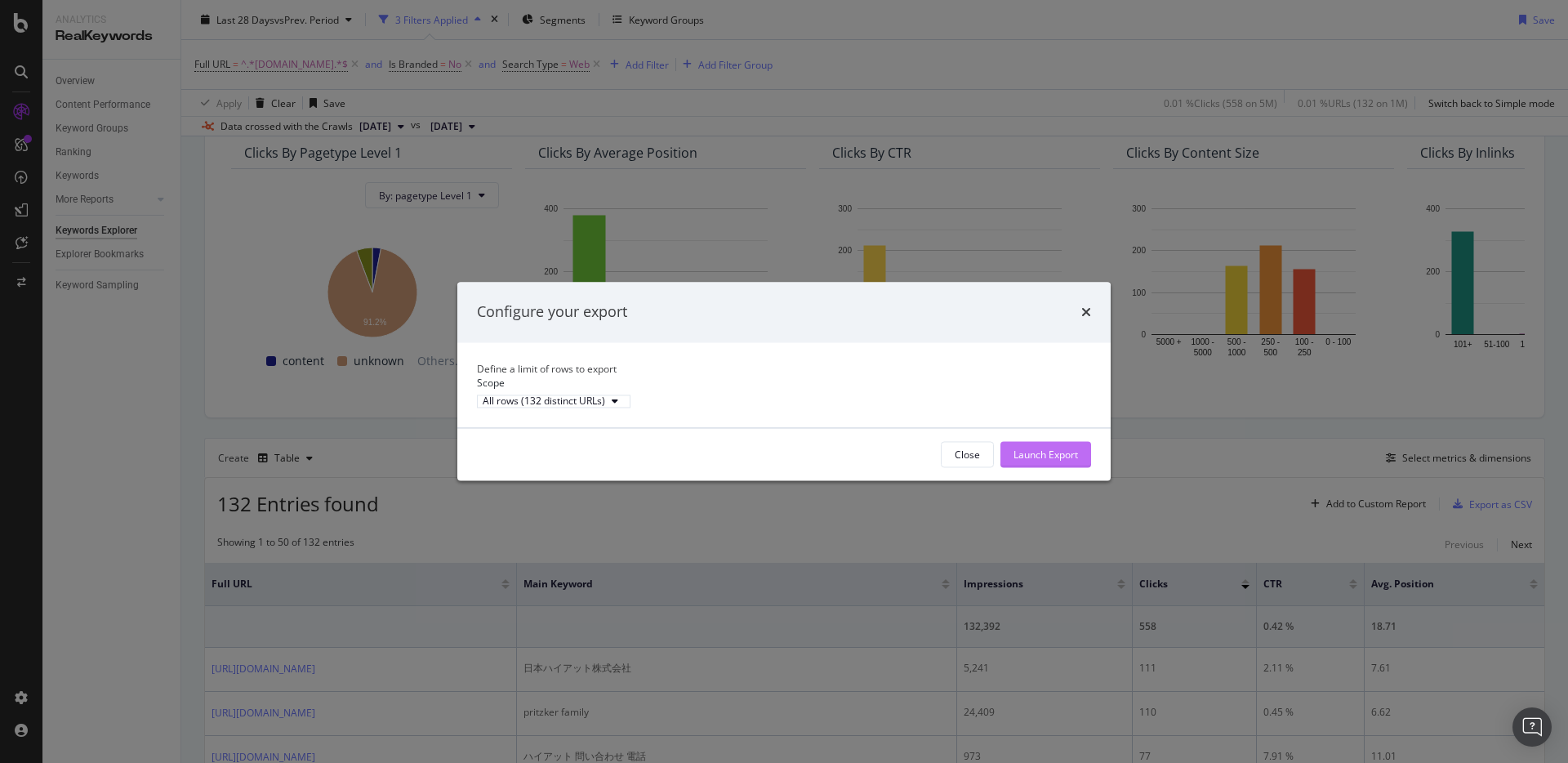
click at [1027, 462] on div "Launch Export" at bounding box center [1046, 455] width 64 height 14
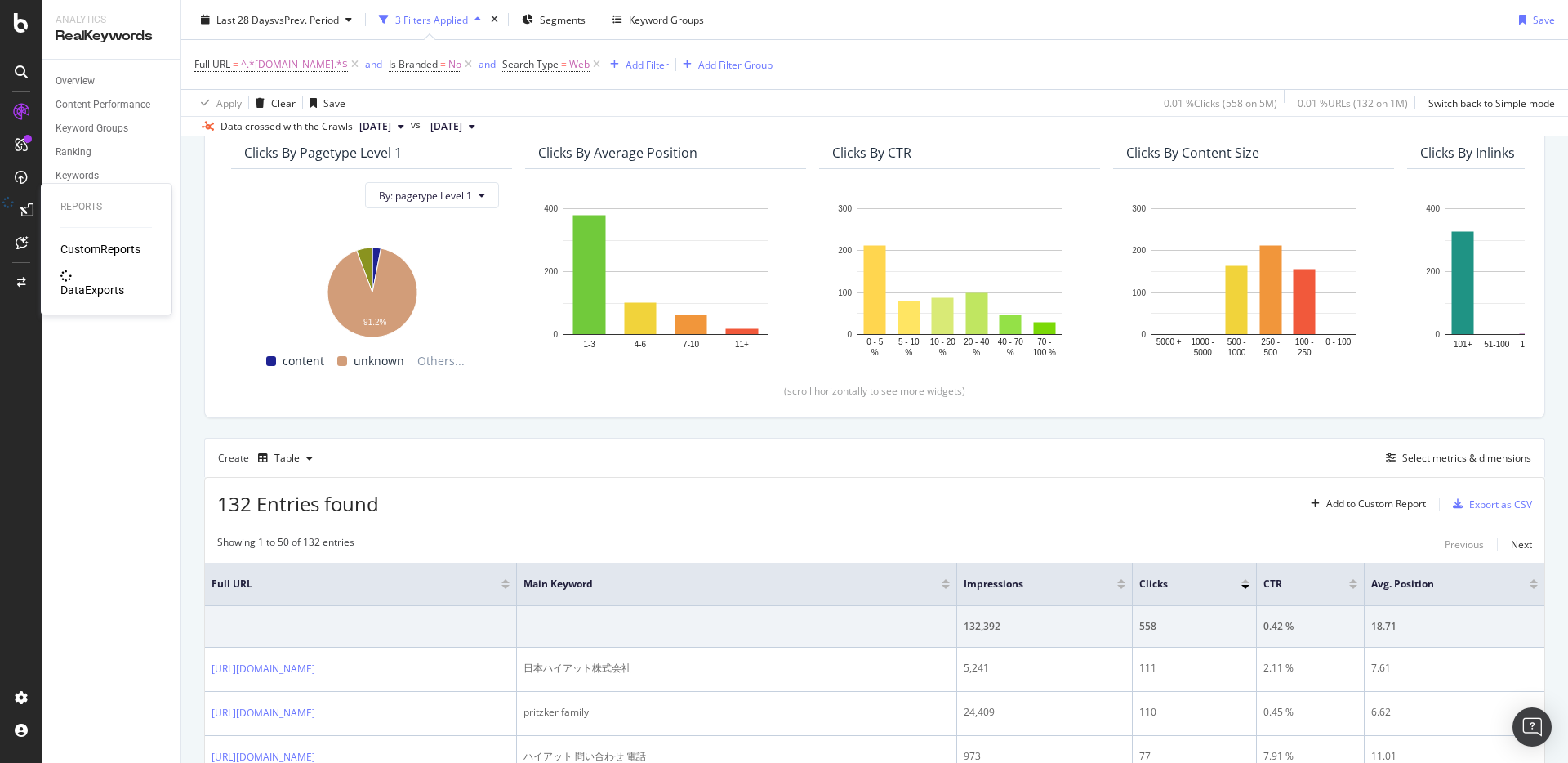
click at [23, 212] on icon at bounding box center [27, 209] width 13 height 13
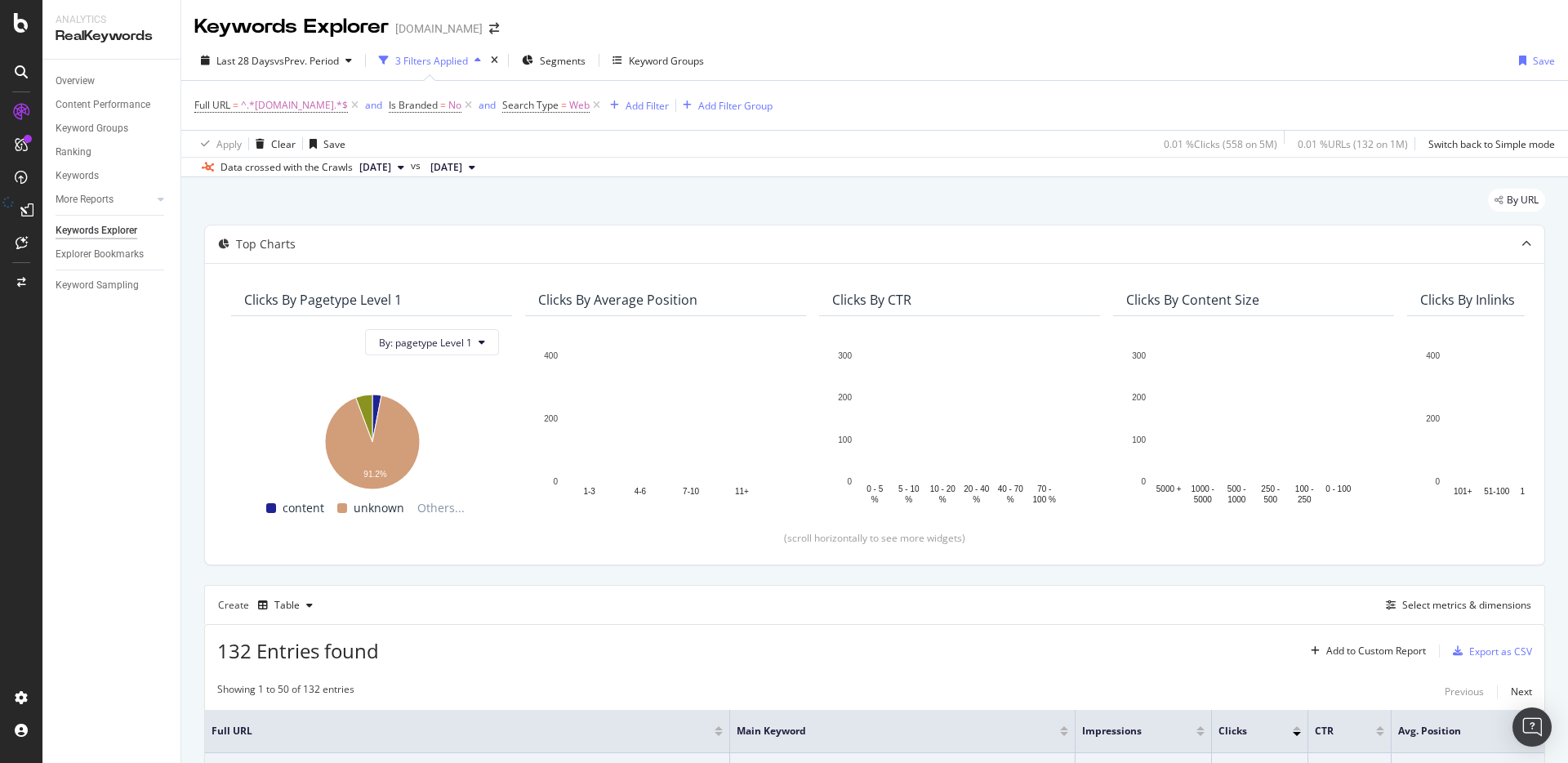
scroll to position [188, 0]
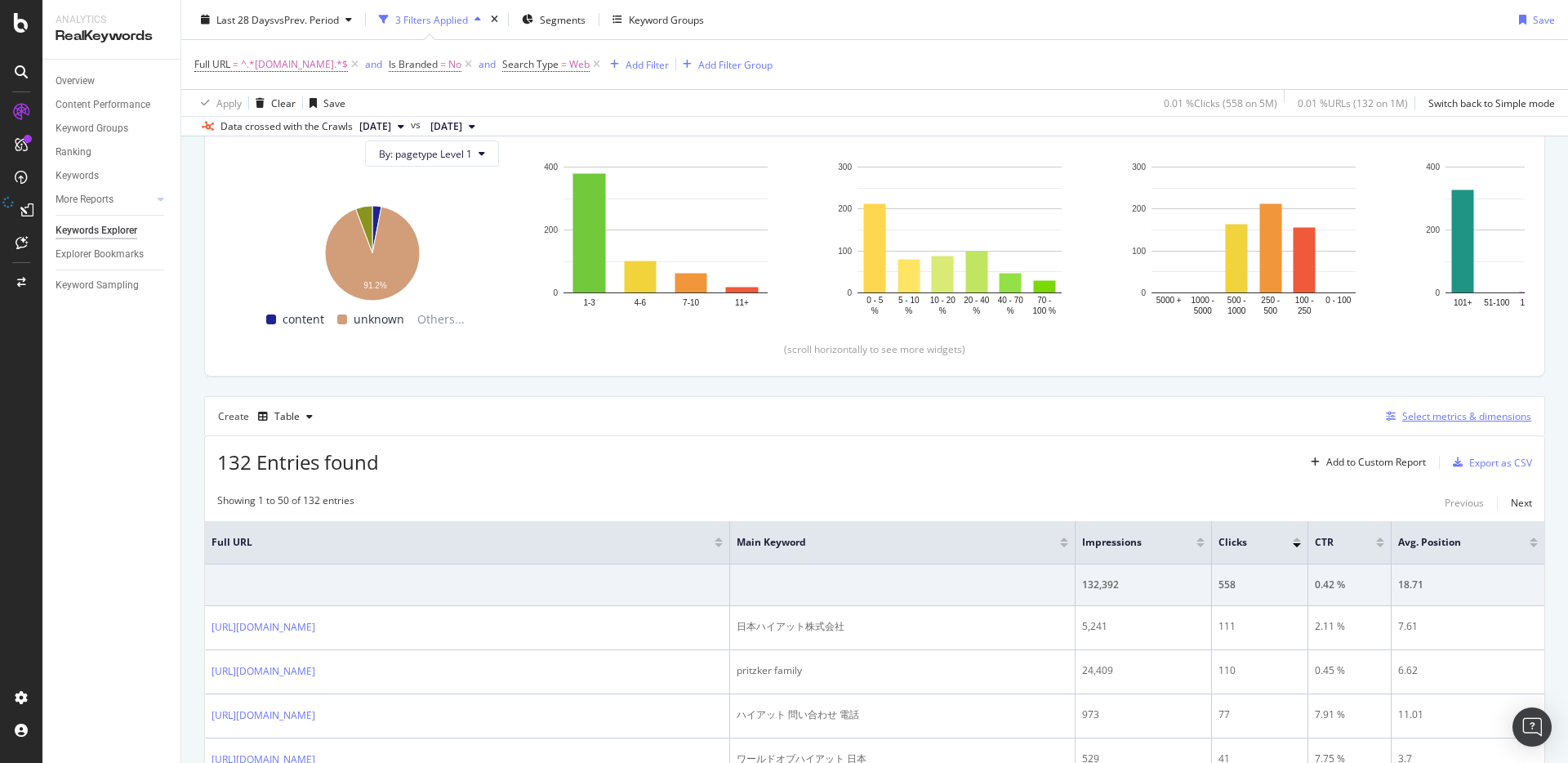
click at [1402, 421] on div "Select metrics & dimensions" at bounding box center [1466, 416] width 129 height 14
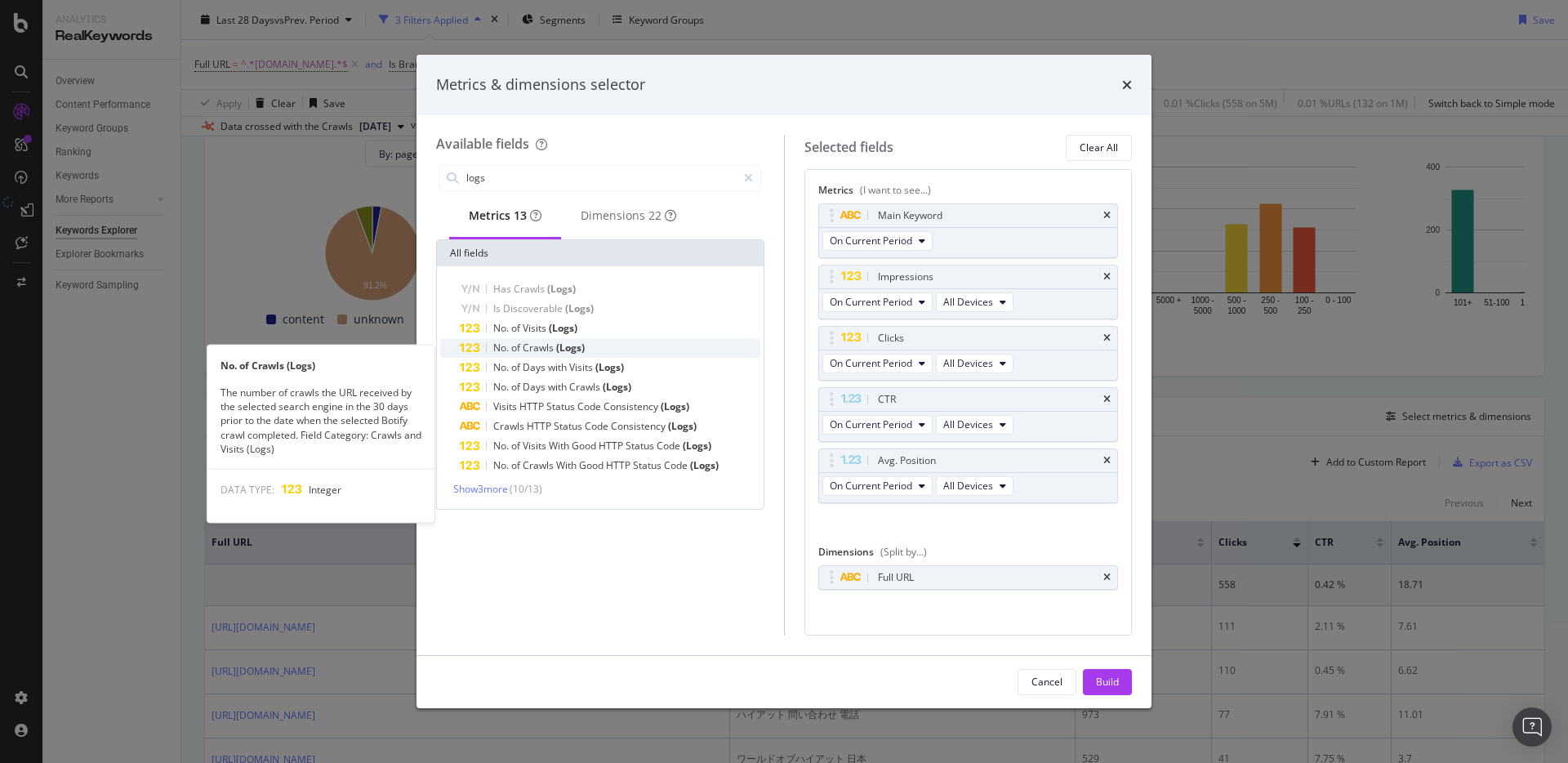
type input "logs"
click at [612, 358] on div "No. of Crawls (Logs)" at bounding box center [610, 348] width 300 height 20
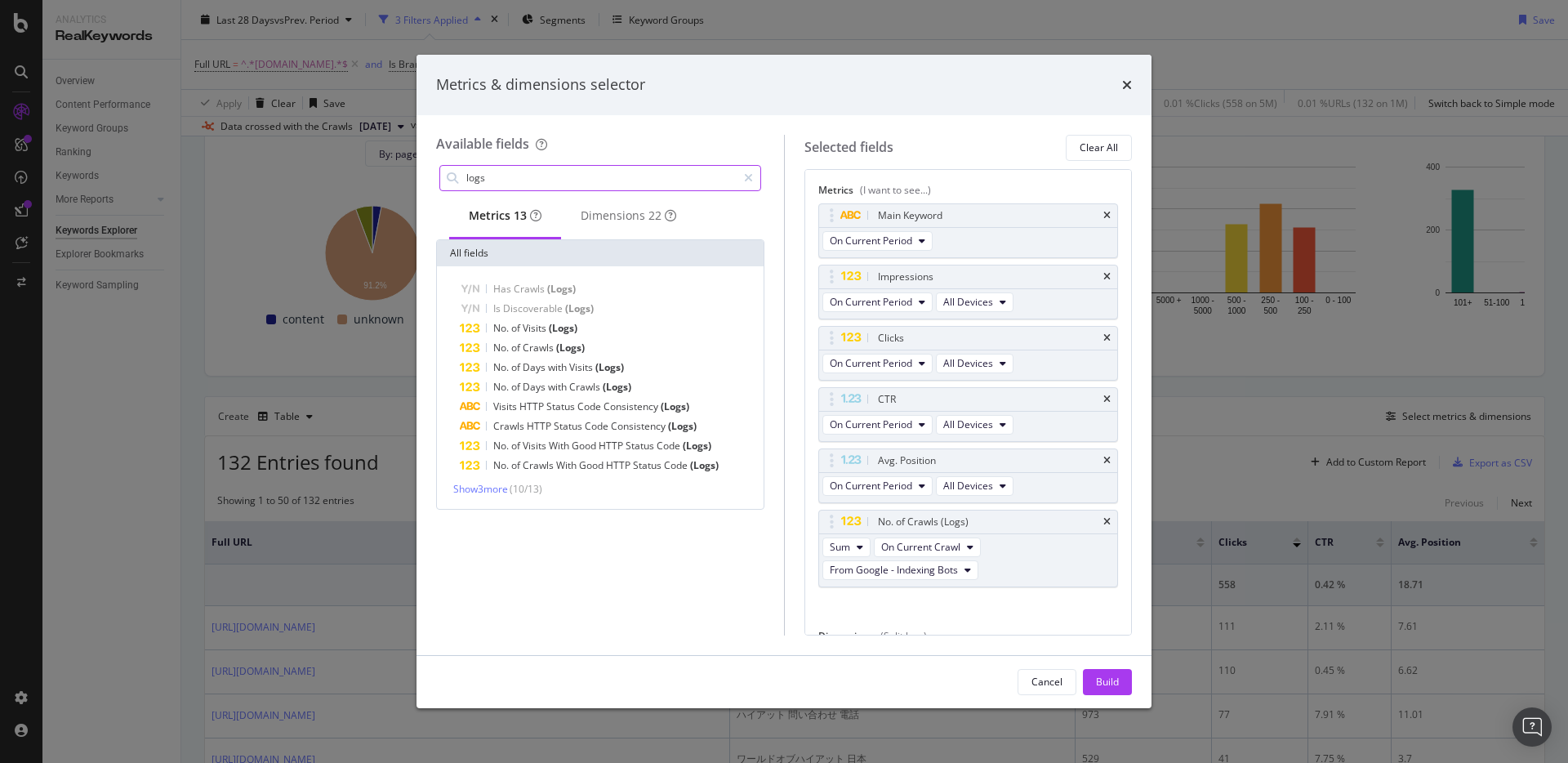
click at [526, 183] on input "logs" at bounding box center [600, 178] width 272 height 24
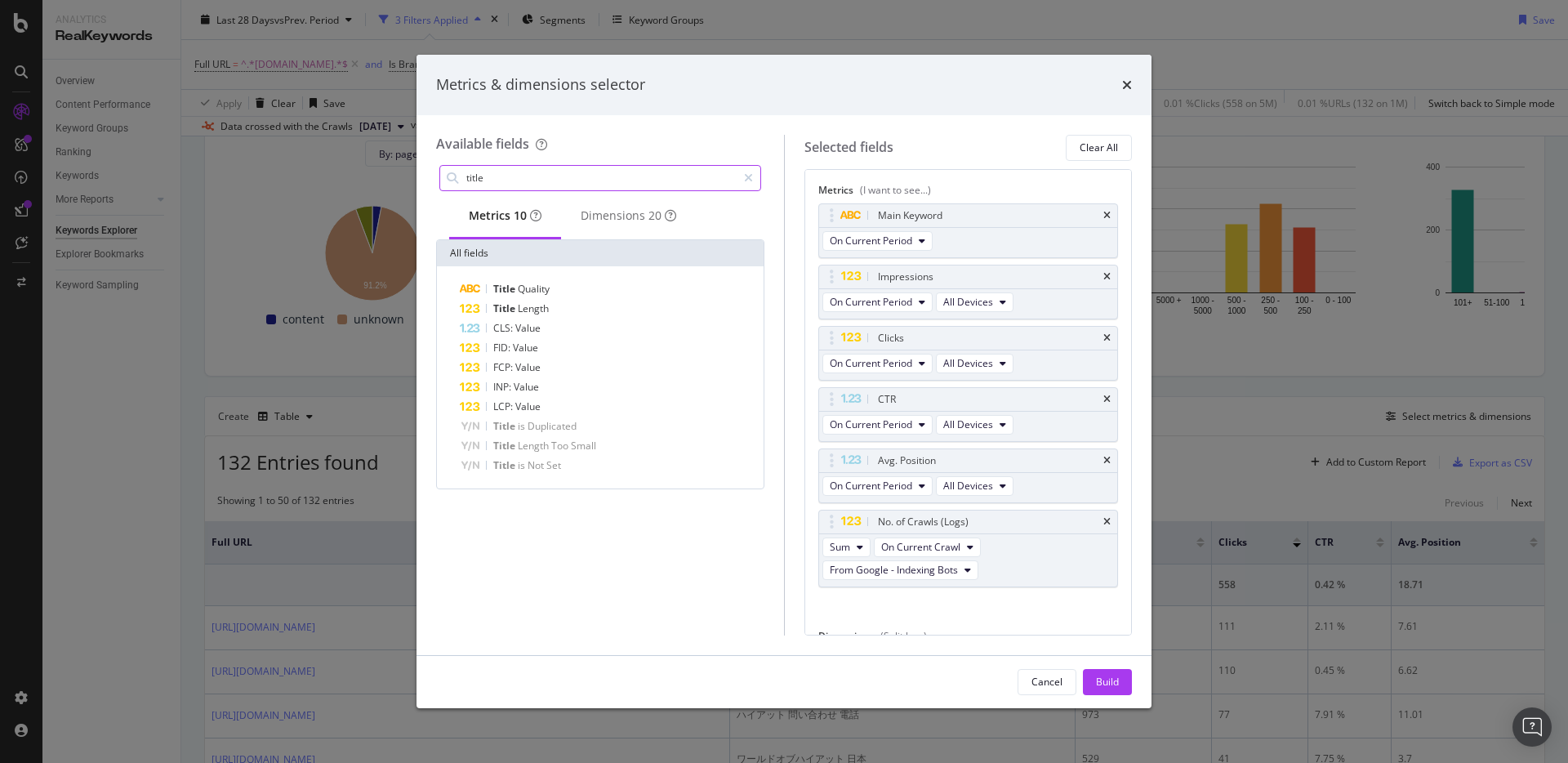
click at [574, 185] on input "title" at bounding box center [600, 178] width 272 height 24
type input "title"
click at [750, 180] on icon "modal" at bounding box center [748, 178] width 9 height 11
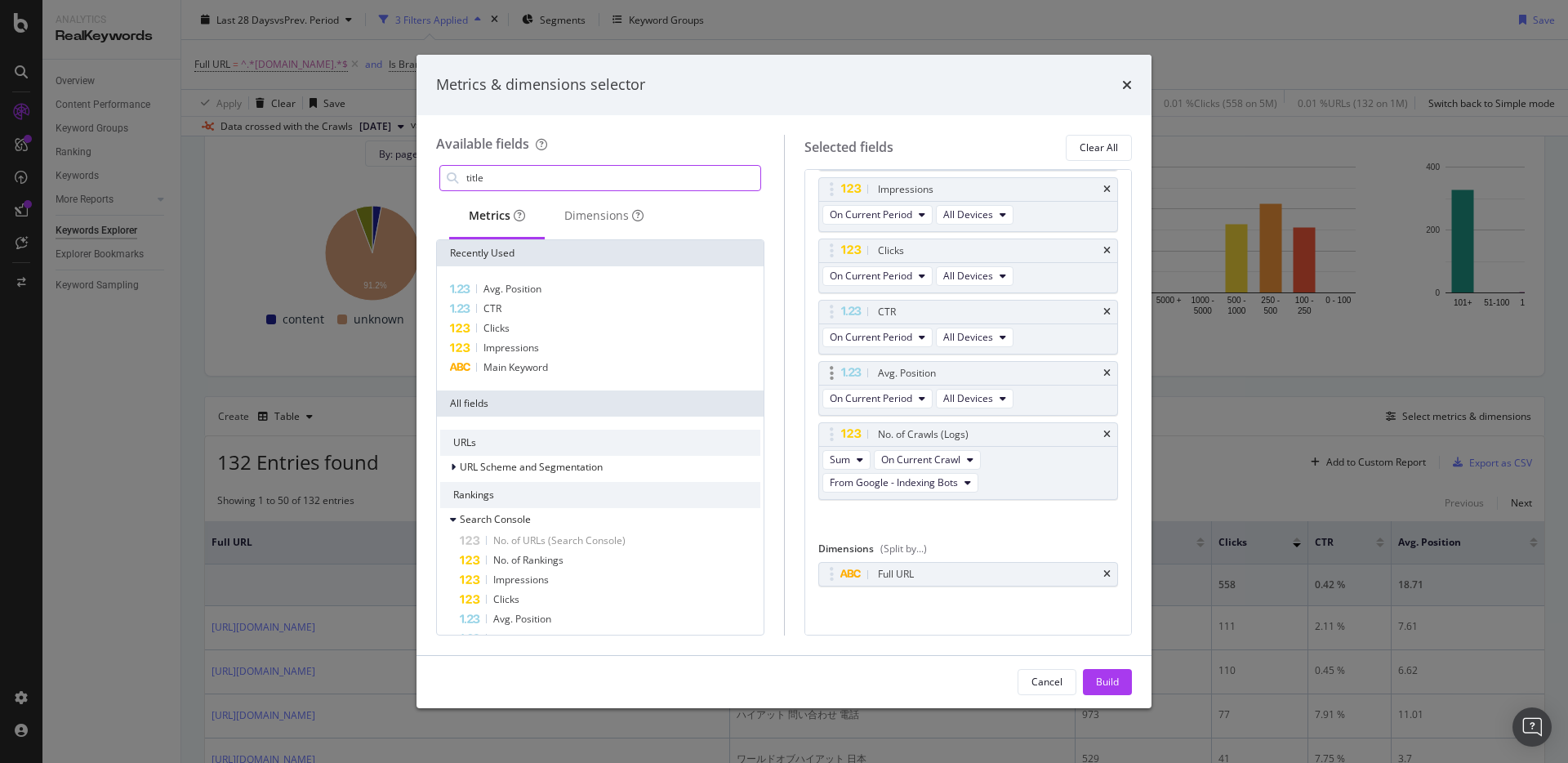
scroll to position [94, 0]
click at [1115, 679] on div "Build" at bounding box center [1107, 681] width 23 height 14
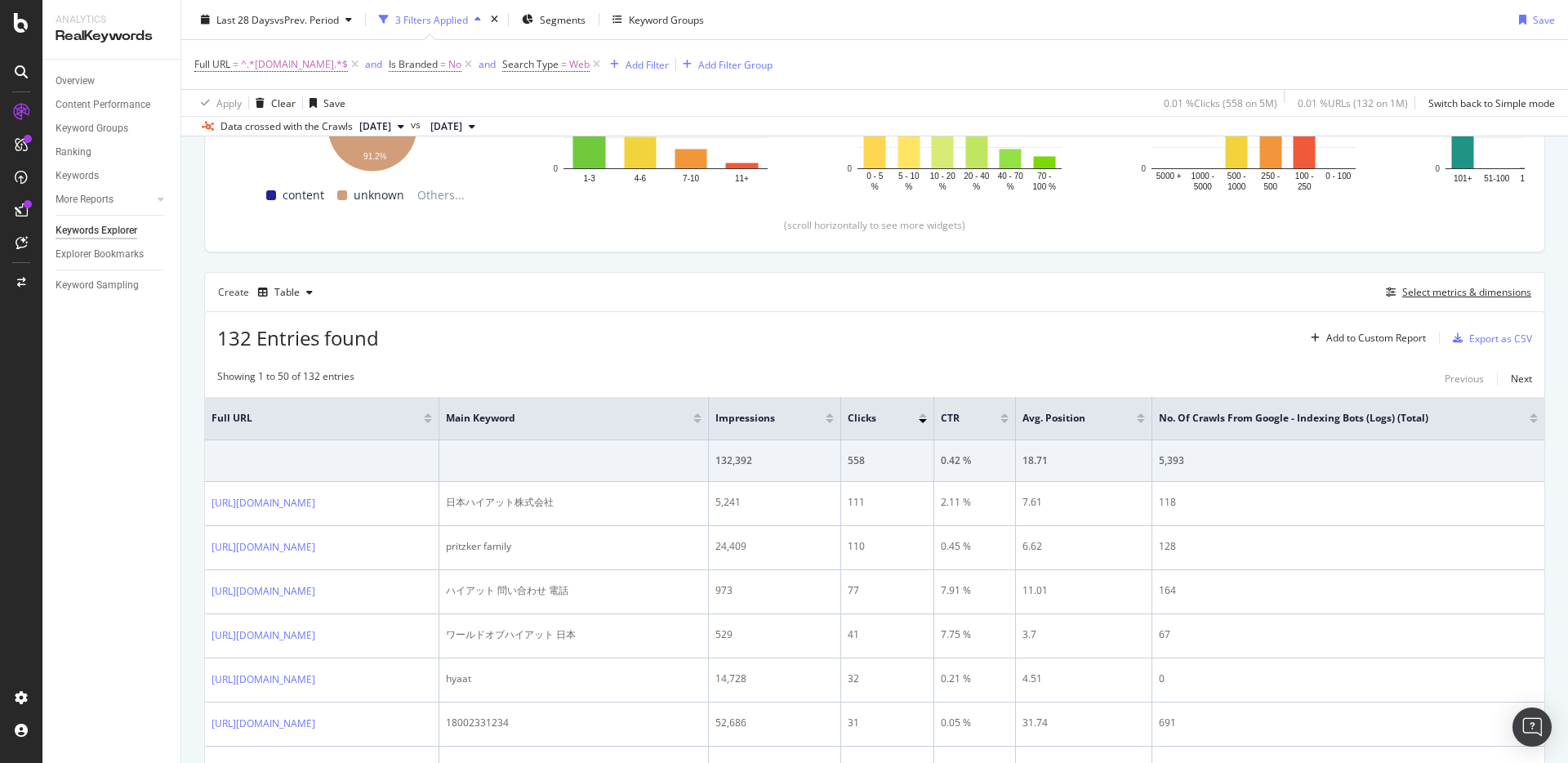
scroll to position [323, 0]
